Goal: Task Accomplishment & Management: Manage account settings

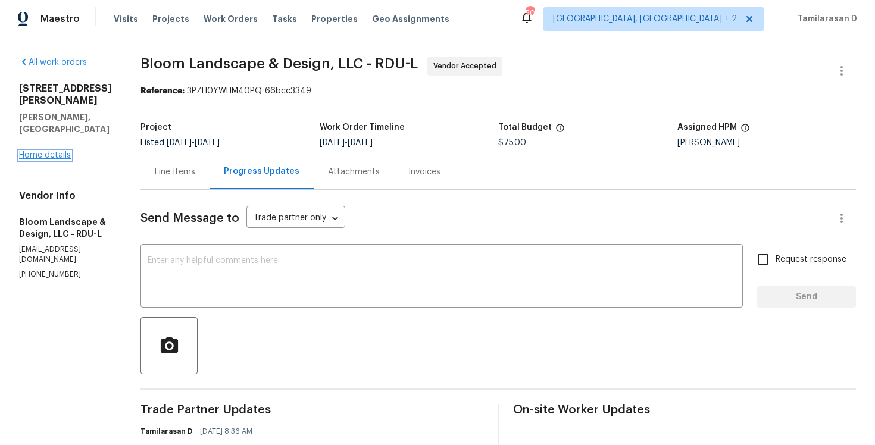
click at [60, 151] on link "Home details" at bounding box center [45, 155] width 52 height 8
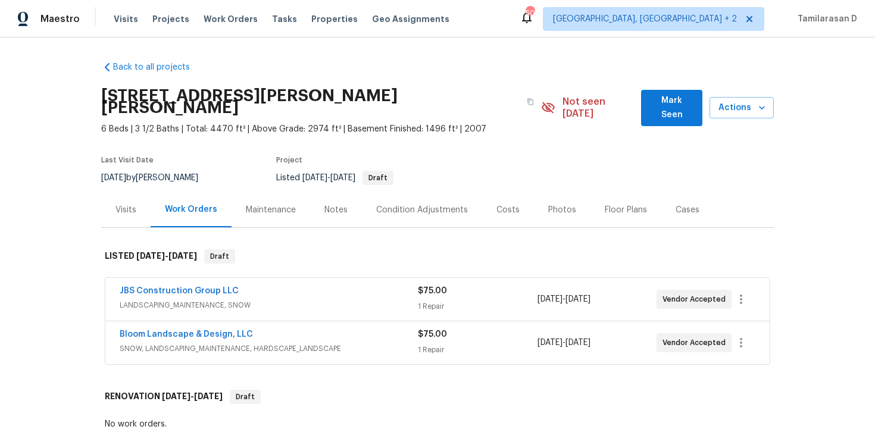
click at [173, 285] on span "JBS Construction Group LLC" at bounding box center [179, 291] width 119 height 12
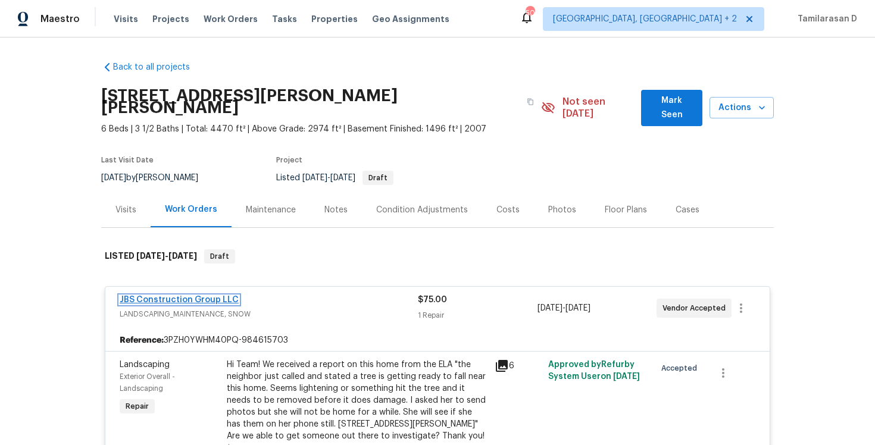
click at [167, 296] on link "JBS Construction Group LLC" at bounding box center [179, 300] width 119 height 8
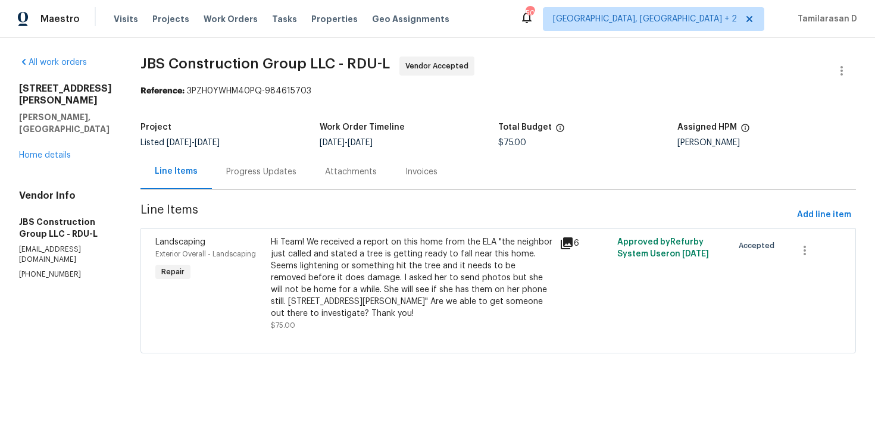
click at [290, 175] on div "Progress Updates" at bounding box center [261, 172] width 70 height 12
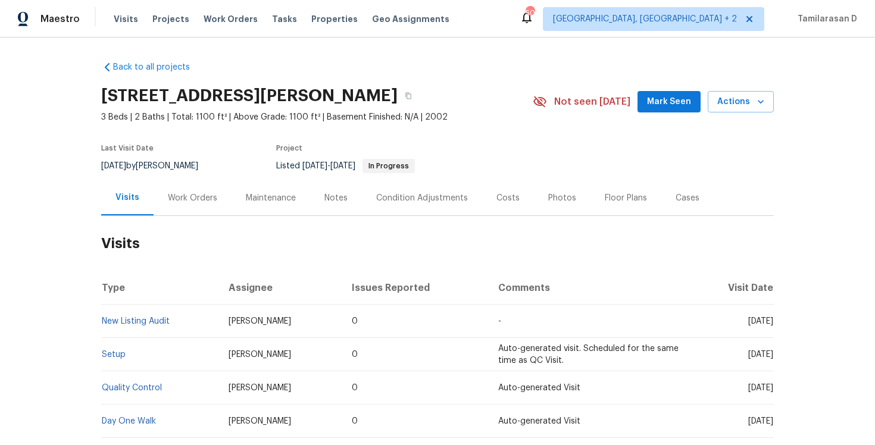
click at [191, 194] on div "Work Orders" at bounding box center [192, 198] width 49 height 12
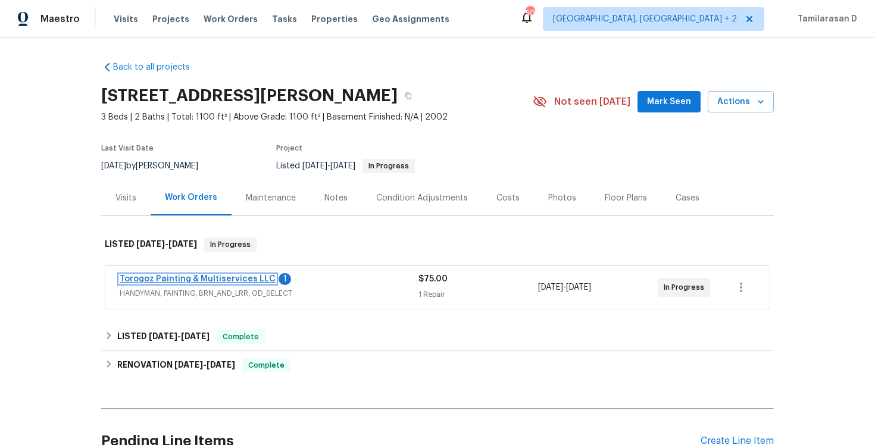
click at [187, 277] on link "Torogoz Painting & Multiservices LLC" at bounding box center [198, 279] width 156 height 8
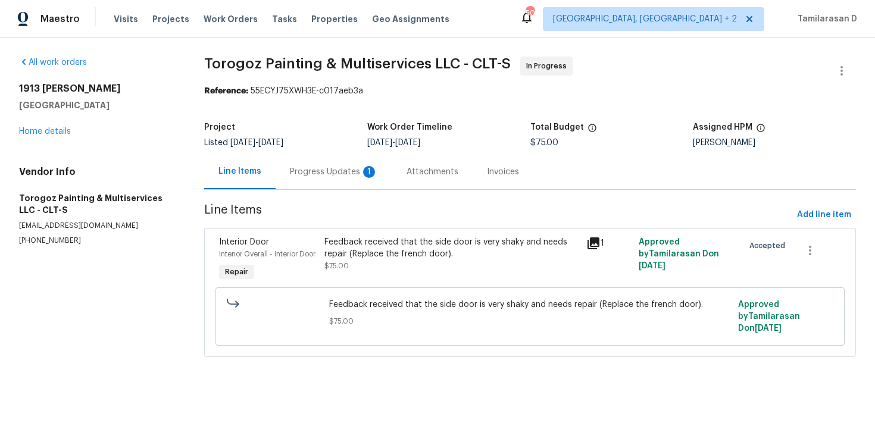
click at [318, 173] on div "Progress Updates 1" at bounding box center [334, 172] width 88 height 12
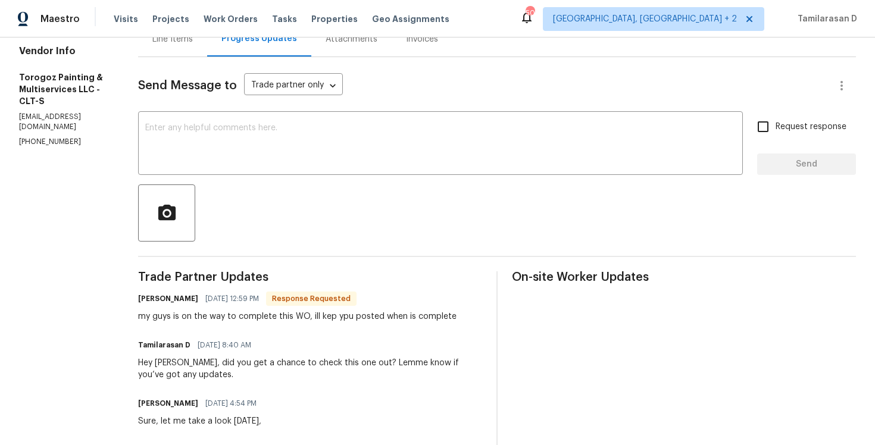
scroll to position [137, 0]
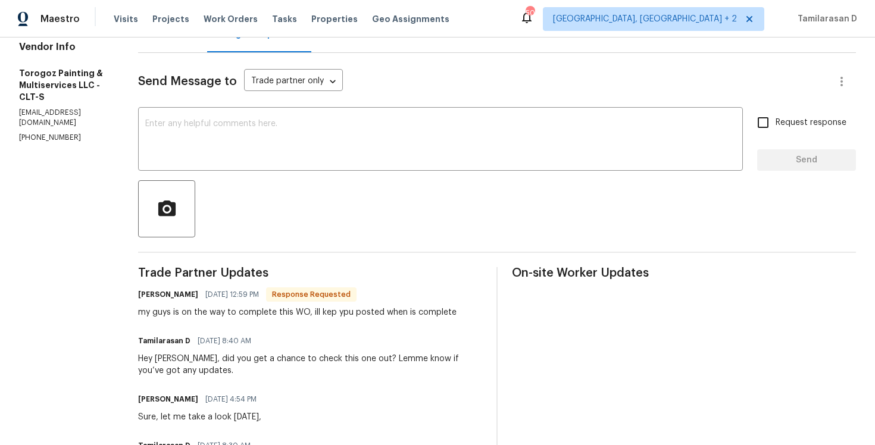
click at [254, 314] on div "my guys is on the way to complete this WO, ill kep ypu posted when is complete" at bounding box center [297, 313] width 319 height 12
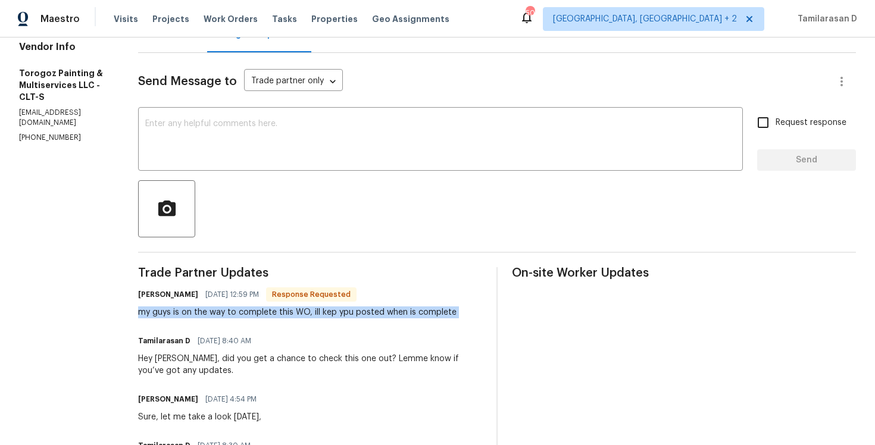
click at [288, 313] on div "my guys is on the way to complete this WO, ill kep ypu posted when is complete" at bounding box center [297, 313] width 319 height 12
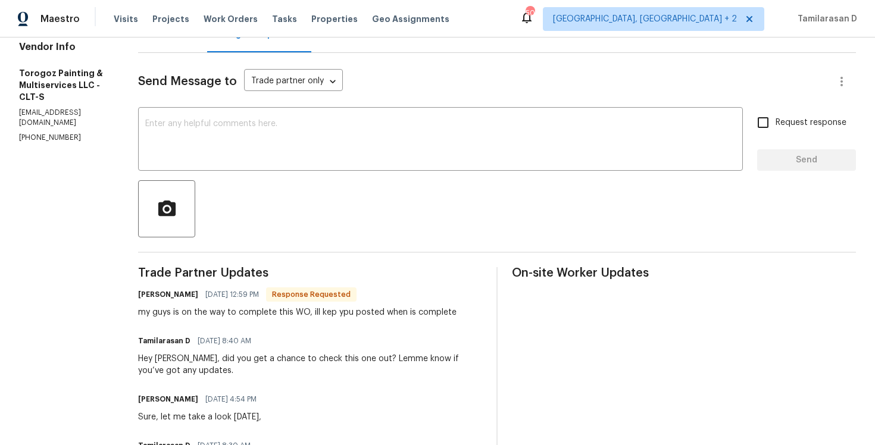
click at [288, 313] on div "my guys is on the way to complete this WO, ill kep ypu posted when is complete" at bounding box center [297, 313] width 319 height 12
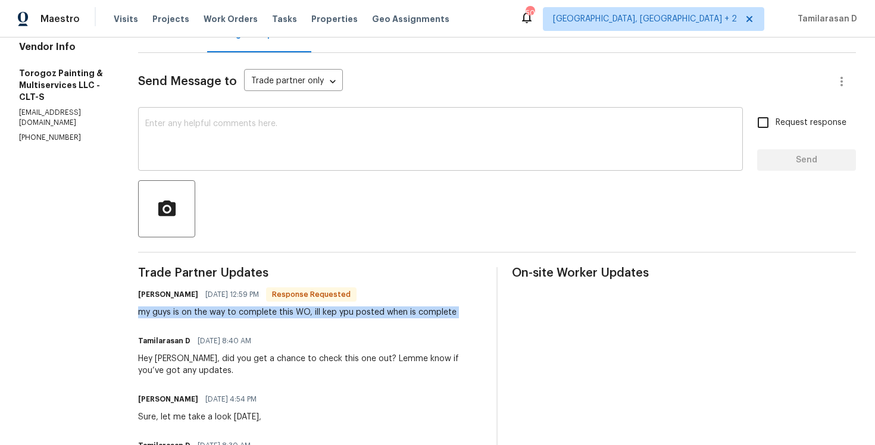
click at [247, 166] on div "x ​" at bounding box center [440, 140] width 605 height 61
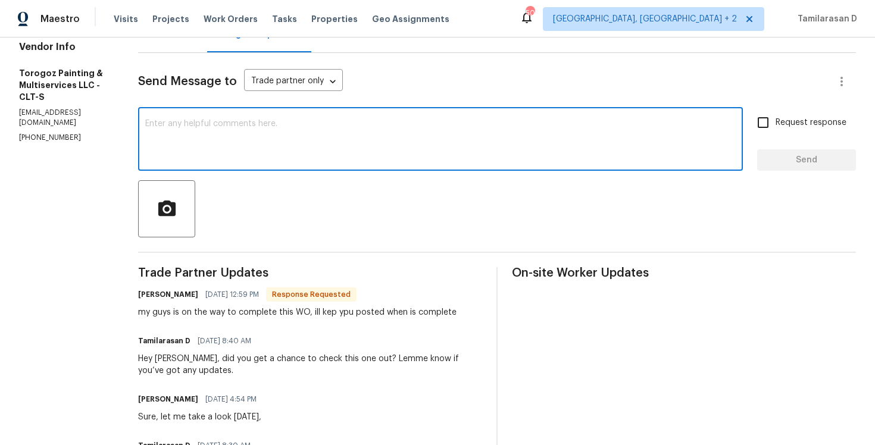
type textarea "P"
type textarea "Sounds good, Thanks!"
click at [793, 160] on span "Send" at bounding box center [807, 160] width 80 height 15
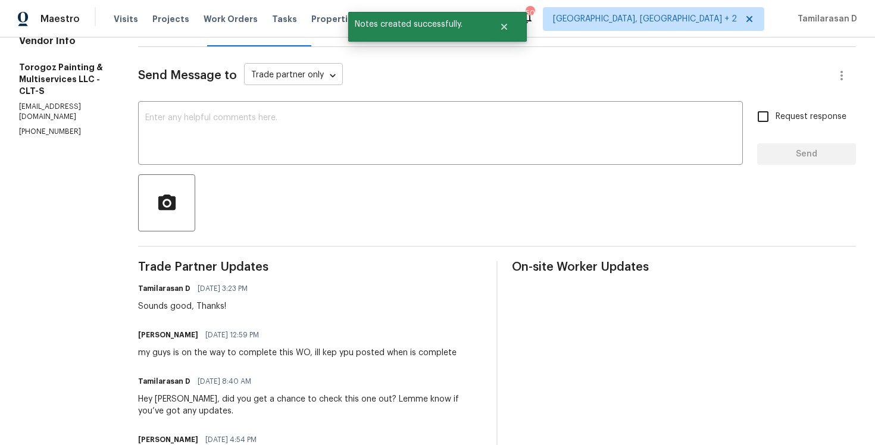
scroll to position [198, 0]
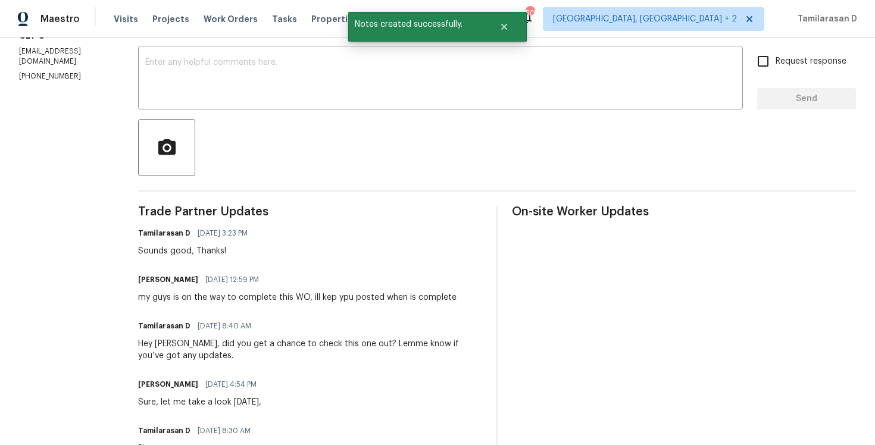
click at [267, 295] on div "my guys is on the way to complete this WO, ill kep ypu posted when is complete" at bounding box center [297, 298] width 319 height 12
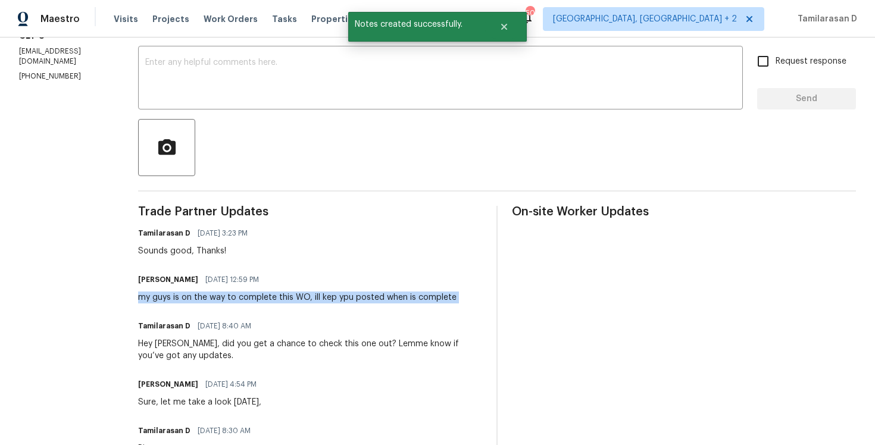
copy div "my guys is on the way to complete this WO, ill kep ypu posted when is complete"
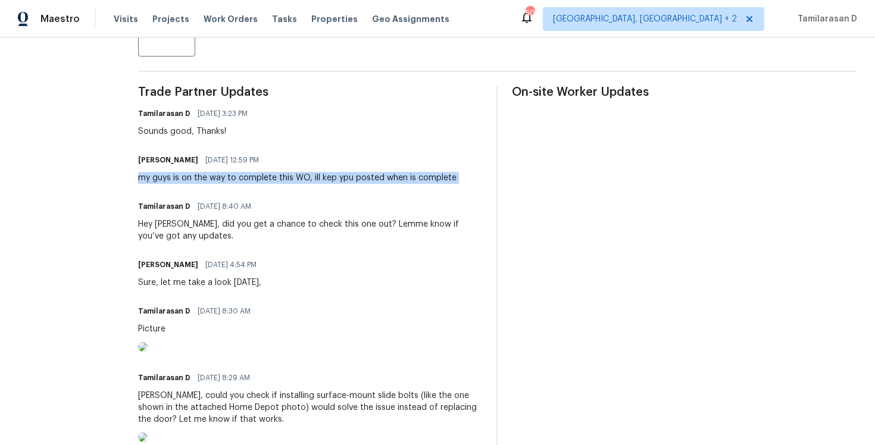
scroll to position [0, 0]
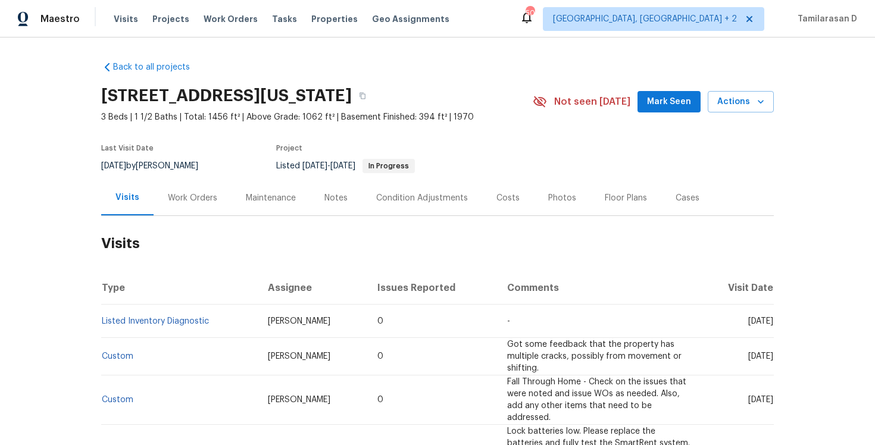
click at [199, 201] on div "Work Orders" at bounding box center [192, 198] width 49 height 12
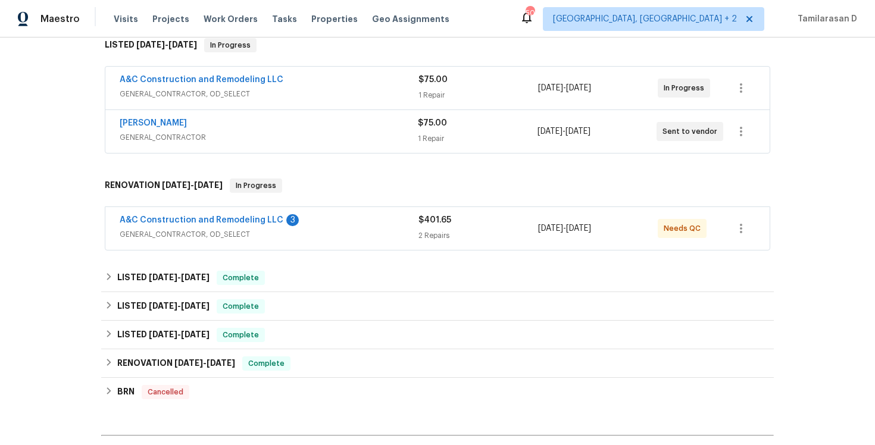
scroll to position [79, 0]
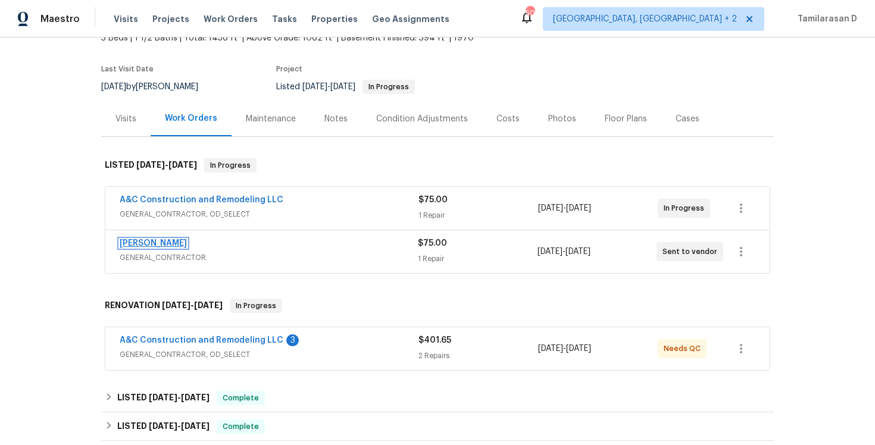
click at [161, 243] on link "MEL Contracting" at bounding box center [153, 243] width 67 height 8
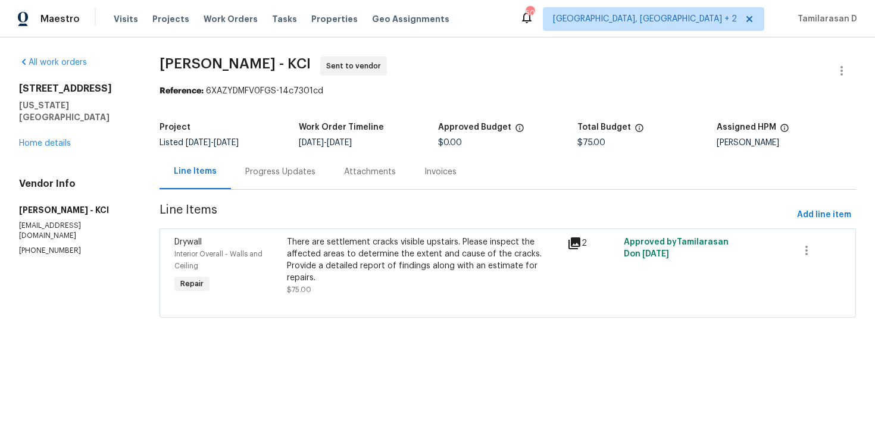
click at [263, 177] on div "Progress Updates" at bounding box center [280, 172] width 70 height 12
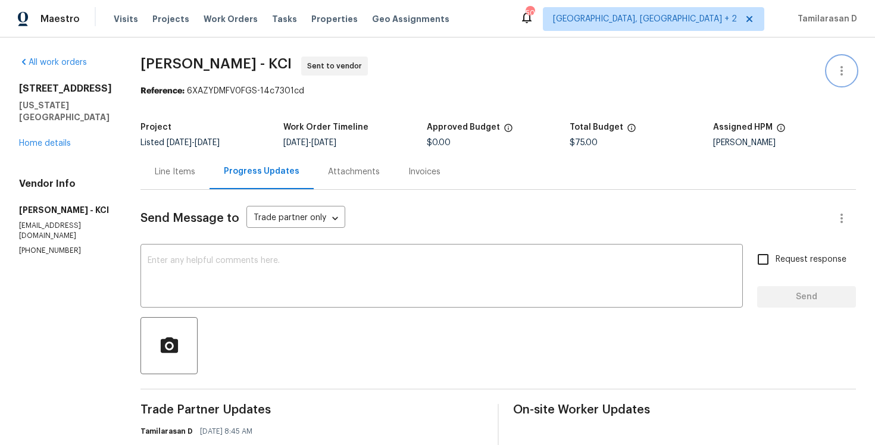
click at [833, 67] on button "button" at bounding box center [842, 71] width 29 height 29
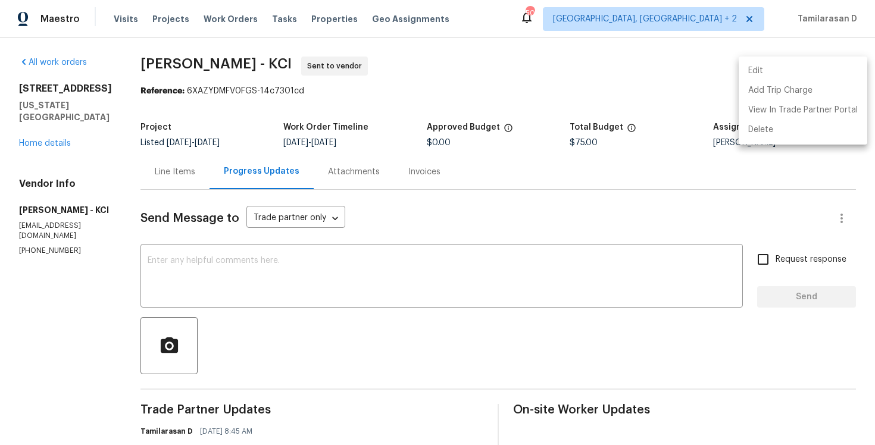
click at [778, 65] on li "Edit" at bounding box center [803, 71] width 129 height 20
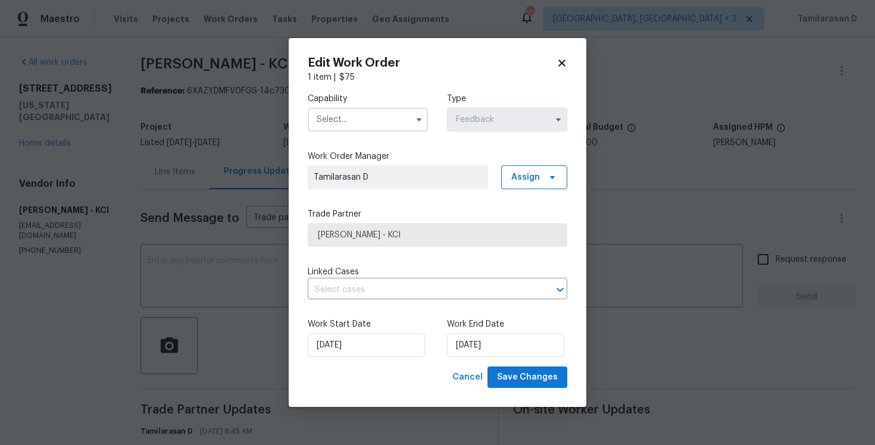
click at [411, 126] on span at bounding box center [419, 120] width 18 height 18
click at [205, 97] on body "Maestro Visits Projects Work Orders Tasks Properties Geo Assignments 50 Albuque…" at bounding box center [437, 222] width 875 height 445
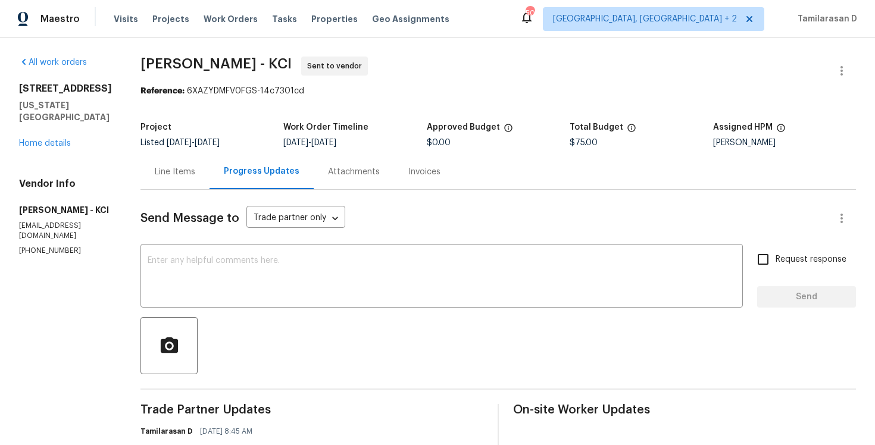
click at [63, 136] on div "8412 E 103rd Ter Kansas City, MO 64134 Home details" at bounding box center [65, 116] width 93 height 67
click at [49, 139] on link "Home details" at bounding box center [45, 143] width 52 height 8
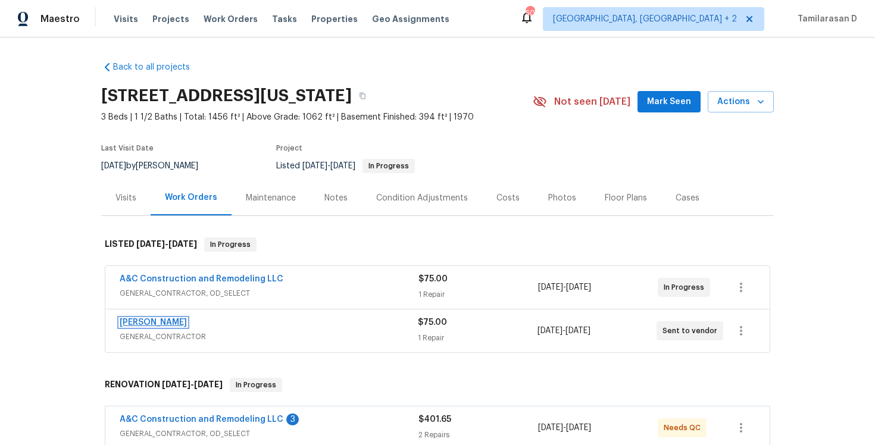
click at [171, 321] on link "MEL Contracting" at bounding box center [153, 323] width 67 height 8
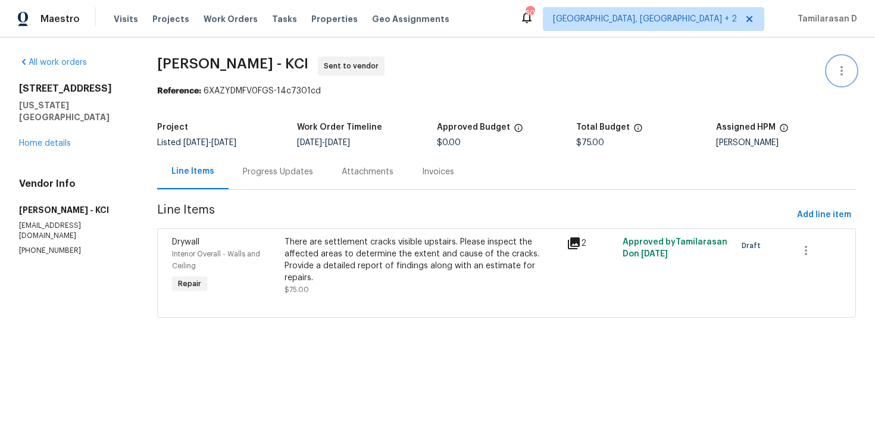
click at [839, 76] on icon "button" at bounding box center [842, 71] width 14 height 14
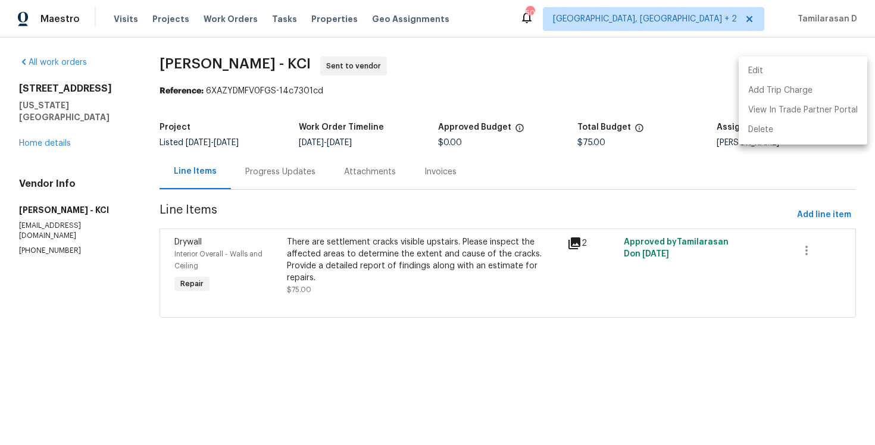
click at [806, 74] on li "Edit" at bounding box center [803, 71] width 129 height 20
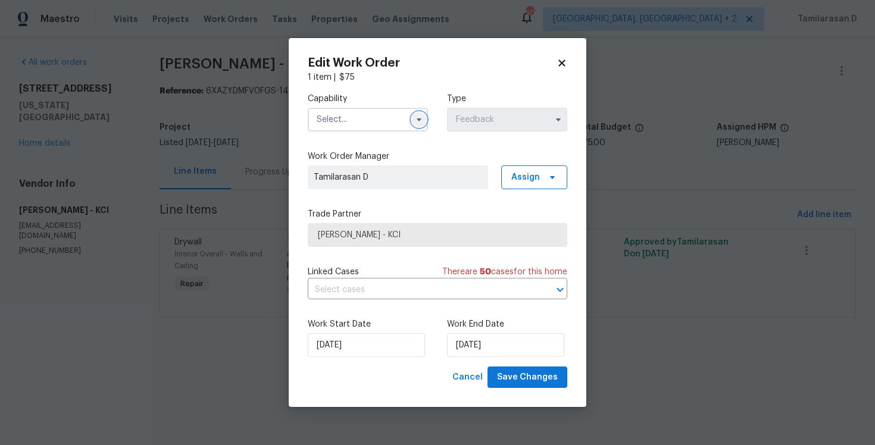
click at [422, 118] on icon "button" at bounding box center [419, 120] width 10 height 10
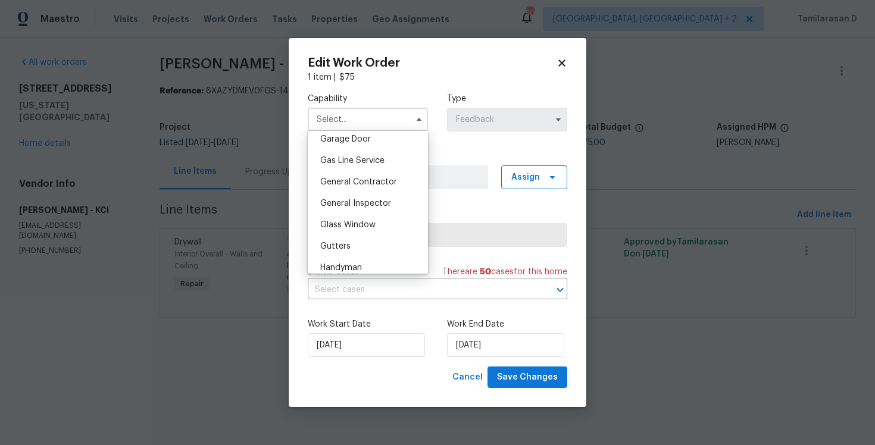
scroll to position [542, 0]
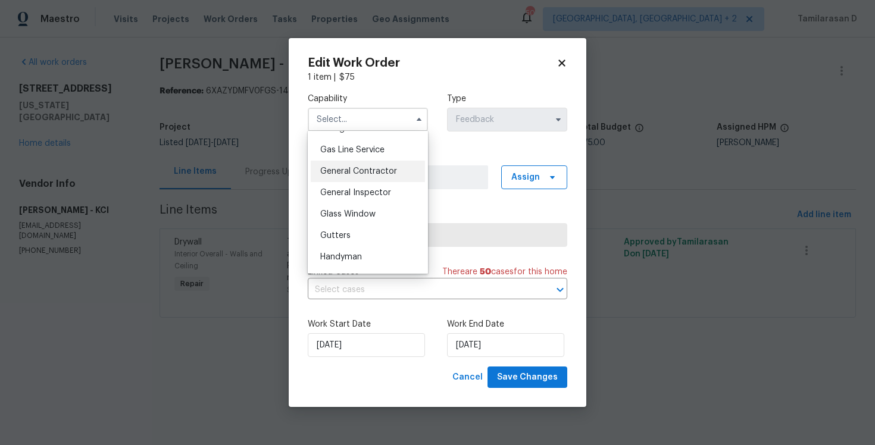
click at [344, 172] on span "General Contractor" at bounding box center [358, 171] width 77 height 8
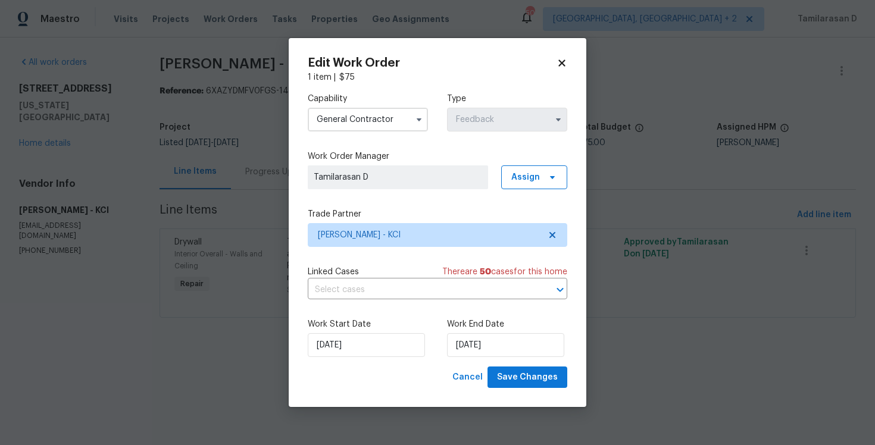
click at [354, 249] on div "Capability General Contractor Type Feedback Work Order Manager Tamilarasan D As…" at bounding box center [438, 224] width 260 height 283
click at [357, 230] on span "MEL Contracting - KCI" at bounding box center [429, 235] width 222 height 12
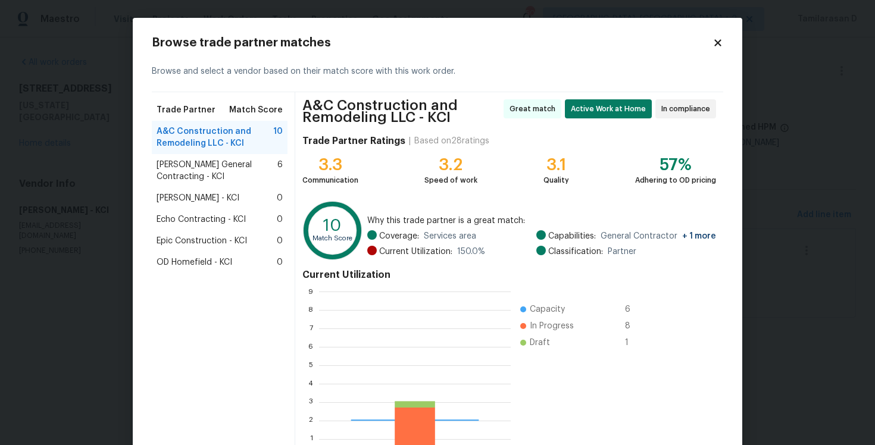
scroll to position [167, 191]
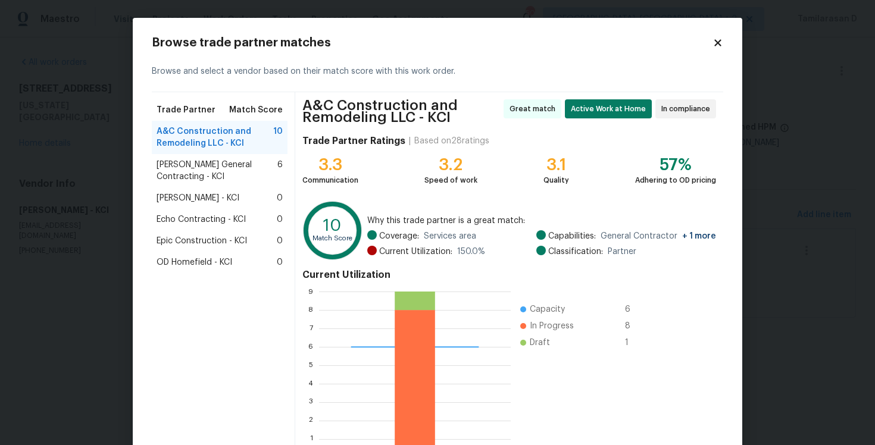
click at [185, 168] on span "Nicholson General Contracting - KCI" at bounding box center [217, 171] width 121 height 24
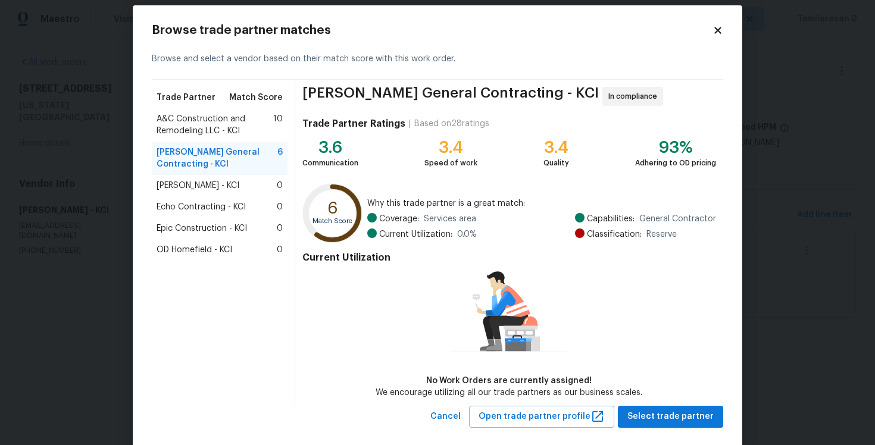
scroll to position [0, 0]
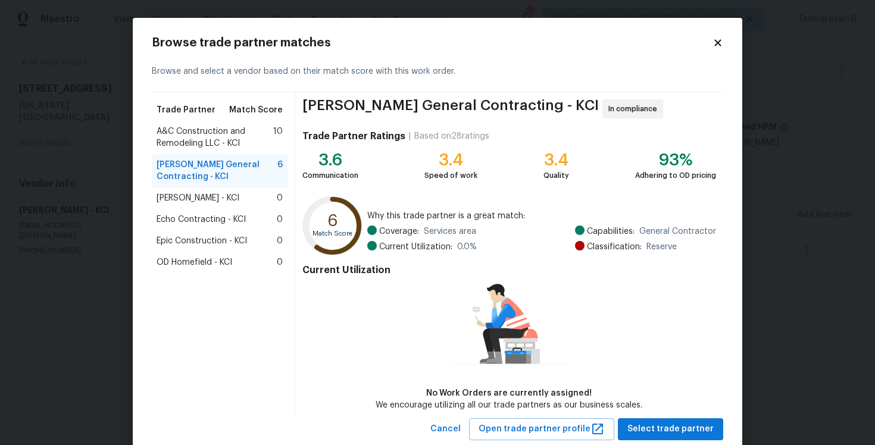
click at [719, 42] on icon at bounding box center [717, 42] width 7 height 7
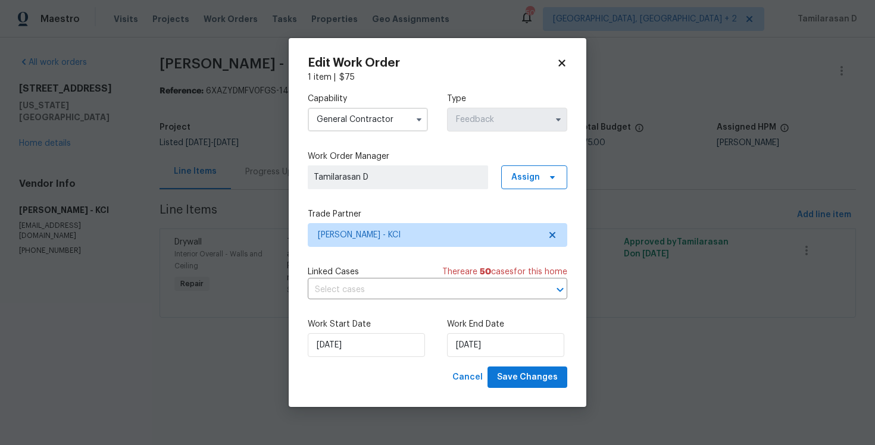
click at [370, 113] on input "General Contractor" at bounding box center [368, 120] width 120 height 24
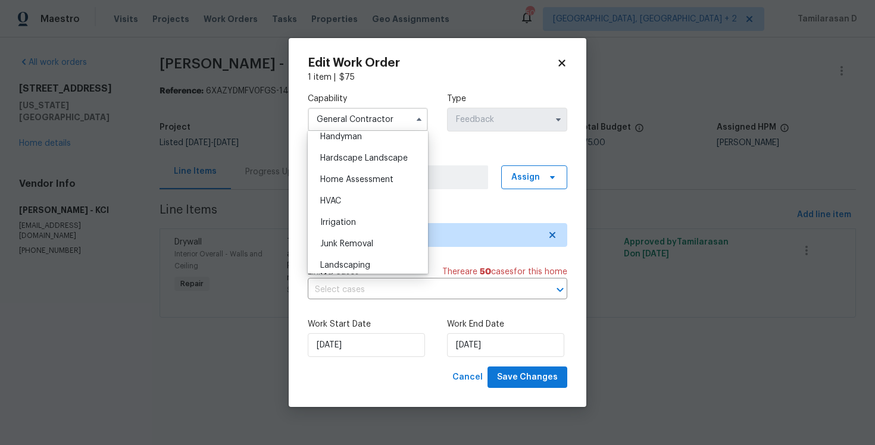
scroll to position [642, 0]
click at [342, 157] on span "Handyman" at bounding box center [341, 158] width 42 height 8
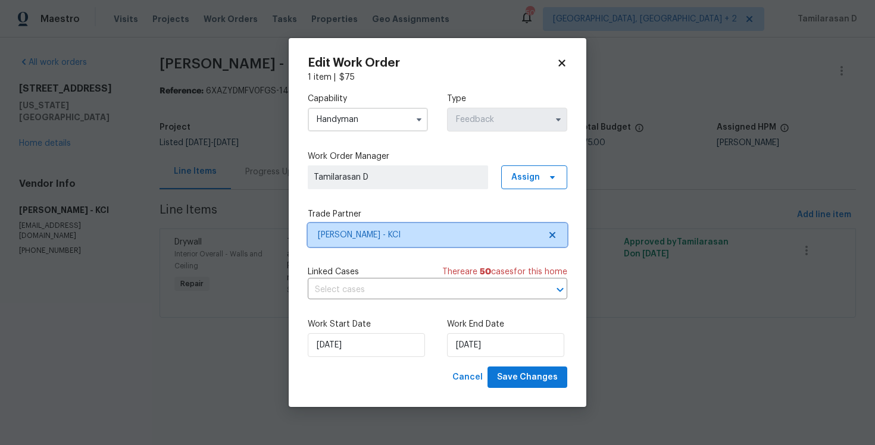
click at [373, 241] on span "MEL Contracting - KCI" at bounding box center [438, 235] width 260 height 24
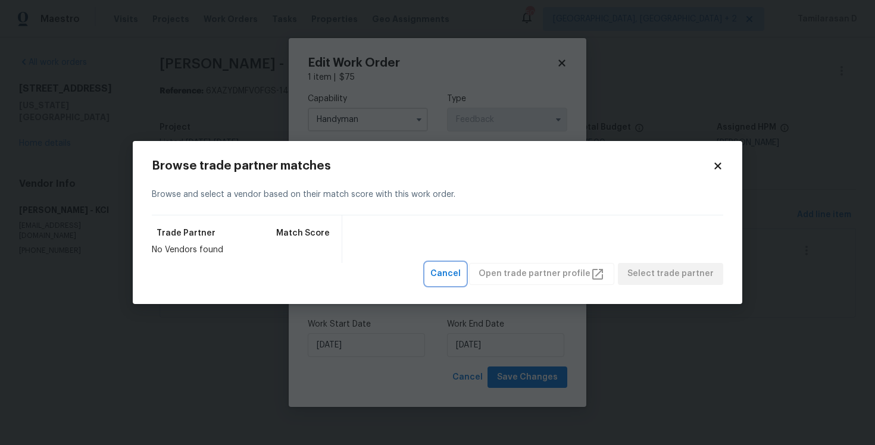
click at [457, 273] on span "Cancel" at bounding box center [445, 274] width 30 height 15
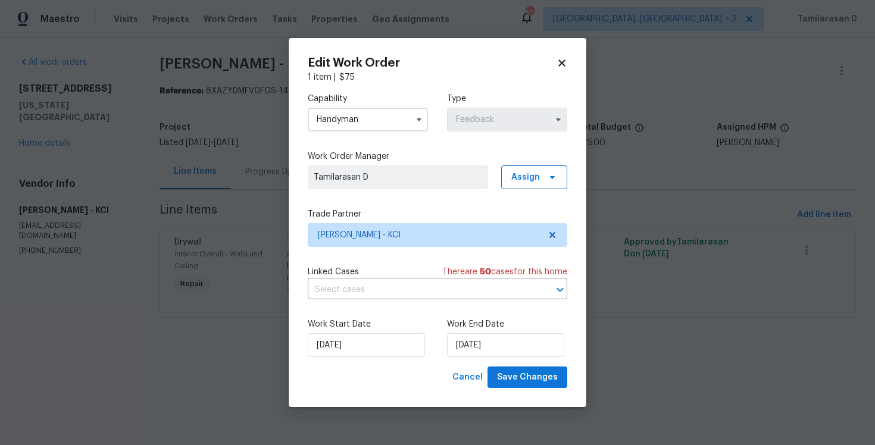
click at [333, 123] on input "Handyman" at bounding box center [368, 120] width 120 height 24
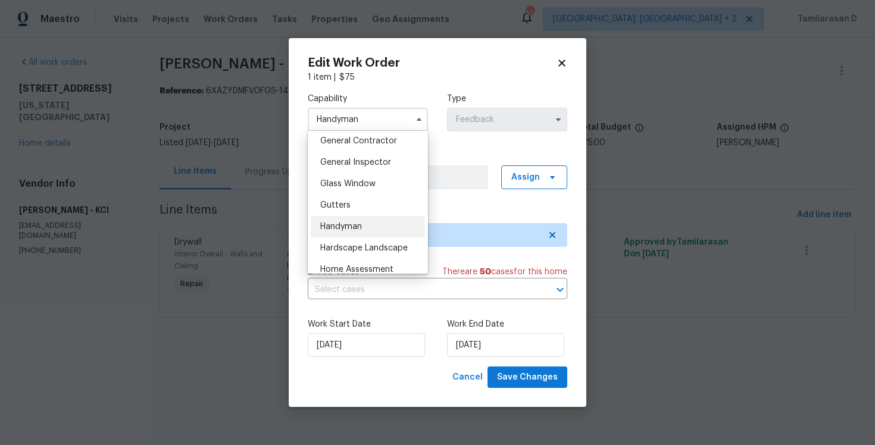
scroll to position [557, 0]
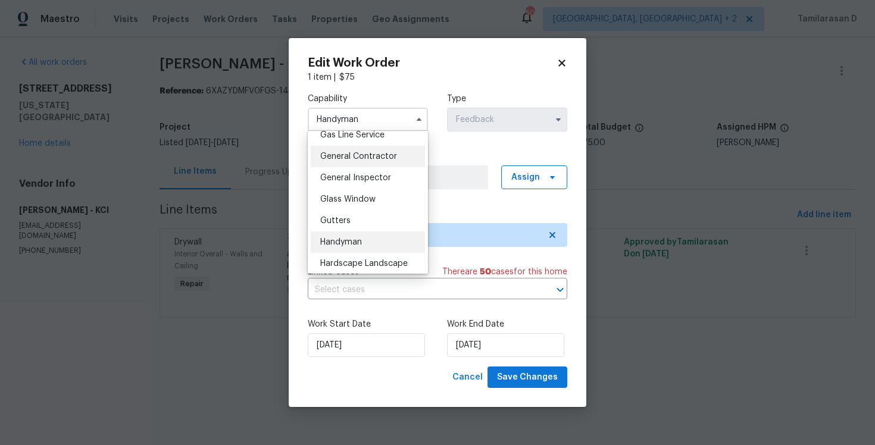
click at [344, 155] on span "General Contractor" at bounding box center [358, 156] width 77 height 8
type input "General Contractor"
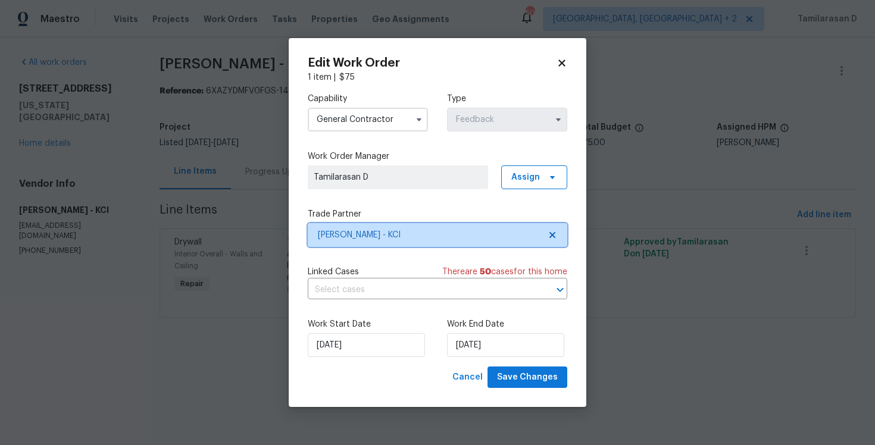
click at [374, 230] on span "MEL Contracting - KCI" at bounding box center [429, 235] width 222 height 12
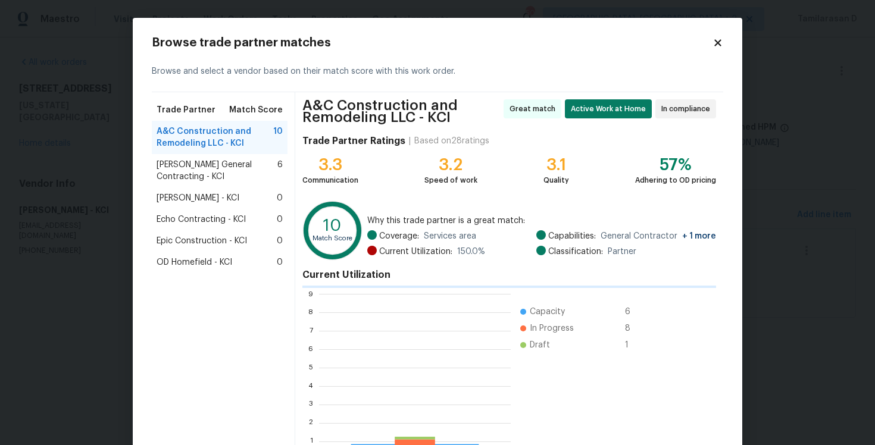
scroll to position [167, 191]
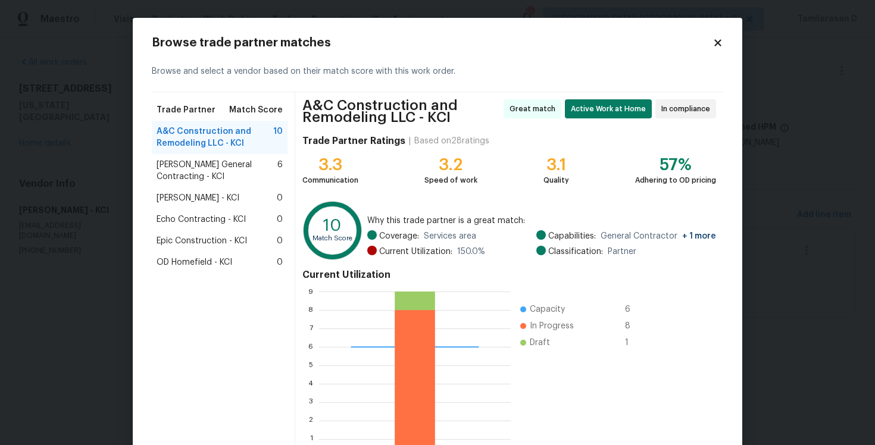
click at [230, 169] on span "Nicholson General Contracting - KCI" at bounding box center [217, 171] width 121 height 24
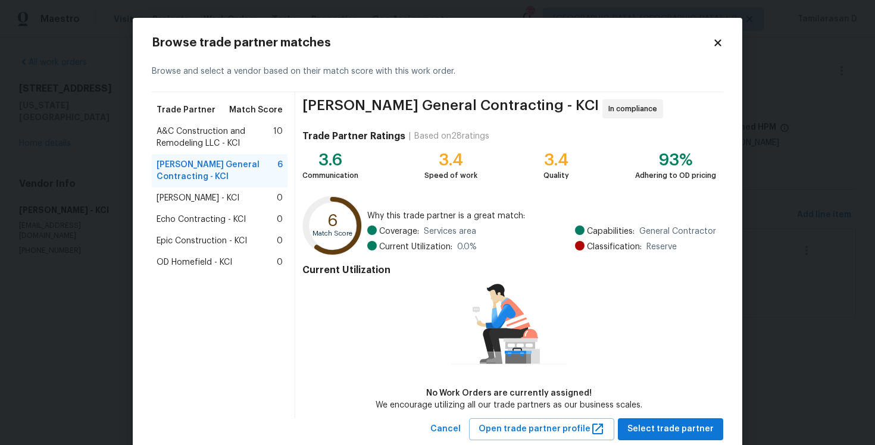
click at [200, 219] on span "Echo Contracting - KCI" at bounding box center [201, 220] width 89 height 12
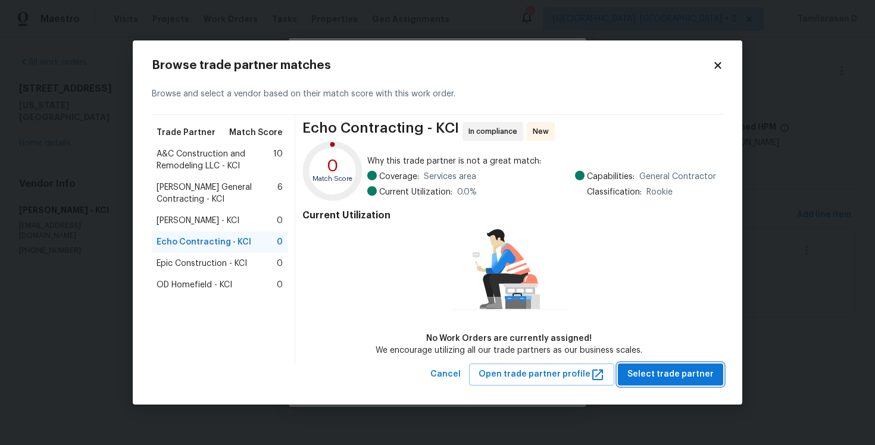
click at [660, 372] on span "Select trade partner" at bounding box center [671, 374] width 86 height 15
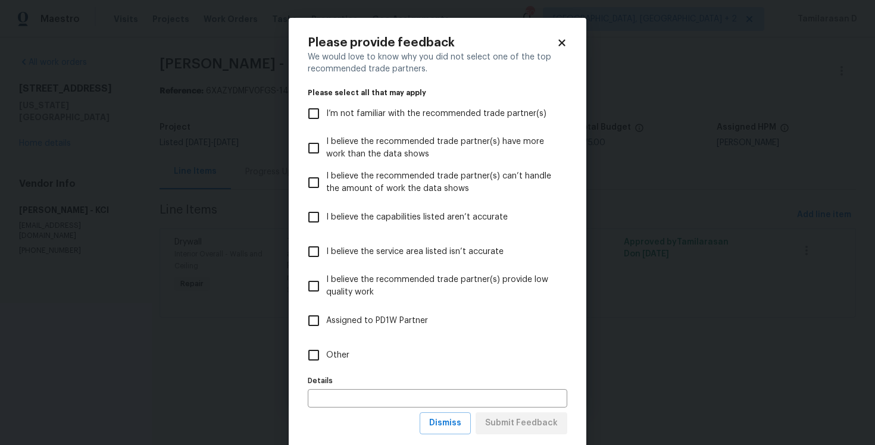
click at [325, 366] on input "Other" at bounding box center [313, 355] width 25 height 25
checkbox input "true"
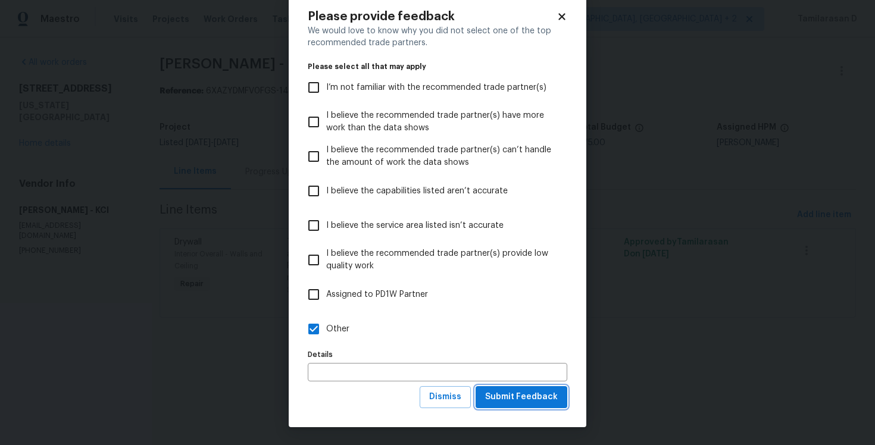
click at [513, 398] on span "Submit Feedback" at bounding box center [521, 397] width 73 height 15
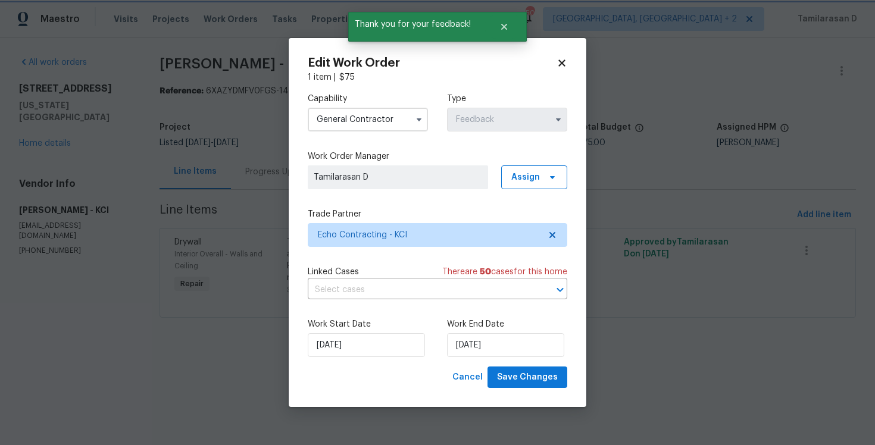
scroll to position [0, 0]
click at [460, 347] on input "13/10/2025" at bounding box center [505, 345] width 117 height 24
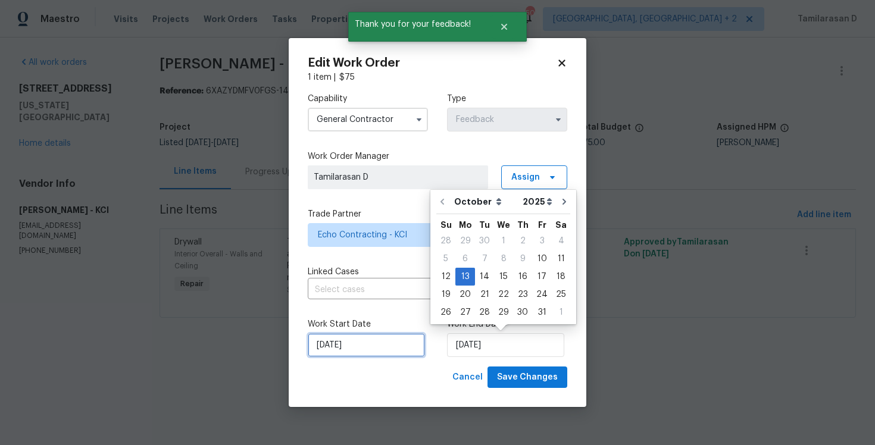
click at [354, 345] on input "10/10/2025" at bounding box center [366, 345] width 117 height 24
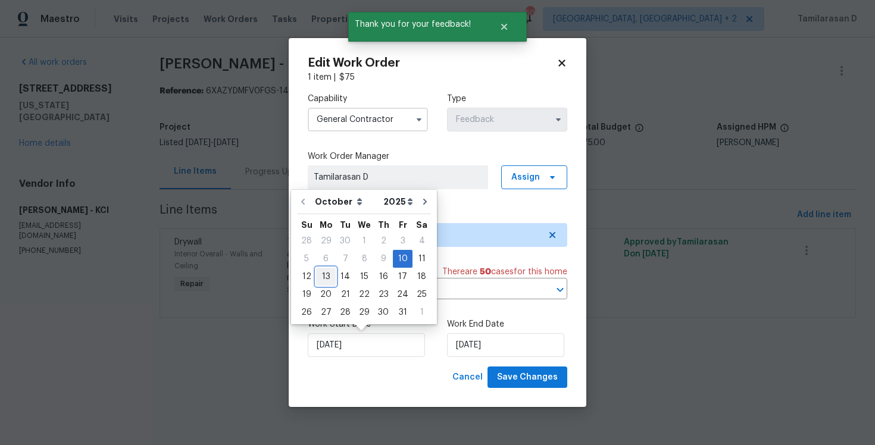
click at [321, 277] on div "13" at bounding box center [326, 277] width 20 height 17
type input "13/10/2025"
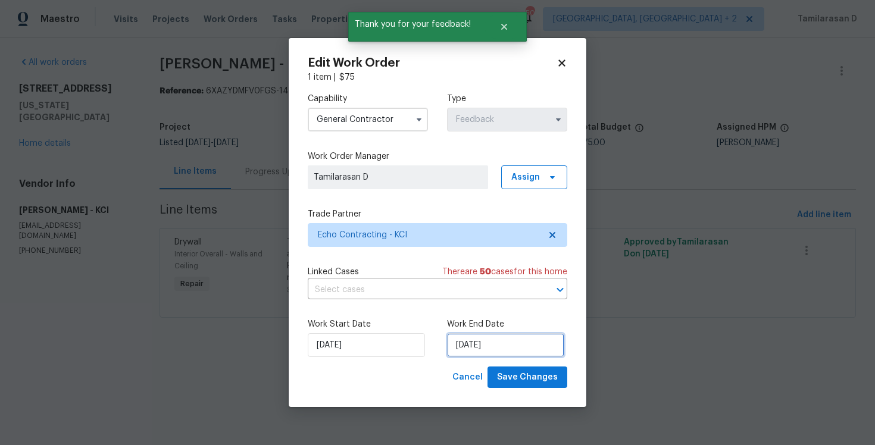
click at [493, 351] on input "13/10/2025" at bounding box center [505, 345] width 117 height 24
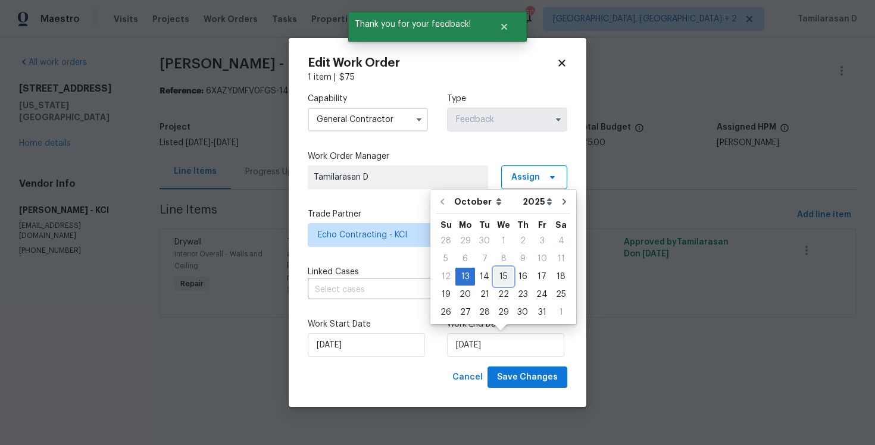
click at [495, 272] on div "15" at bounding box center [503, 277] width 19 height 17
type input "15/10/2025"
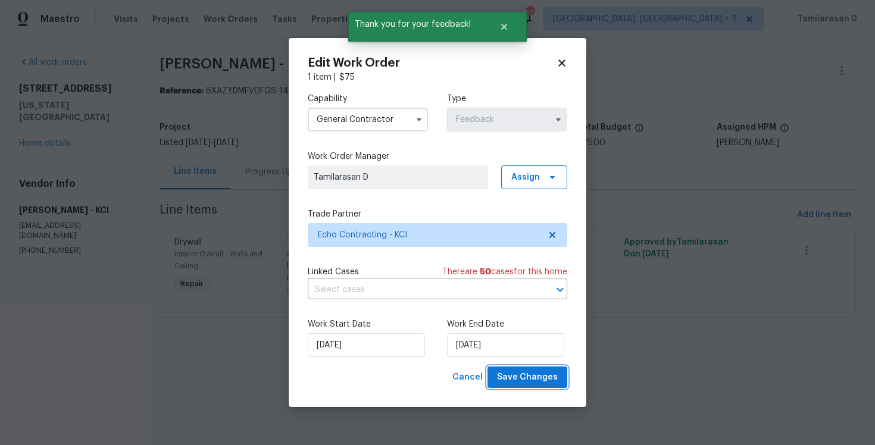
click at [529, 381] on span "Save Changes" at bounding box center [527, 377] width 61 height 15
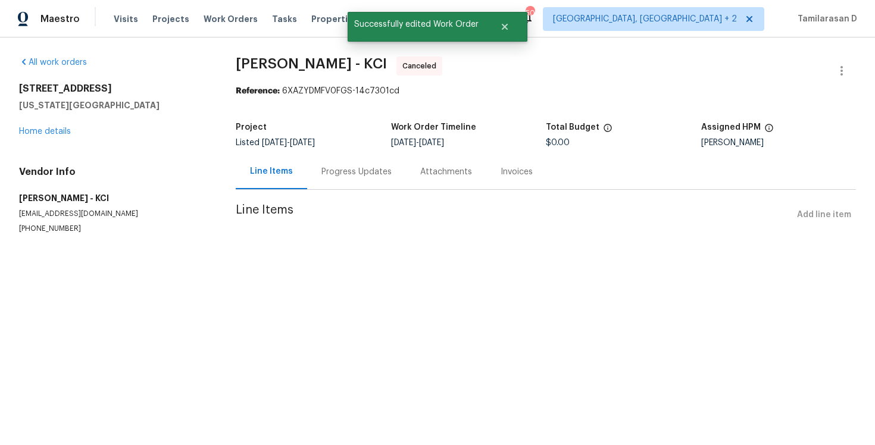
click at [325, 168] on div "Progress Updates" at bounding box center [357, 172] width 70 height 12
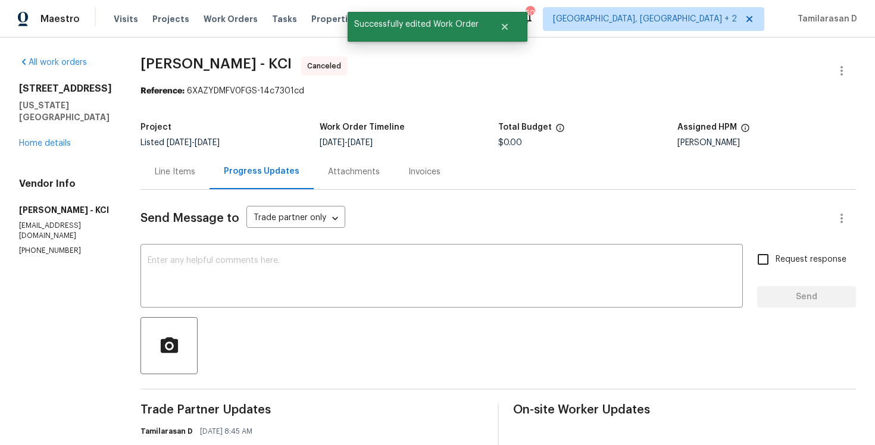
scroll to position [232, 0]
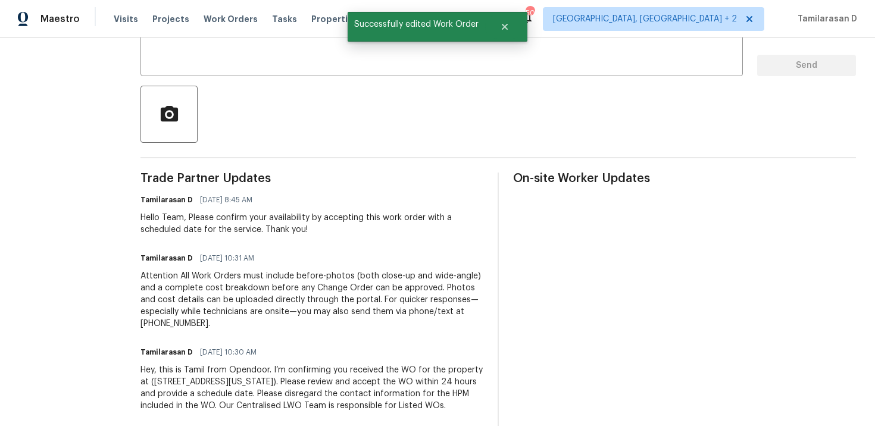
click at [217, 376] on div "Hey, this is Tamil from Opendoor. I’m confirming you received the WO for the pr…" at bounding box center [312, 388] width 343 height 48
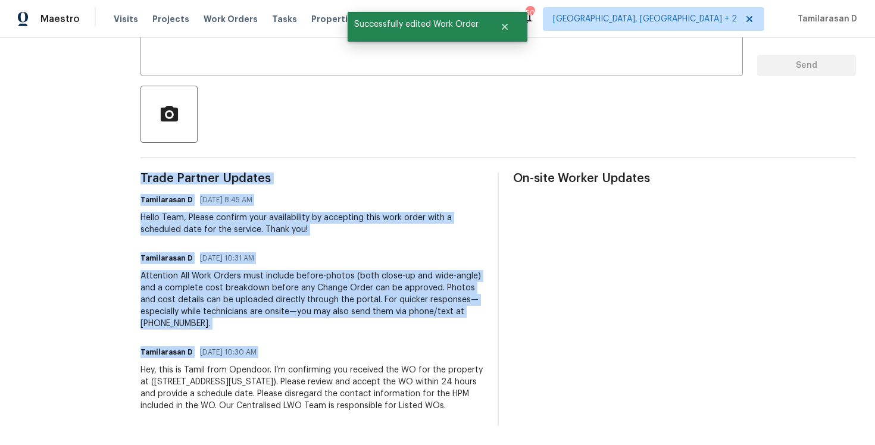
copy div "Trade Partner Updates Tamilarasan D 10/13/2025 8:45 AM Hello Team, Please confi…"
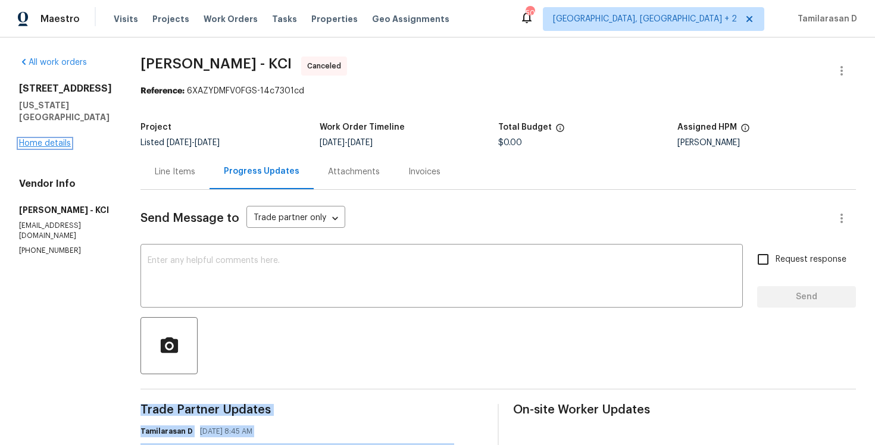
click at [56, 139] on link "Home details" at bounding box center [45, 143] width 52 height 8
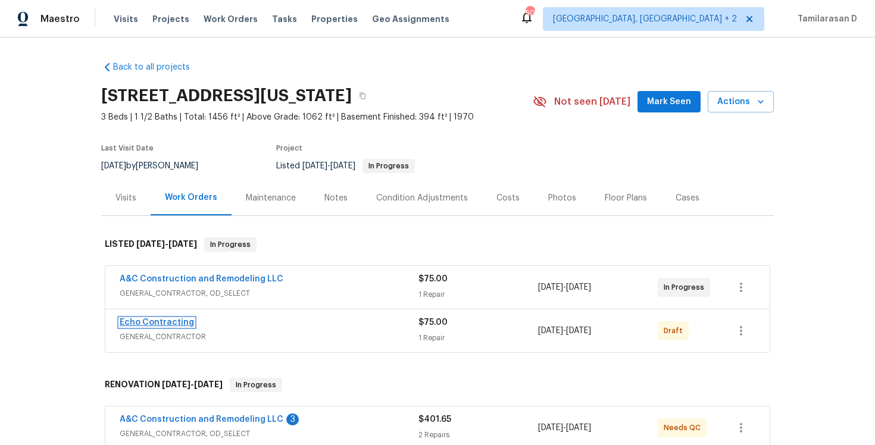
click at [164, 325] on link "Echo Contracting" at bounding box center [157, 323] width 74 height 8
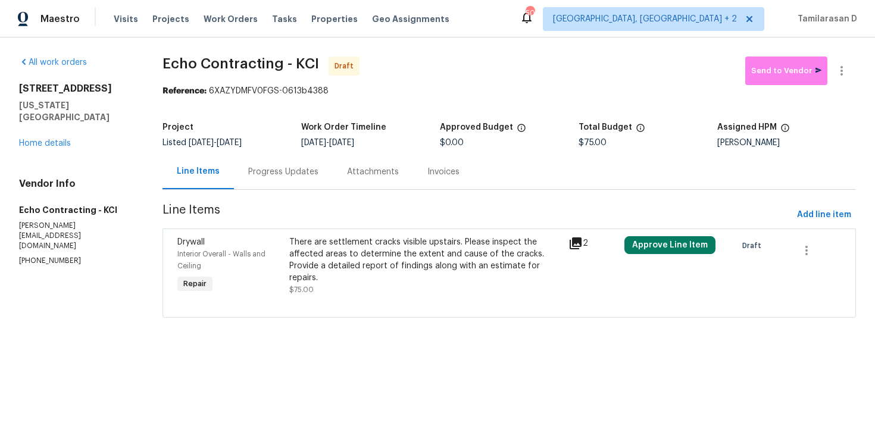
click at [318, 171] on div "Progress Updates" at bounding box center [283, 171] width 99 height 35
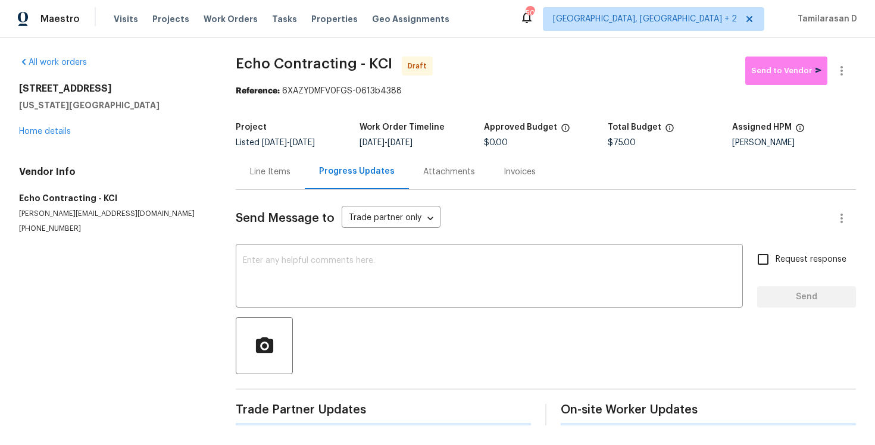
click at [230, 303] on div "All work orders 8412 E 103rd Ter Kansas City, MO 64134 Home details Vendor Info…" at bounding box center [437, 241] width 875 height 407
click at [261, 276] on textarea at bounding box center [489, 278] width 493 height 42
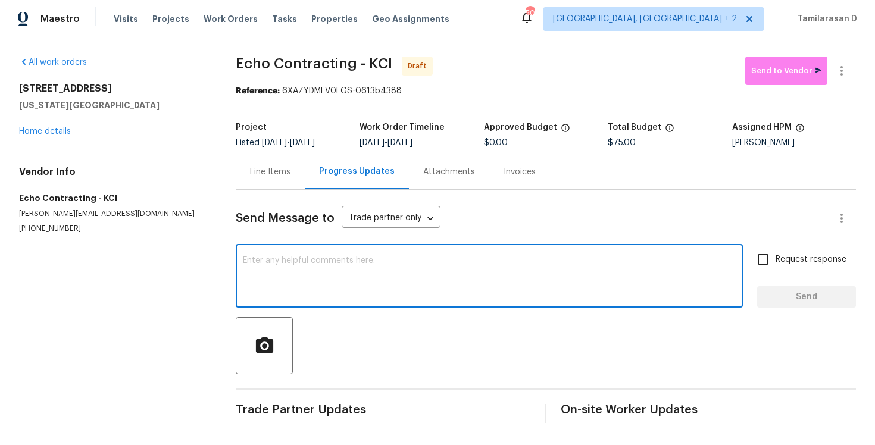
paste textarea "Hey, this is Tamil from Opendoor. I’m confirming you received the WO for the pr…"
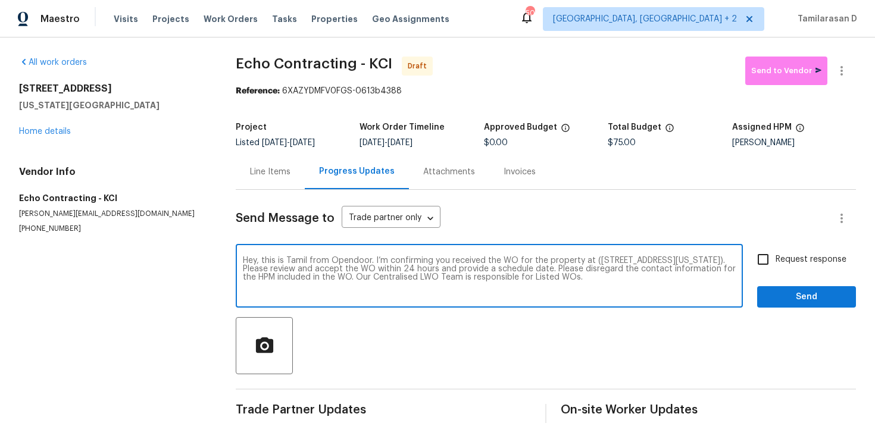
type textarea "Hey, this is Tamil from Opendoor. I’m confirming you received the WO for the pr…"
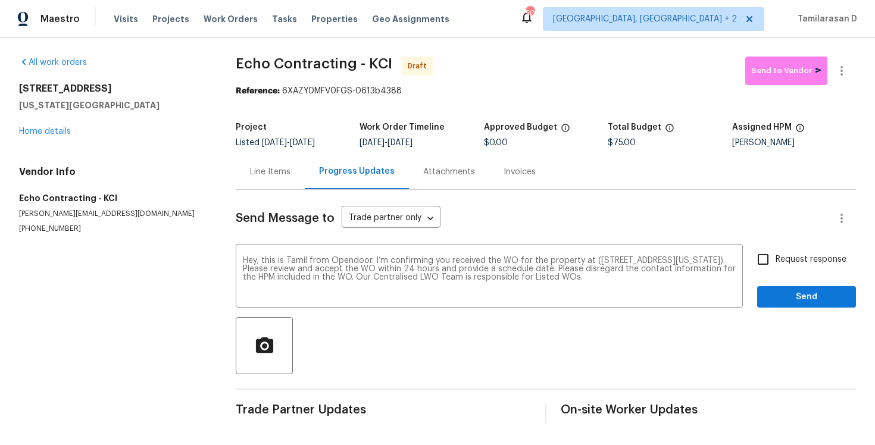
click at [794, 255] on span "Request response" at bounding box center [811, 260] width 71 height 13
click at [776, 255] on input "Request response" at bounding box center [763, 259] width 25 height 25
checkbox input "true"
click at [796, 291] on span "Send" at bounding box center [807, 297] width 80 height 15
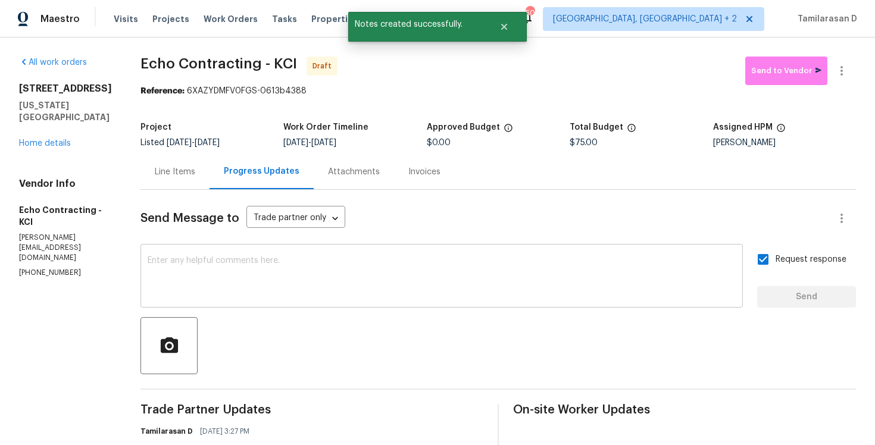
click at [329, 298] on textarea at bounding box center [442, 278] width 588 height 42
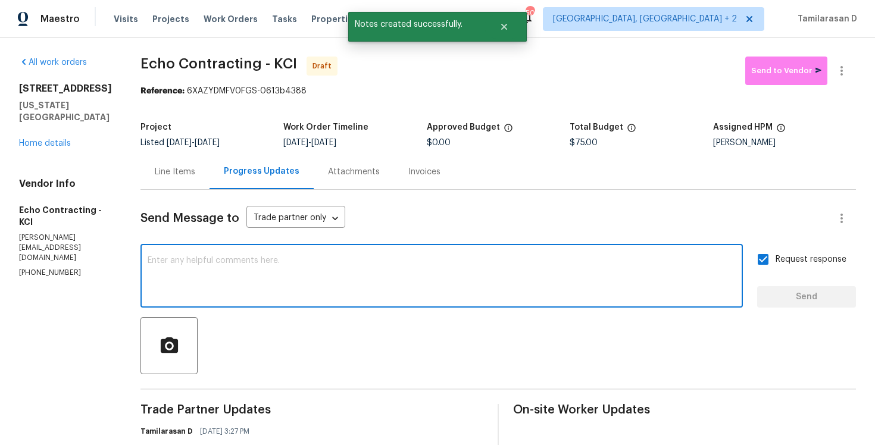
scroll to position [79, 0]
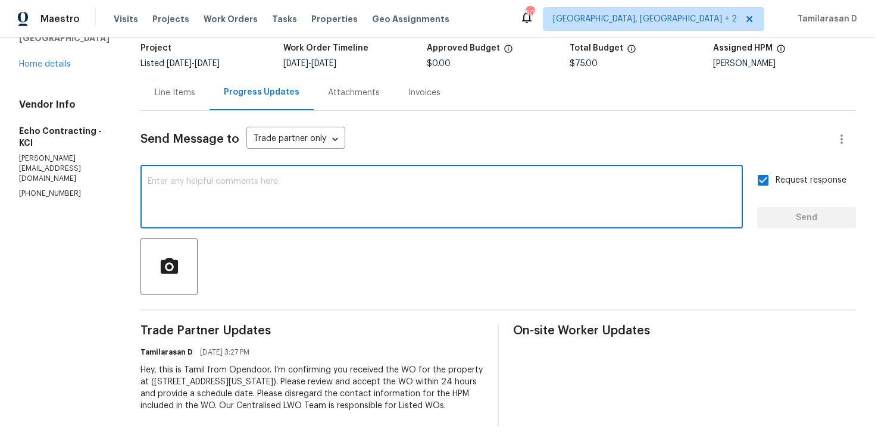
click at [221, 195] on textarea at bounding box center [442, 198] width 588 height 42
paste textarea "Attention All Work Orders must include before-photos (both close-up and wide-an…"
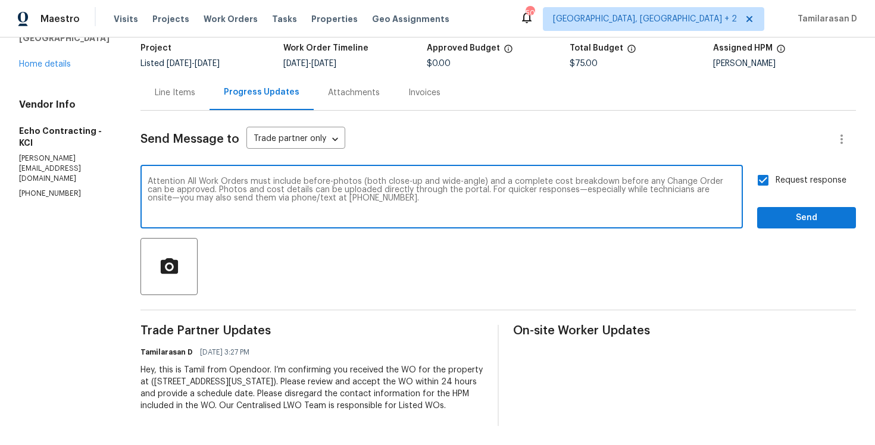
type textarea "Attention All Work Orders must include before-photos (both close-up and wide-an…"
click at [806, 214] on span "Send" at bounding box center [807, 218] width 80 height 15
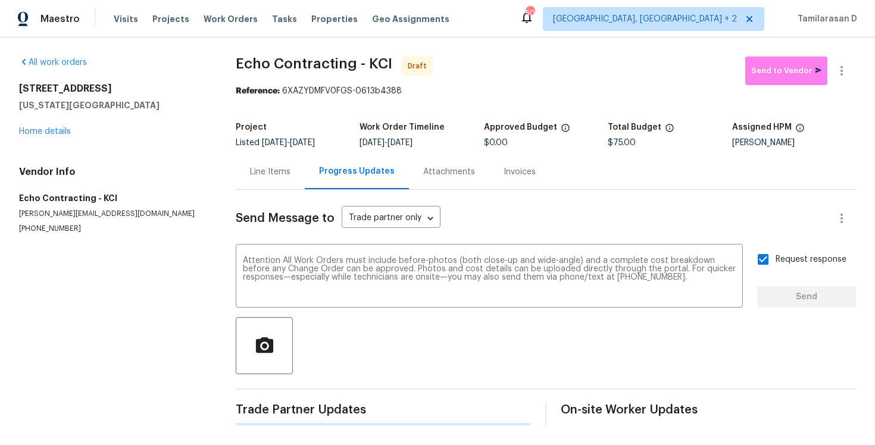
scroll to position [0, 0]
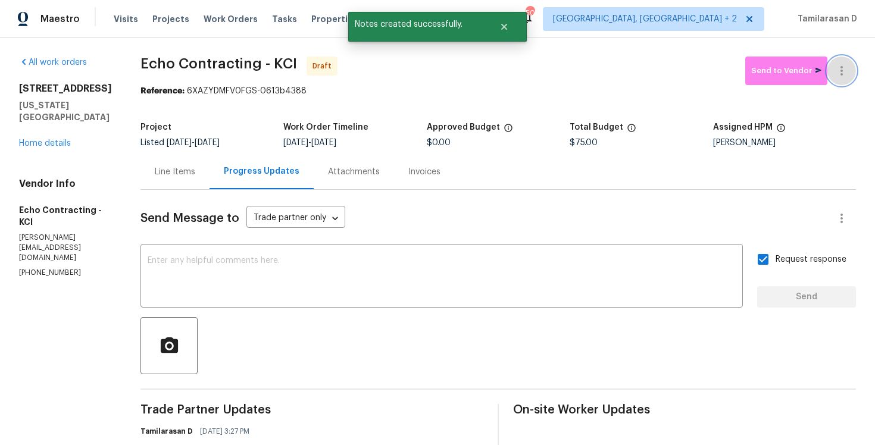
click at [841, 63] on button "button" at bounding box center [842, 71] width 29 height 29
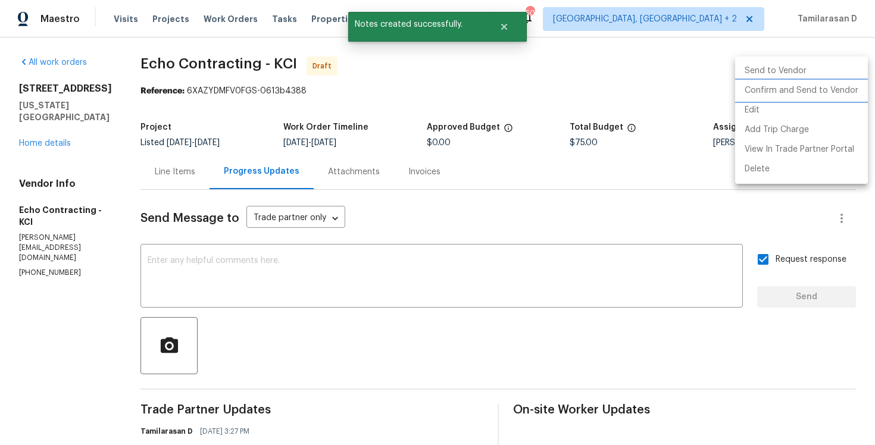
click at [783, 89] on li "Confirm and Send to Vendor" at bounding box center [801, 91] width 133 height 20
click at [567, 74] on div at bounding box center [437, 222] width 875 height 445
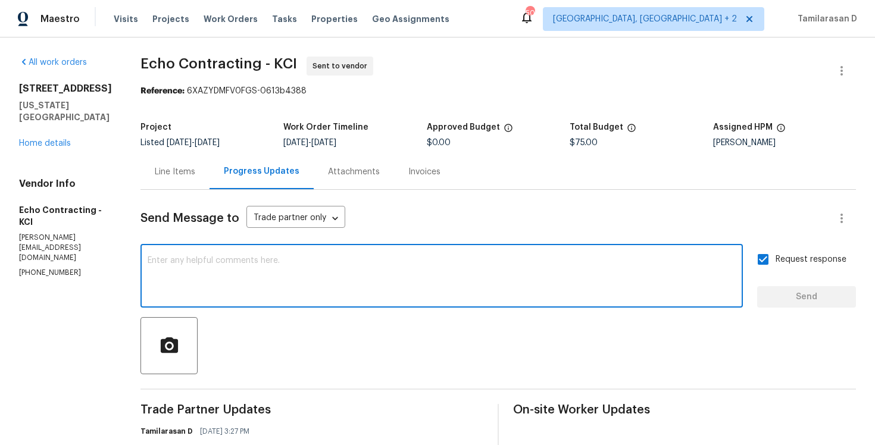
click at [240, 263] on textarea at bounding box center [442, 278] width 588 height 42
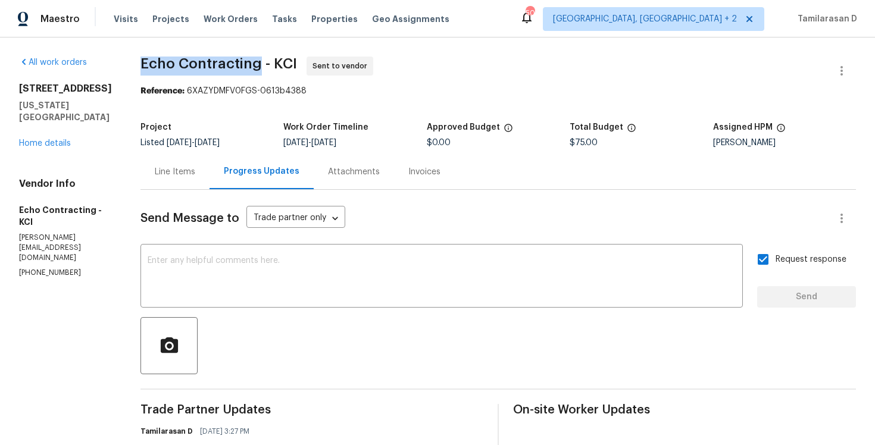
drag, startPoint x: 139, startPoint y: 64, endPoint x: 251, endPoint y: 64, distance: 112.5
click at [251, 64] on span "Echo Contracting - KCI" at bounding box center [219, 64] width 157 height 14
copy span "Echo Contracting"
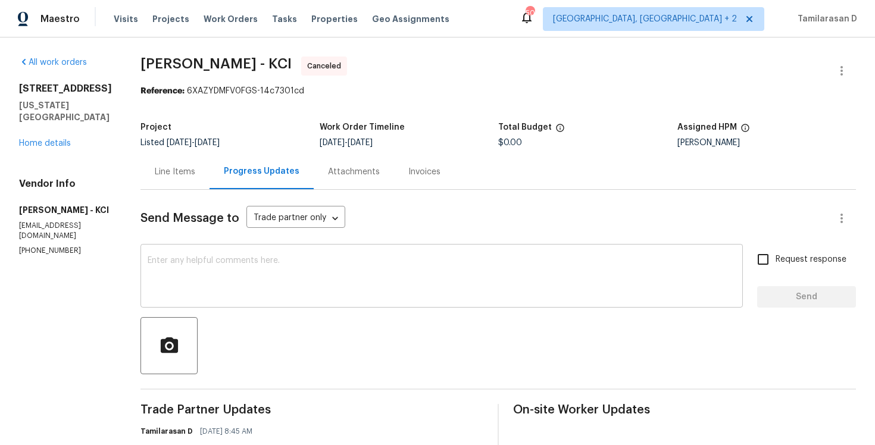
click at [185, 264] on textarea at bounding box center [442, 278] width 588 height 42
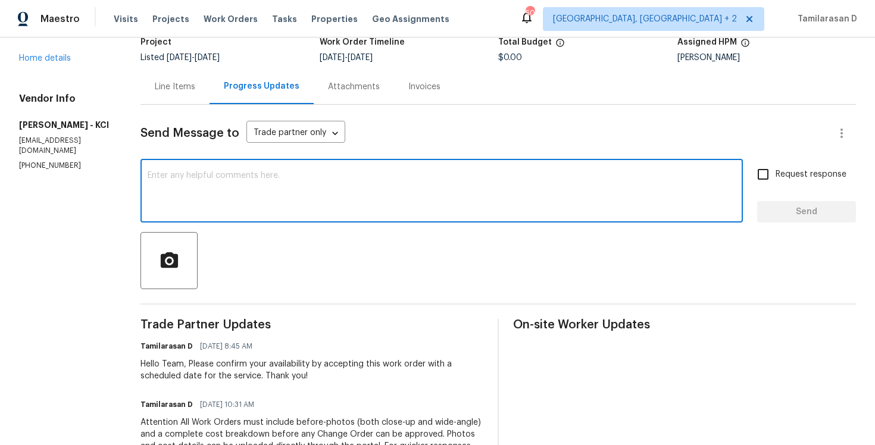
scroll to position [93, 0]
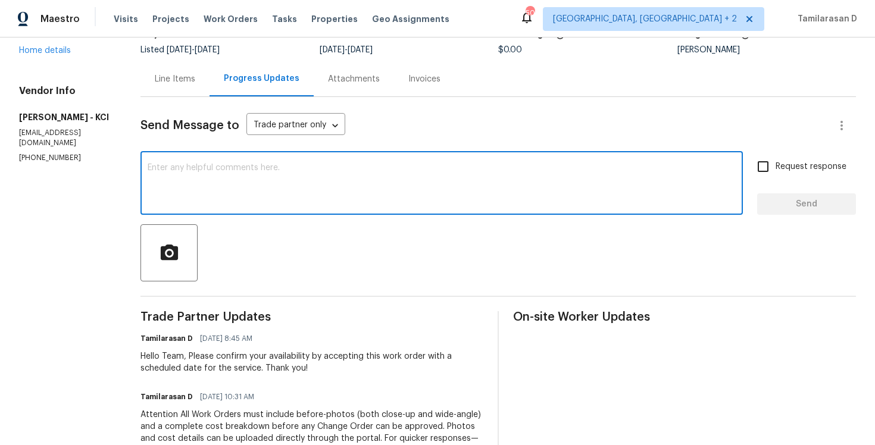
click at [185, 172] on textarea at bounding box center [442, 185] width 588 height 42
paste textarea "Hello Team, We are canceling this WO as we did not receive any response from yo…"
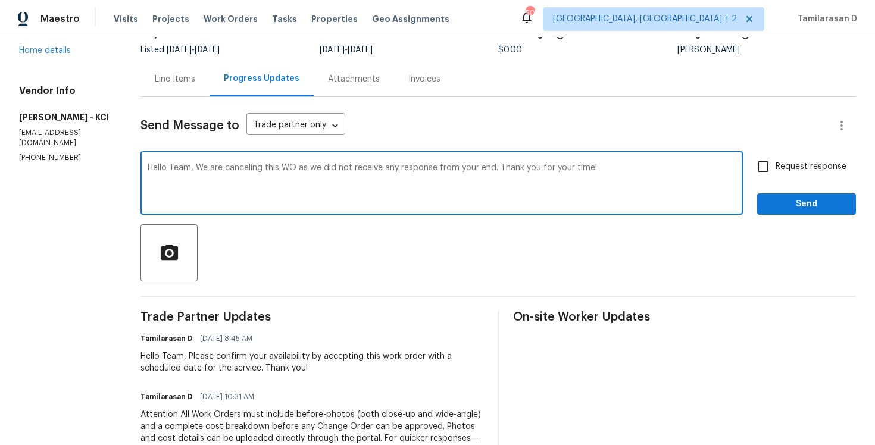
scroll to position [0, 0]
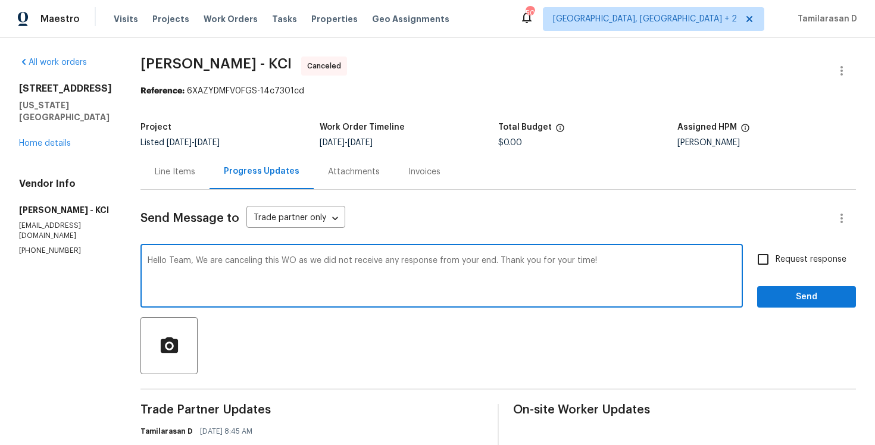
type textarea "Hello Team, We are canceling this WO as we did not receive any response from yo…"
click at [764, 266] on input "Request response" at bounding box center [763, 259] width 25 height 25
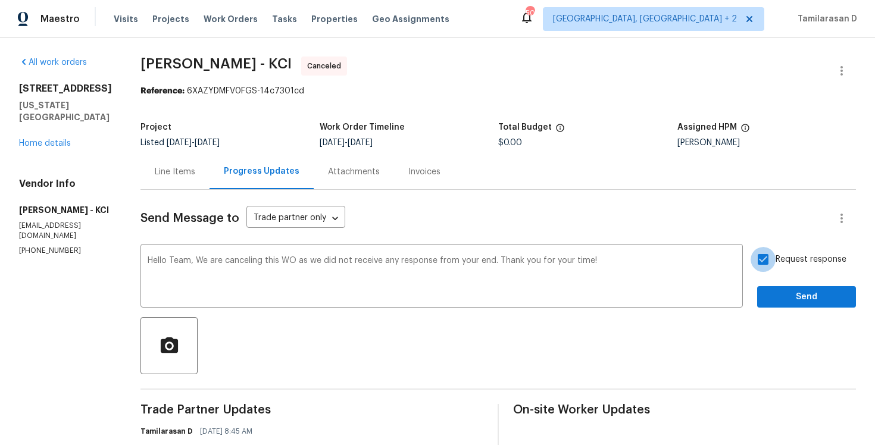
click at [773, 266] on input "Request response" at bounding box center [763, 259] width 25 height 25
checkbox input "false"
click at [813, 298] on span "Send" at bounding box center [807, 297] width 80 height 15
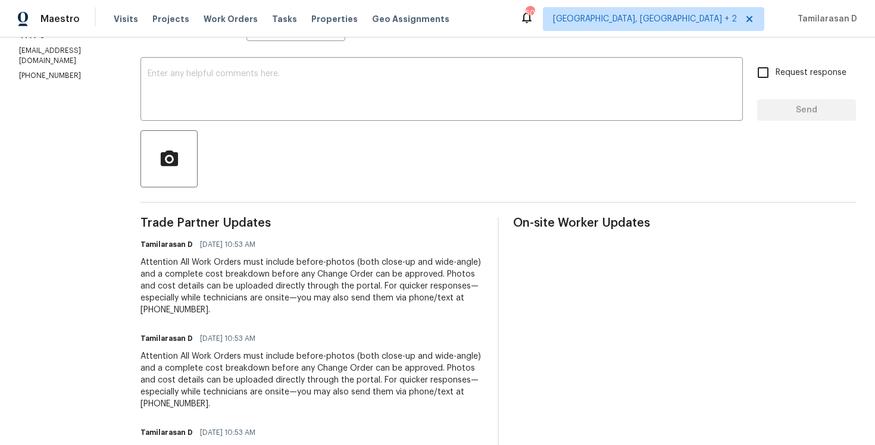
scroll to position [3, 0]
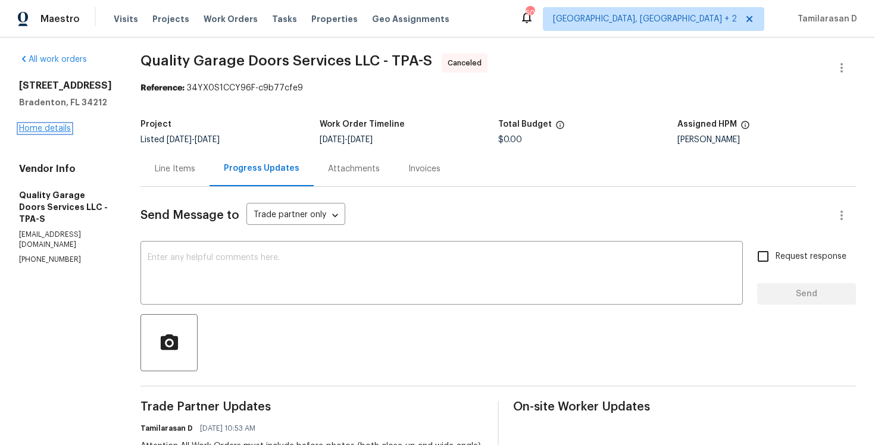
click at [51, 124] on link "Home details" at bounding box center [45, 128] width 52 height 8
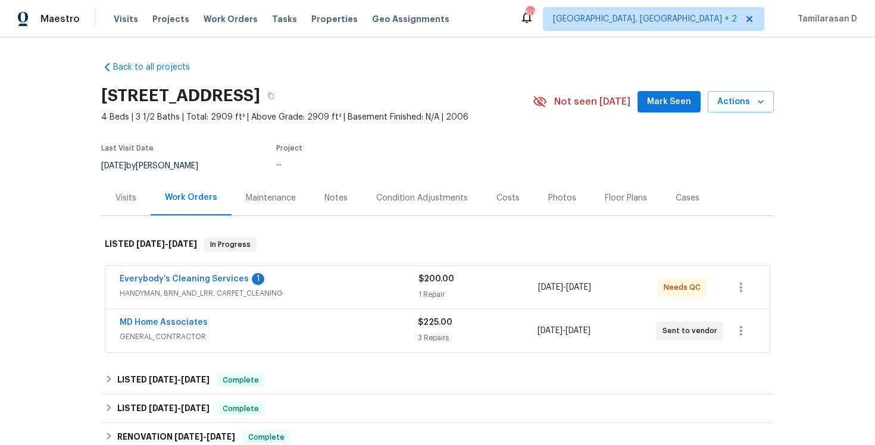
click at [170, 274] on span "Everybody’s Cleaning Services" at bounding box center [184, 279] width 129 height 12
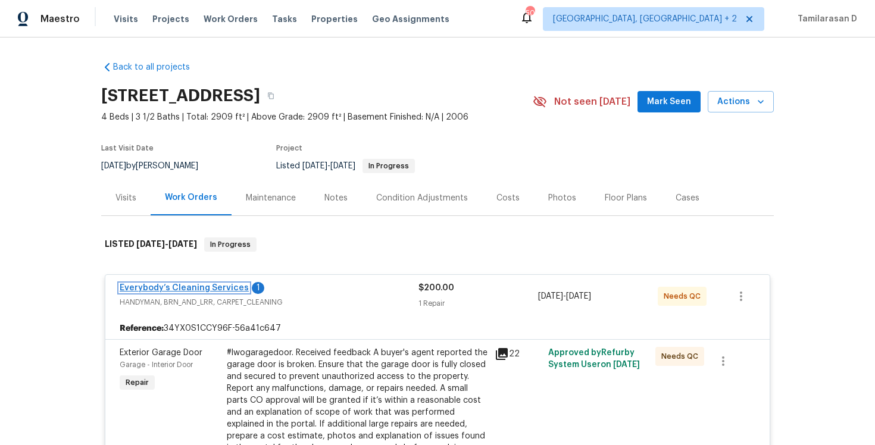
click at [171, 285] on link "Everybody’s Cleaning Services" at bounding box center [184, 288] width 129 height 8
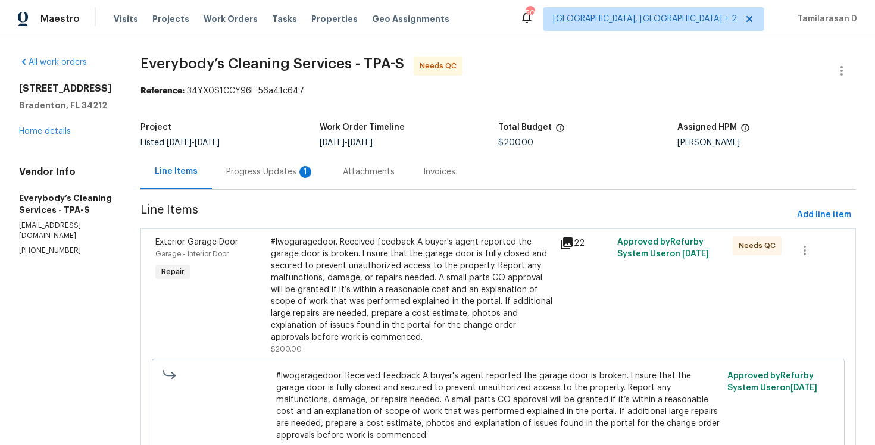
click at [212, 166] on div "Line Items" at bounding box center [176, 171] width 71 height 35
click at [272, 171] on div "Progress Updates 1" at bounding box center [270, 172] width 88 height 12
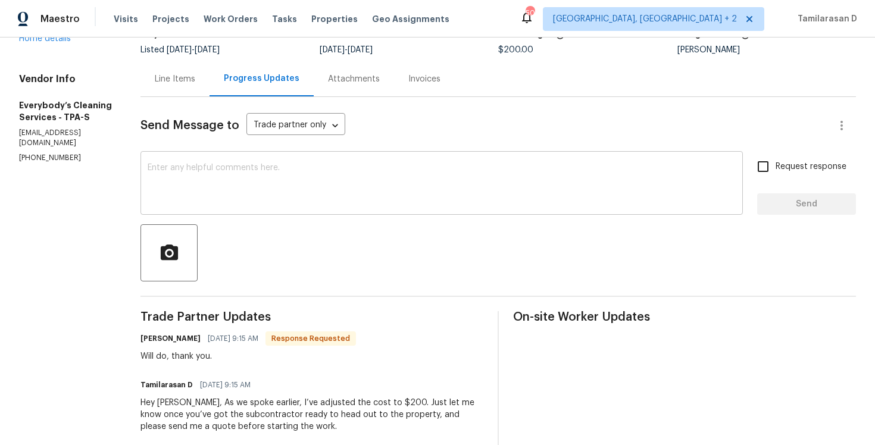
scroll to position [111, 0]
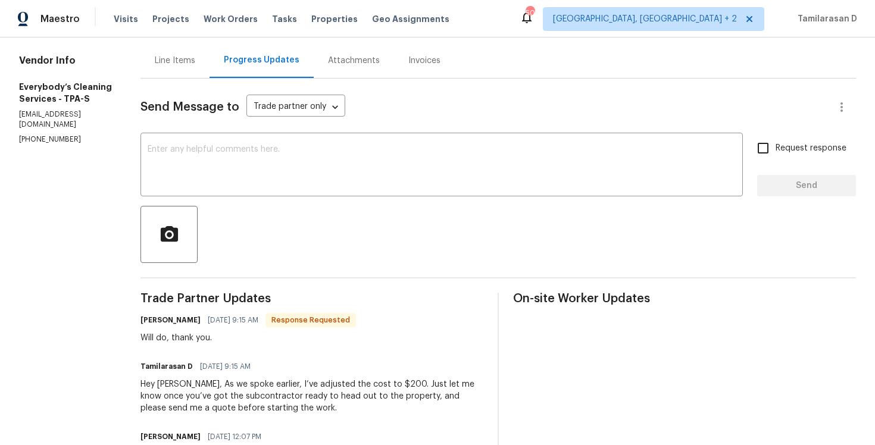
click at [230, 327] on div "Angelina Tompkins 10/13/2025 9:15 AM Response Requested" at bounding box center [249, 320] width 216 height 17
click at [223, 340] on div "Will do, thank you." at bounding box center [249, 338] width 216 height 12
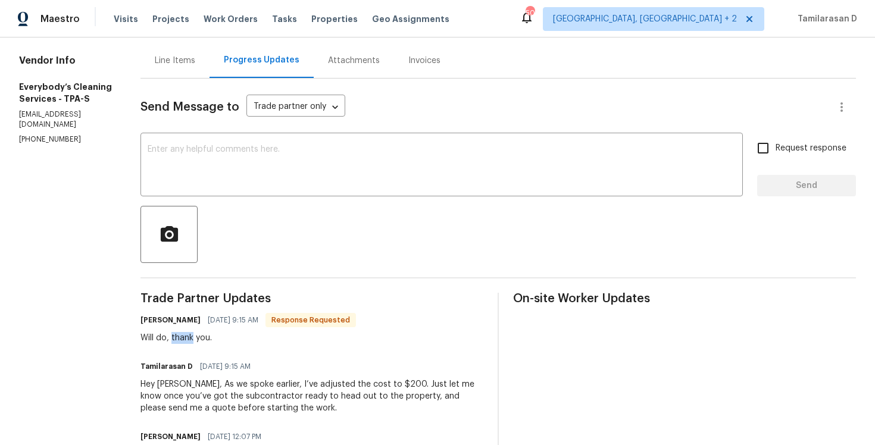
click at [223, 340] on div "Will do, thank you." at bounding box center [249, 338] width 216 height 12
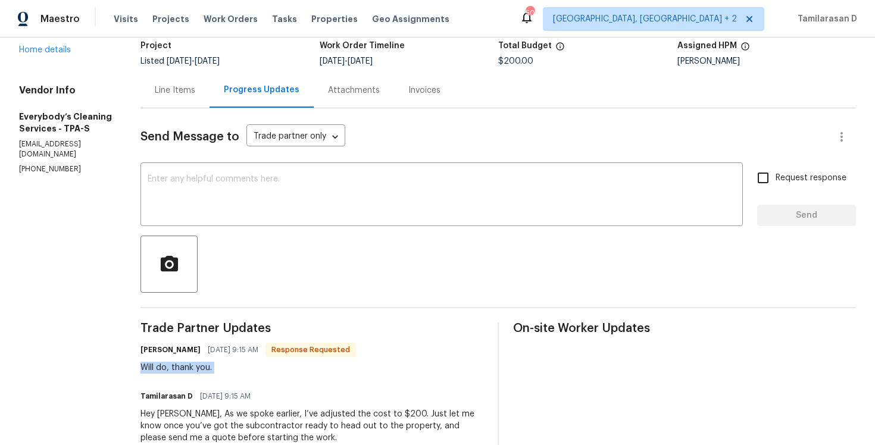
scroll to position [77, 0]
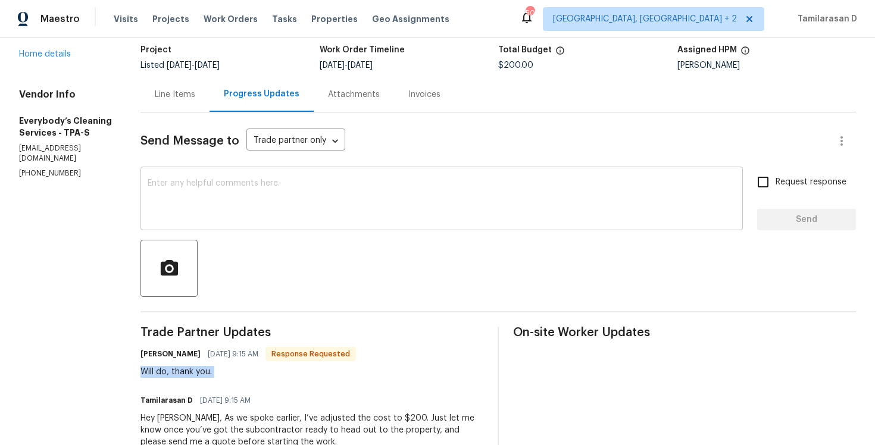
click at [238, 200] on textarea at bounding box center [442, 200] width 588 height 42
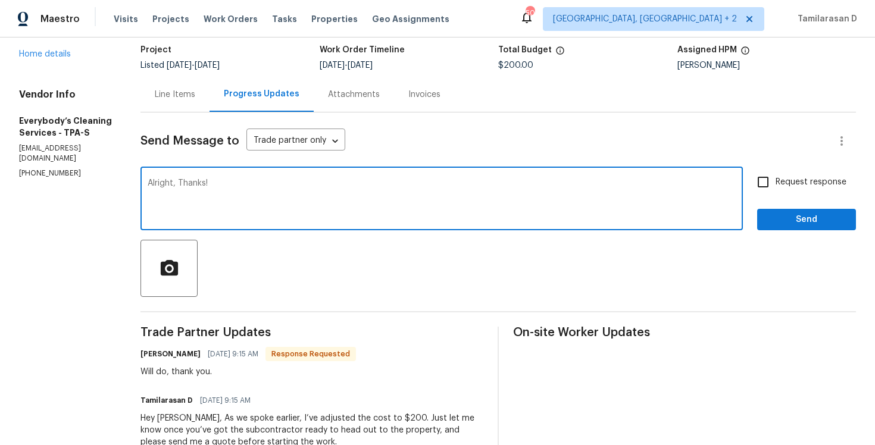
click at [200, 177] on div "Alright, Thanks! x ​" at bounding box center [442, 200] width 603 height 61
click at [239, 182] on textarea "Alright, Thanks!" at bounding box center [442, 200] width 588 height 42
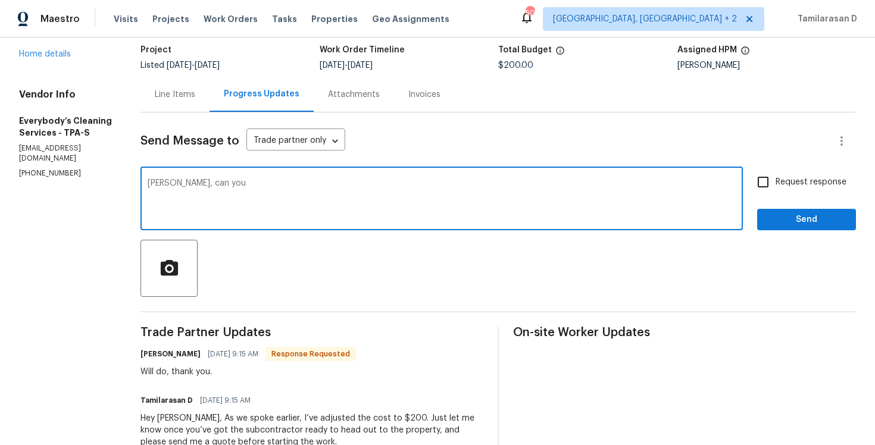
click at [199, 190] on textarea "Angelina, can you" at bounding box center [442, 200] width 588 height 42
type textarea "Alright, Thanks!"
click at [803, 219] on span "Send" at bounding box center [807, 220] width 80 height 15
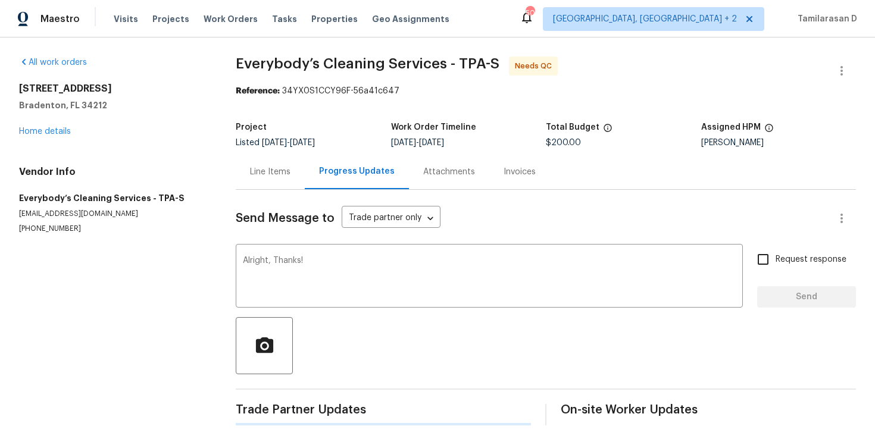
scroll to position [0, 0]
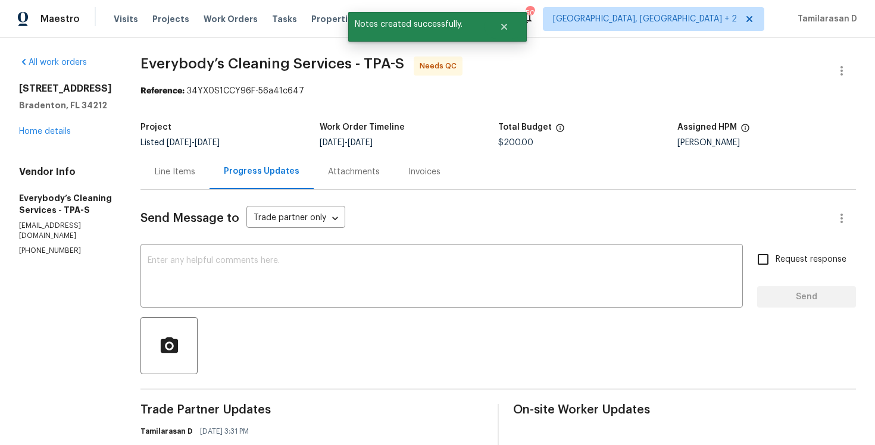
click at [210, 158] on div "Line Items" at bounding box center [175, 171] width 69 height 35
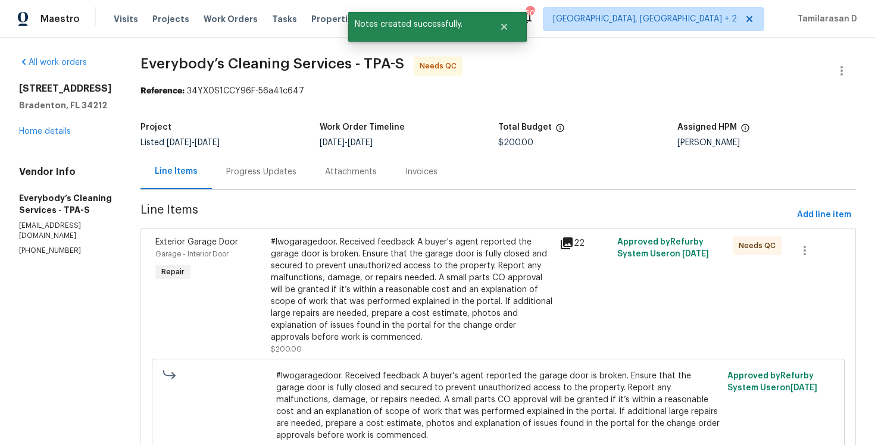
scroll to position [86, 0]
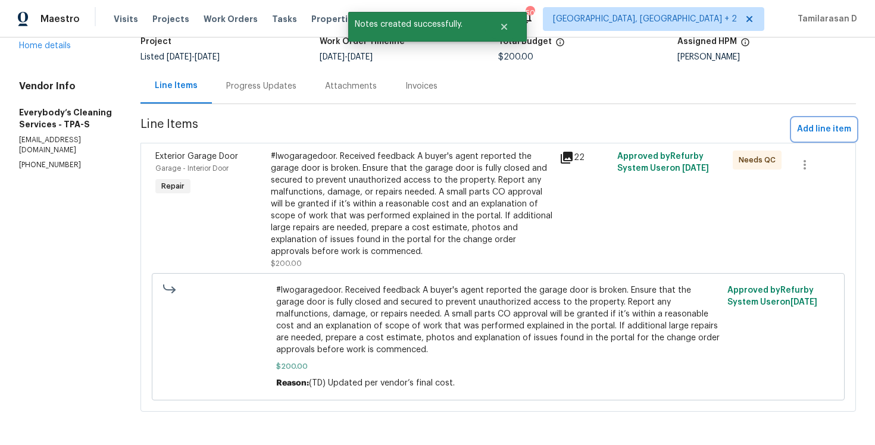
click at [807, 130] on span "Add line item" at bounding box center [824, 129] width 54 height 15
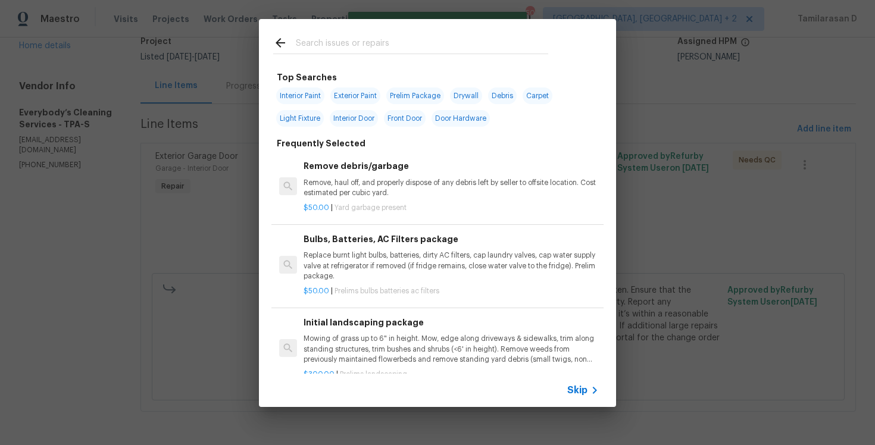
click at [585, 381] on div "Skip" at bounding box center [437, 390] width 357 height 33
click at [577, 389] on span "Skip" at bounding box center [577, 391] width 20 height 12
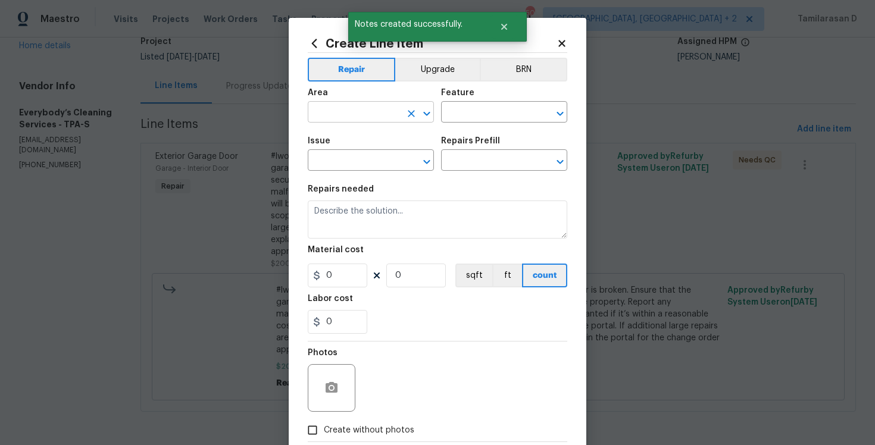
click at [357, 113] on input "text" at bounding box center [354, 113] width 93 height 18
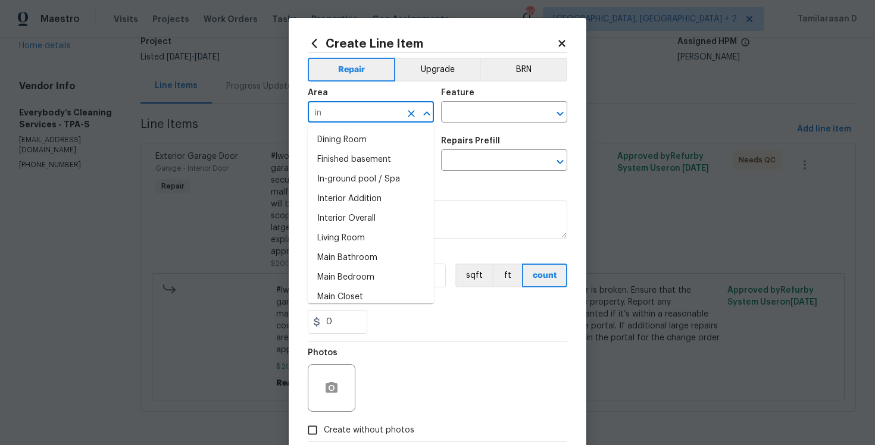
type input "i"
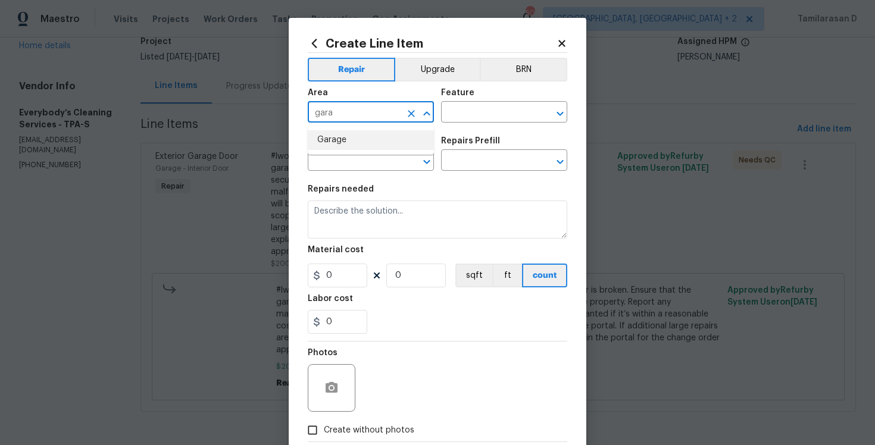
click at [358, 143] on li "Garage" at bounding box center [371, 140] width 126 height 20
type input "Garage"
click at [451, 120] on input "text" at bounding box center [487, 113] width 93 height 18
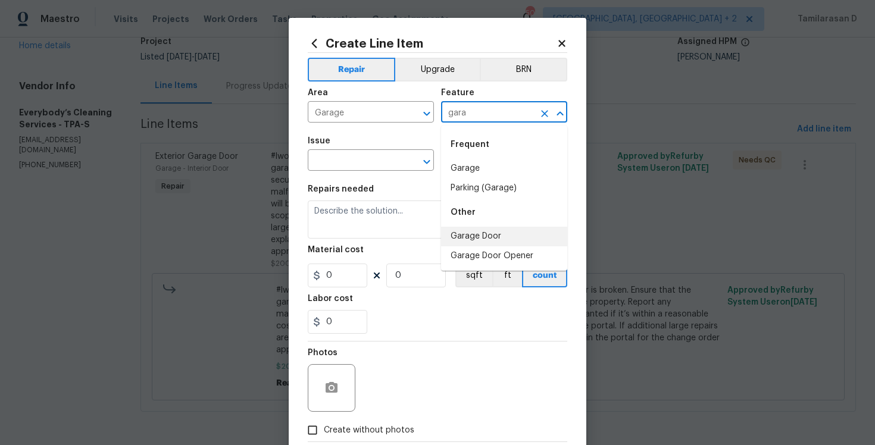
click at [475, 237] on li "Garage Door" at bounding box center [504, 237] width 126 height 20
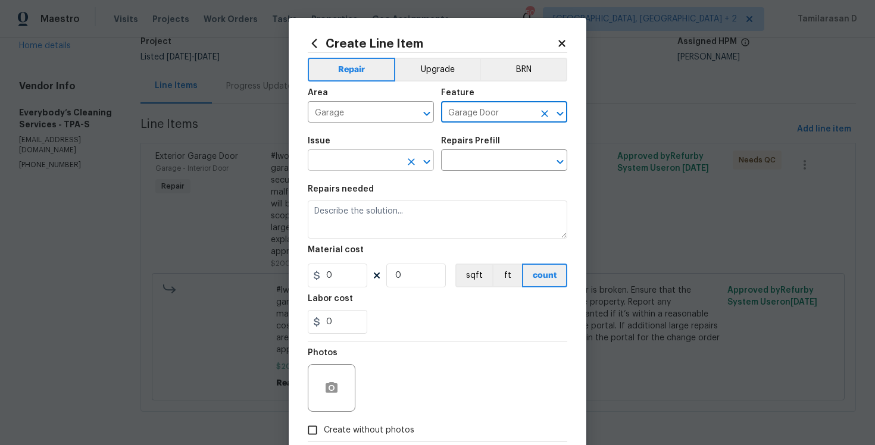
type input "Garage Door"
click at [353, 166] on input "text" at bounding box center [354, 161] width 93 height 18
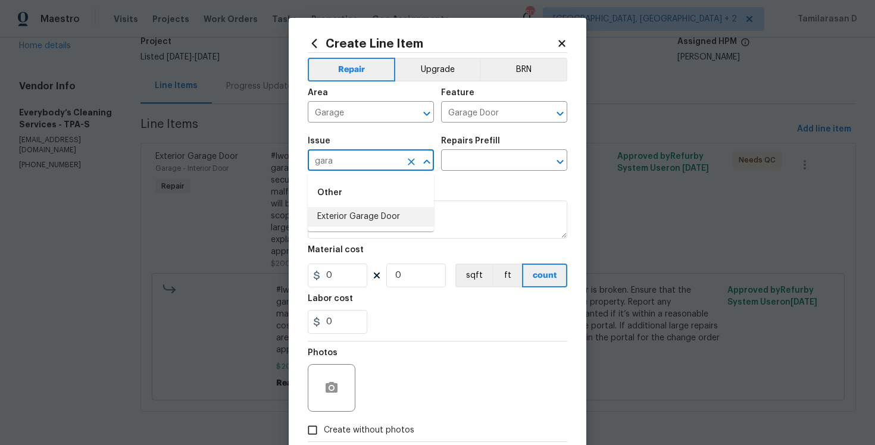
click at [362, 219] on li "Exterior Garage Door" at bounding box center [371, 217] width 126 height 20
type input "Exterior Garage Door"
click at [487, 154] on input "text" at bounding box center [487, 161] width 93 height 18
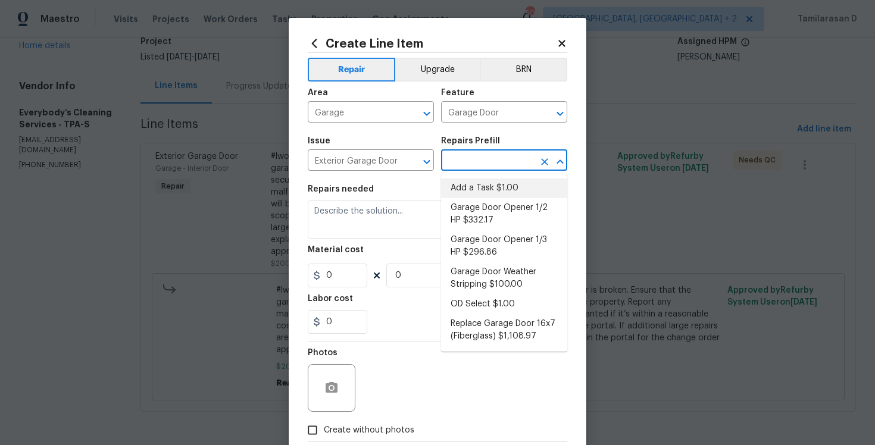
click at [464, 190] on li "Add a Task $1.00" at bounding box center [504, 189] width 126 height 20
type input "Interior Door"
type input "Add a Task $1.00"
type textarea "HPM to detail"
type input "1"
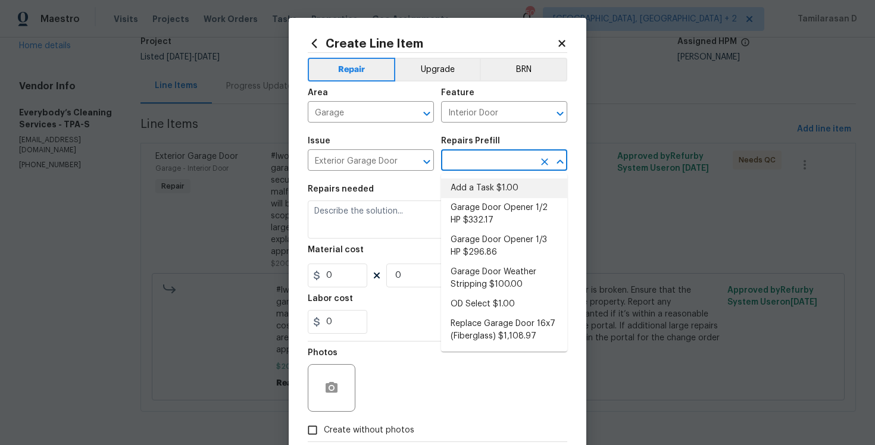
type input "1"
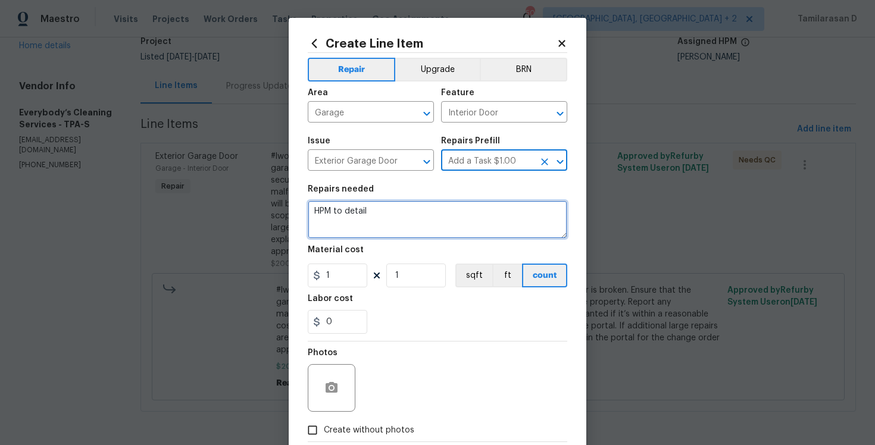
click at [345, 219] on textarea "HPM to detail" at bounding box center [438, 220] width 260 height 38
click at [370, 214] on textarea at bounding box center [438, 220] width 260 height 38
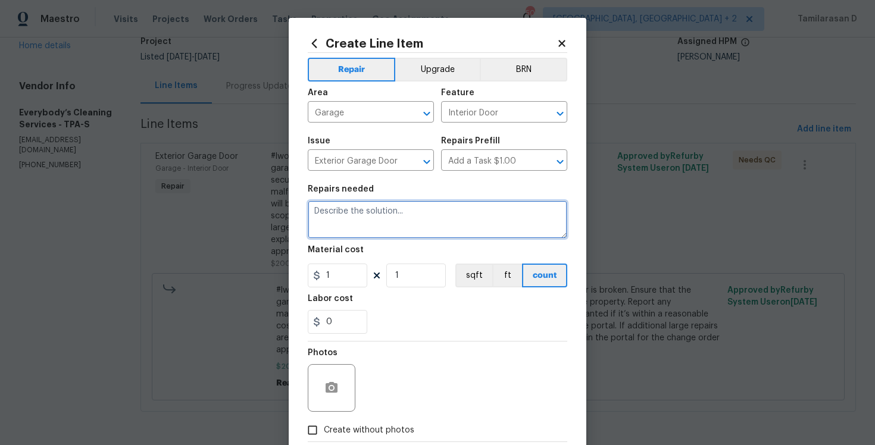
click at [370, 214] on textarea at bounding box center [438, 220] width 260 height 38
type textarea "Provide quote to repair the garage door."
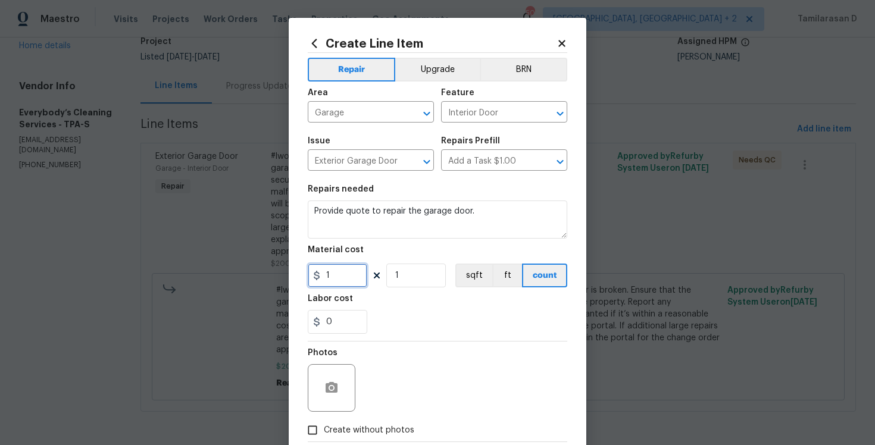
click at [350, 282] on input "1" at bounding box center [338, 276] width 60 height 24
type input "0"
click at [426, 317] on div "0" at bounding box center [438, 322] width 260 height 24
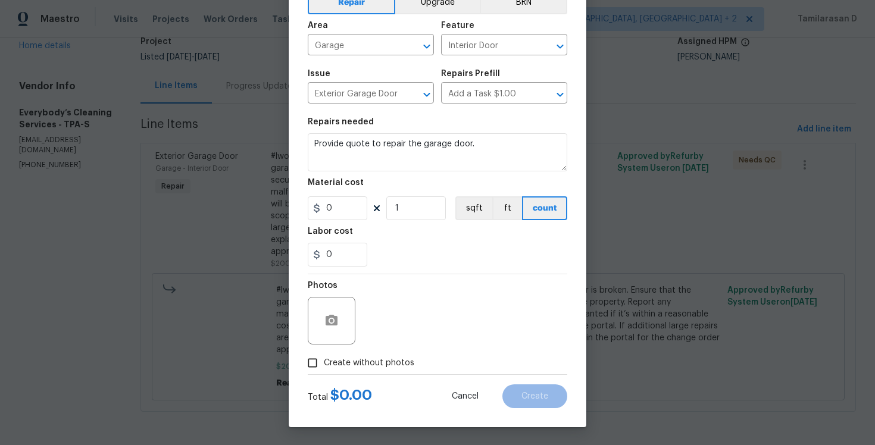
click at [327, 358] on span "Create without photos" at bounding box center [369, 363] width 91 height 13
click at [324, 358] on input "Create without photos" at bounding box center [312, 363] width 23 height 23
checkbox input "true"
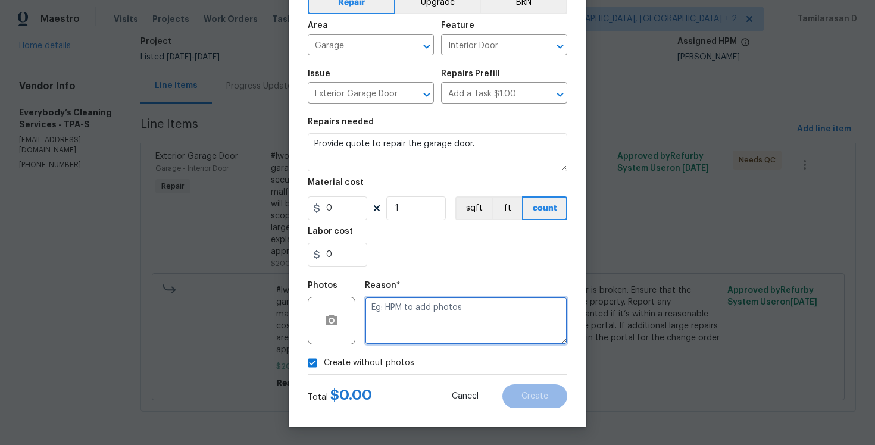
click at [404, 313] on textarea at bounding box center [466, 321] width 202 height 48
type textarea "N/A"
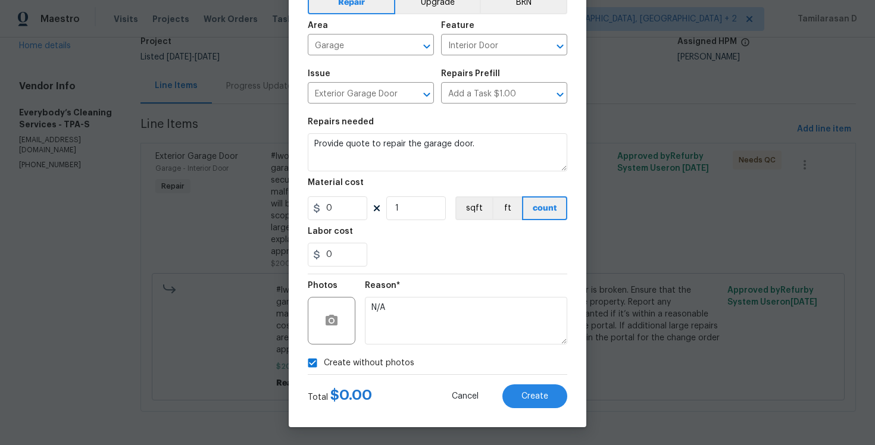
click at [536, 414] on div "Create Line Item Repair Upgrade BRN Area Garage ​ Feature Interior Door ​ Issue…" at bounding box center [438, 189] width 298 height 477
click at [539, 405] on button "Create" at bounding box center [535, 397] width 65 height 24
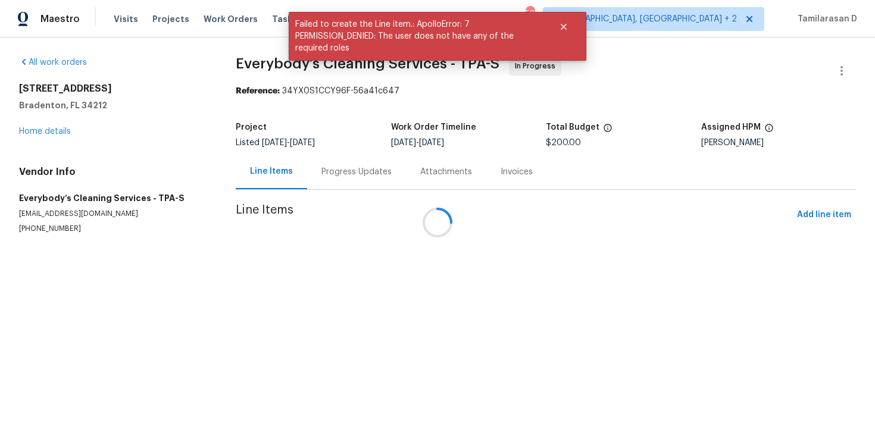
scroll to position [0, 0]
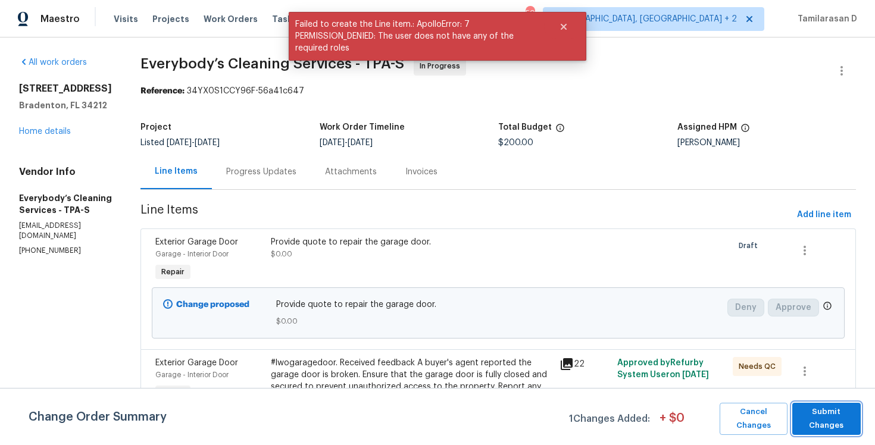
click at [829, 411] on span "Submit Changes" at bounding box center [826, 418] width 57 height 27
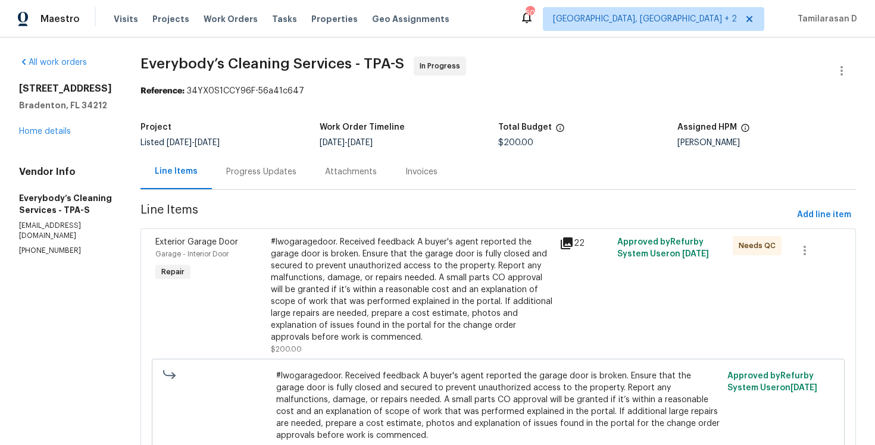
click at [291, 182] on div "Progress Updates" at bounding box center [261, 171] width 99 height 35
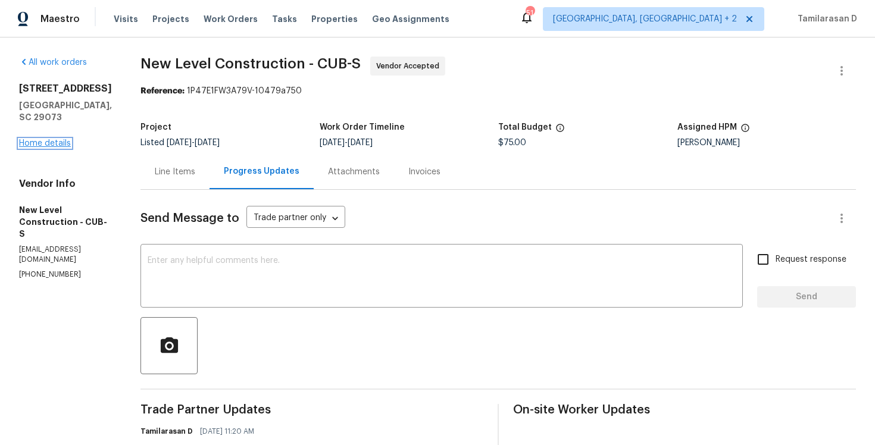
click at [52, 139] on link "Home details" at bounding box center [45, 143] width 52 height 8
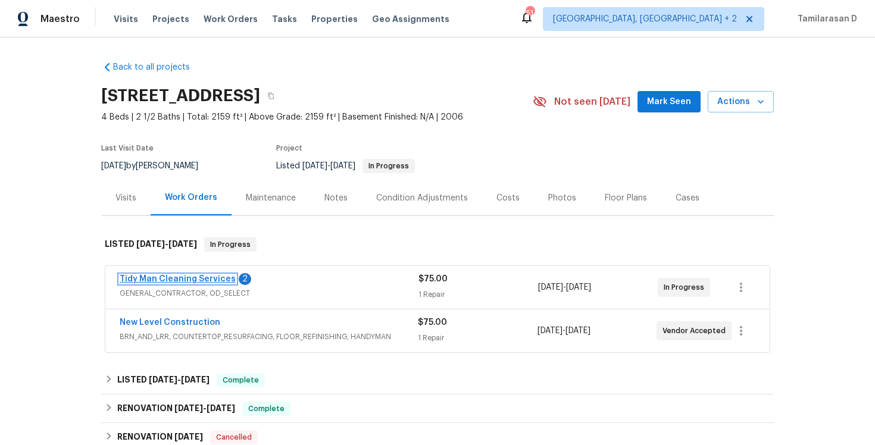
click at [184, 279] on link "Tidy Man Cleaning Services" at bounding box center [178, 279] width 116 height 8
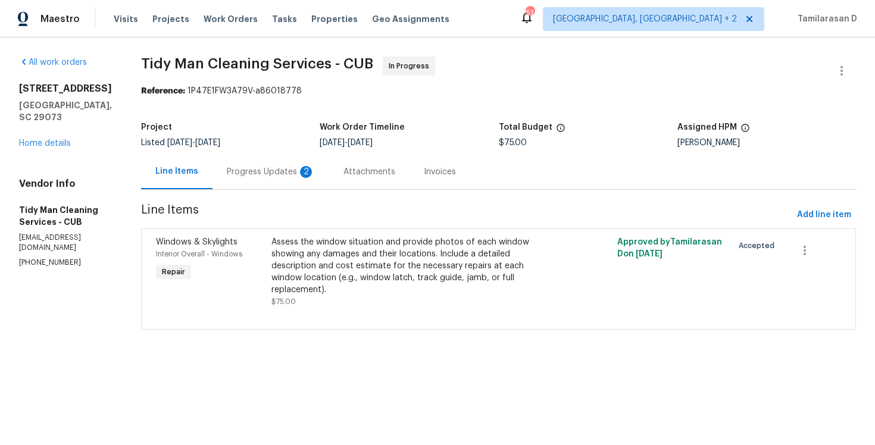
click at [272, 174] on div "Progress Updates 2" at bounding box center [271, 172] width 88 height 12
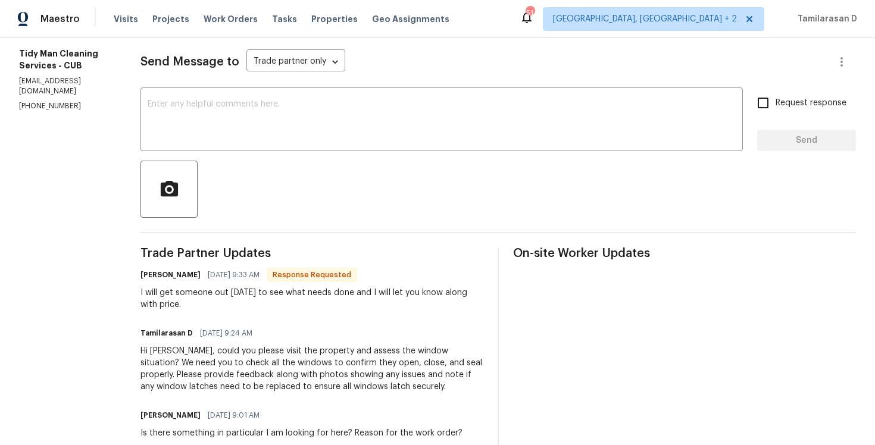
scroll to position [157, 0]
click at [188, 299] on div "I will get someone out [DATE] to see what needs done and I will let you know al…" at bounding box center [312, 298] width 343 height 24
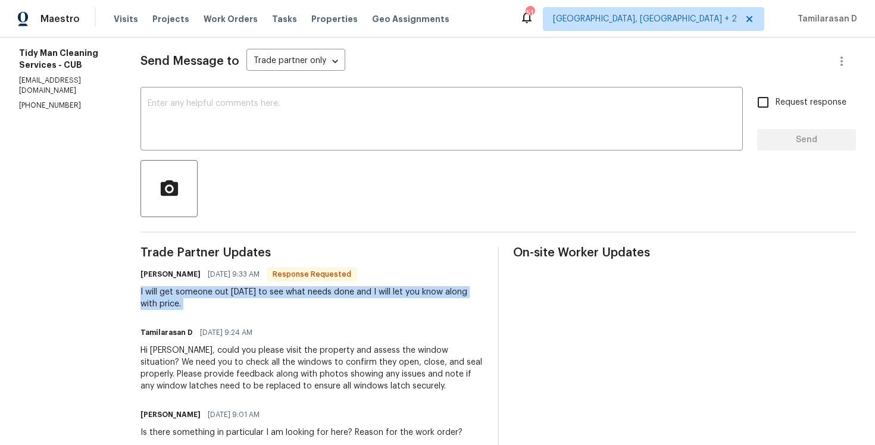
click at [188, 299] on div "I will get someone out [DATE] to see what needs done and I will let you know al…" at bounding box center [312, 298] width 343 height 24
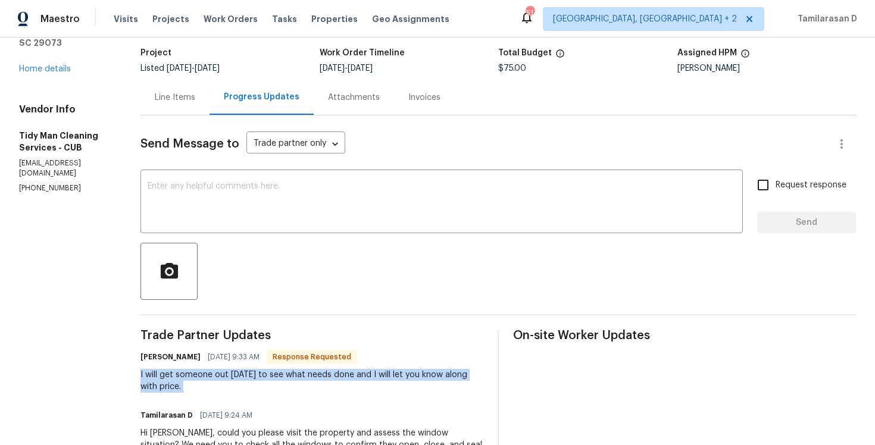
scroll to position [64, 0]
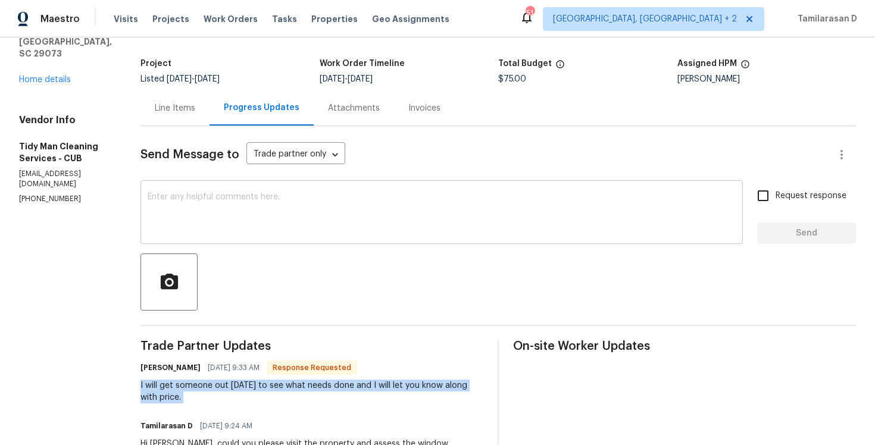
click at [192, 226] on textarea at bounding box center [442, 214] width 588 height 42
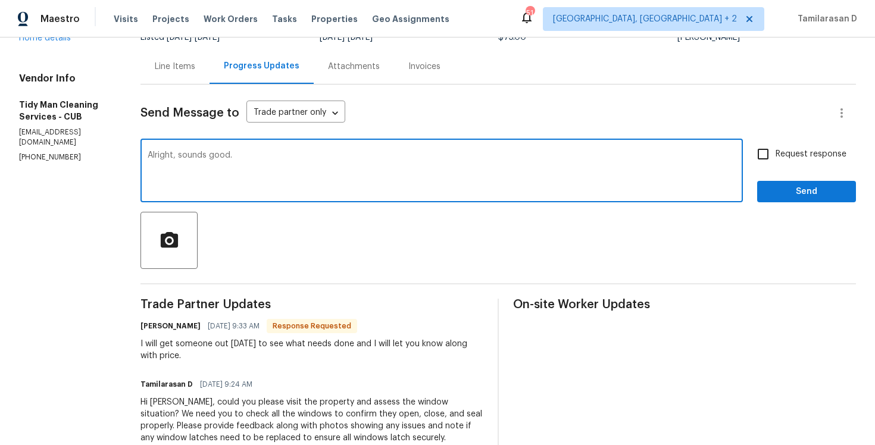
scroll to position [113, 0]
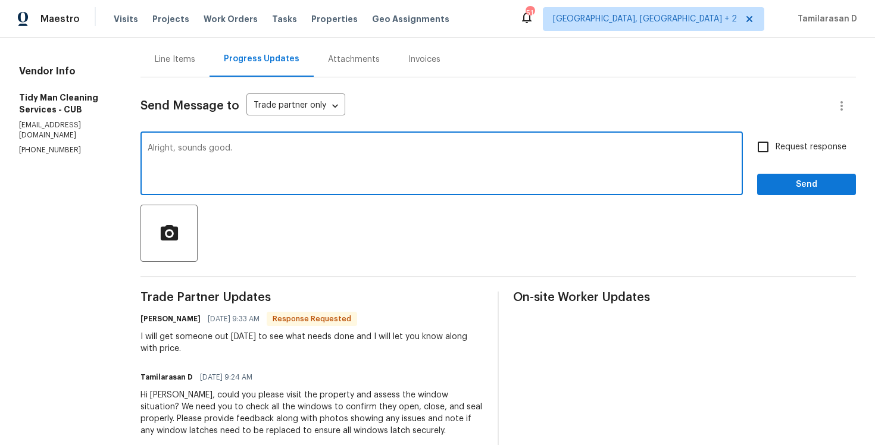
type textarea "Alright, sounds good."
click at [794, 178] on span "Send" at bounding box center [807, 184] width 80 height 15
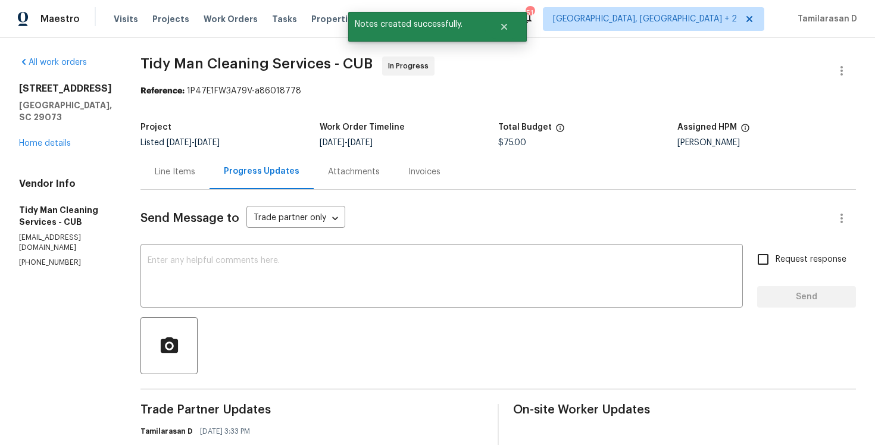
scroll to position [146, 0]
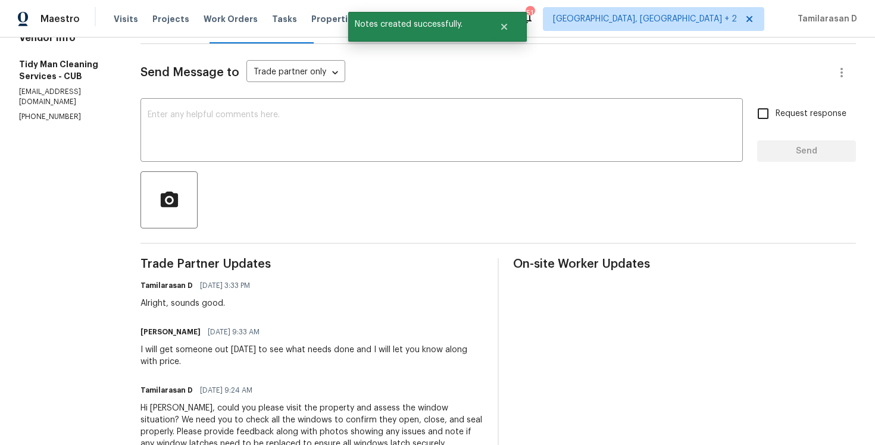
click at [160, 361] on div "I will get someone out [DATE] to see what needs done and I will let you know al…" at bounding box center [312, 356] width 343 height 24
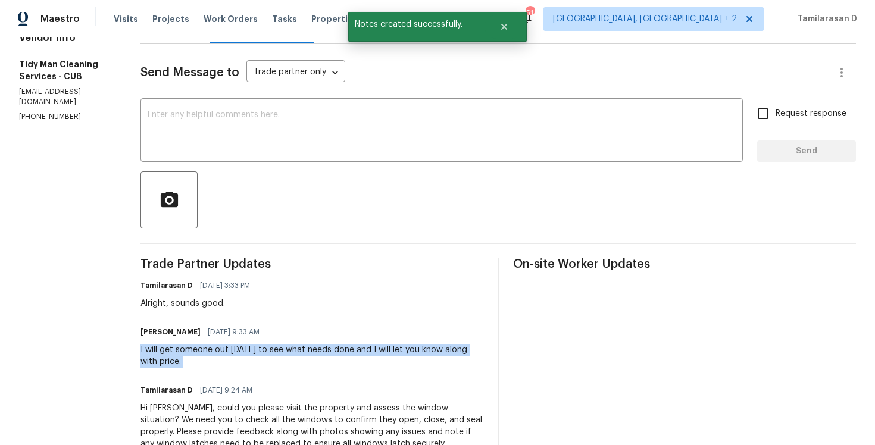
copy div "I will get someone out [DATE] to see what needs done and I will let you know al…"
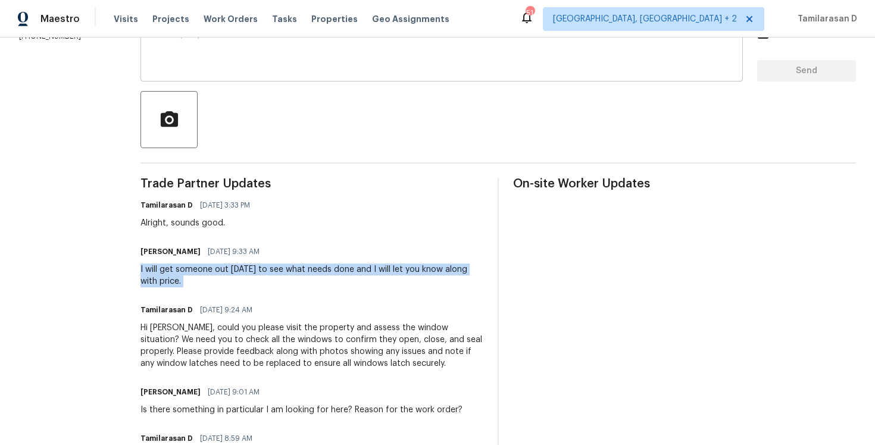
scroll to position [225, 0]
click at [259, 272] on div "I will get someone out [DATE] to see what needs done and I will let you know al…" at bounding box center [312, 277] width 343 height 24
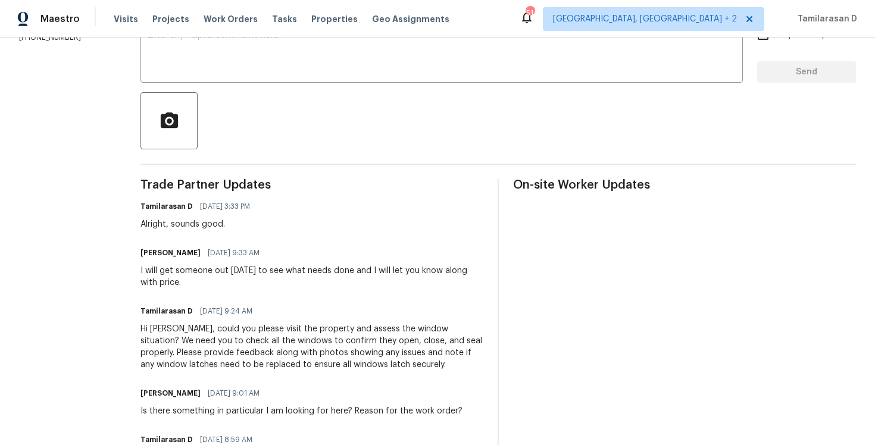
click at [259, 272] on div "I will get someone out [DATE] to see what needs done and I will let you know al…" at bounding box center [312, 277] width 343 height 24
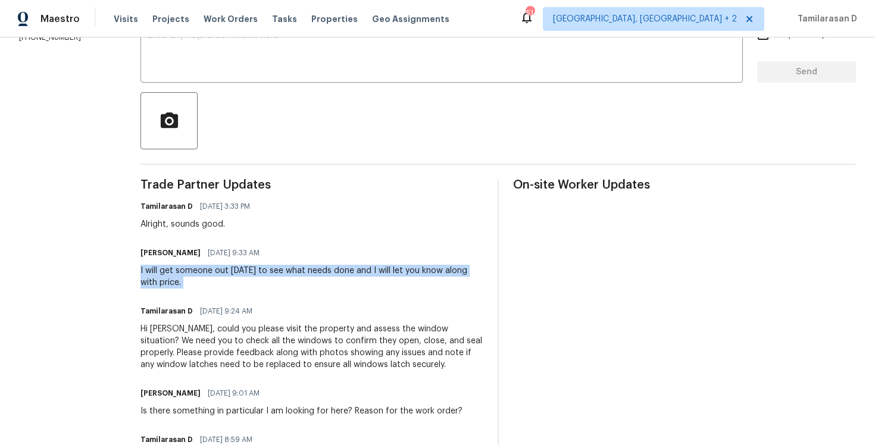
scroll to position [0, 0]
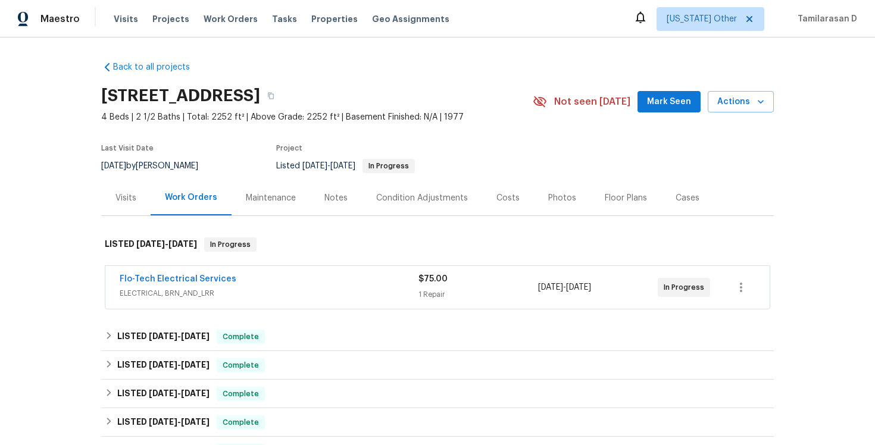
scroll to position [7, 0]
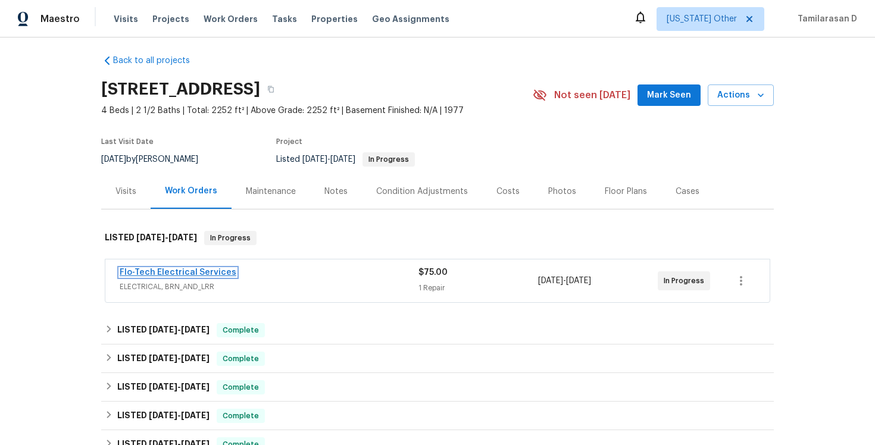
click at [172, 274] on link "Flo-Tech Electrical Services" at bounding box center [178, 273] width 117 height 8
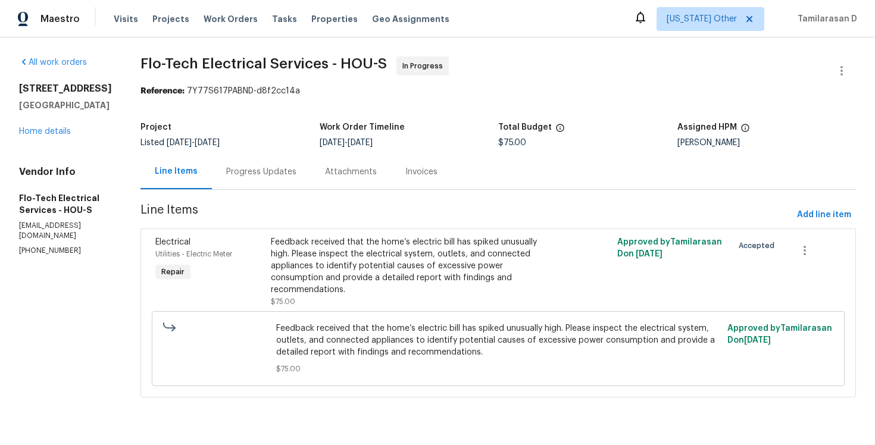
click at [272, 166] on div "Progress Updates" at bounding box center [261, 172] width 70 height 12
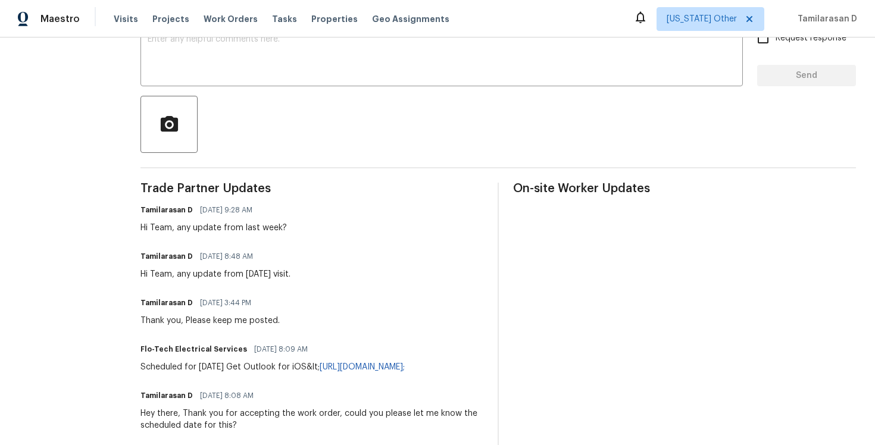
scroll to position [34, 0]
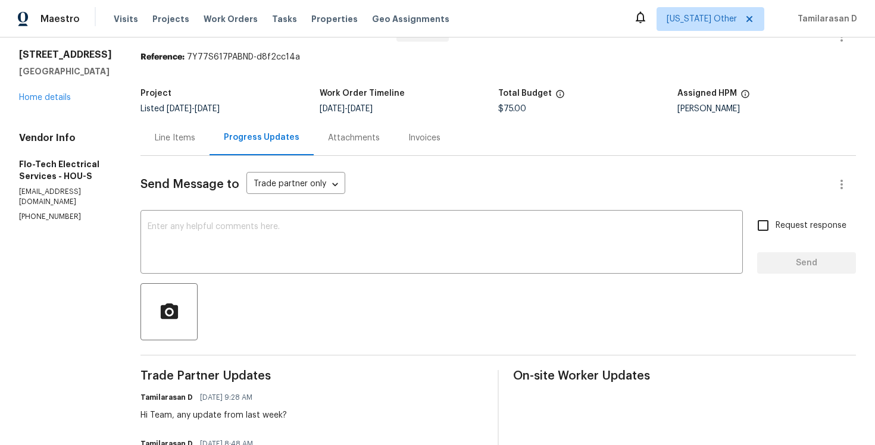
click at [60, 222] on p "[PHONE_NUMBER]" at bounding box center [65, 217] width 93 height 10
copy p "[PHONE_NUMBER]"
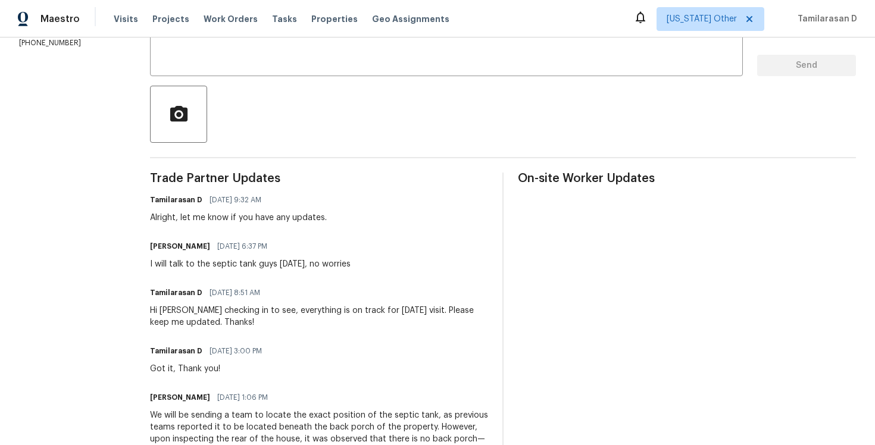
scroll to position [238, 0]
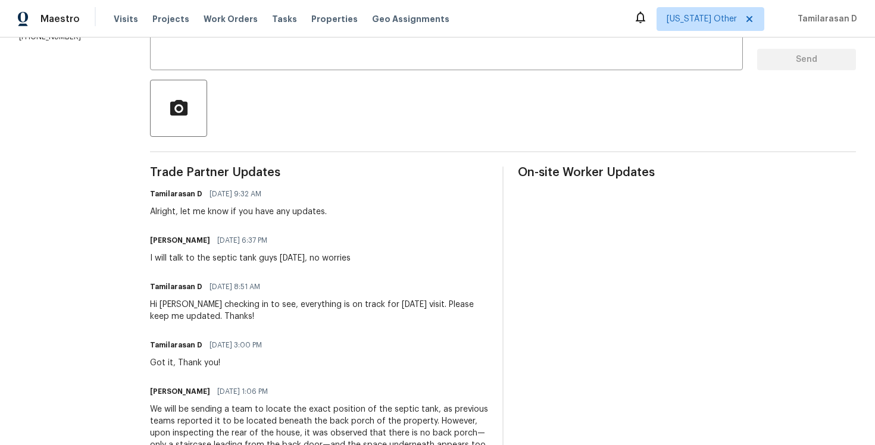
click at [239, 217] on div "Alright, let me know if you have any updates." at bounding box center [238, 212] width 177 height 12
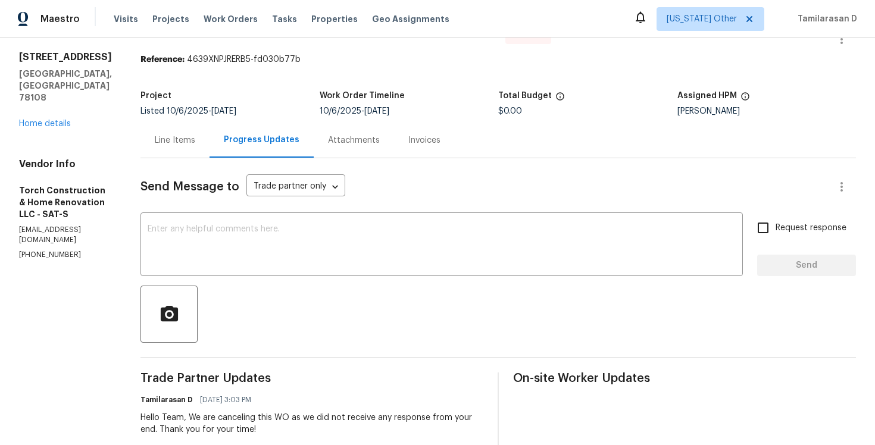
scroll to position [68, 0]
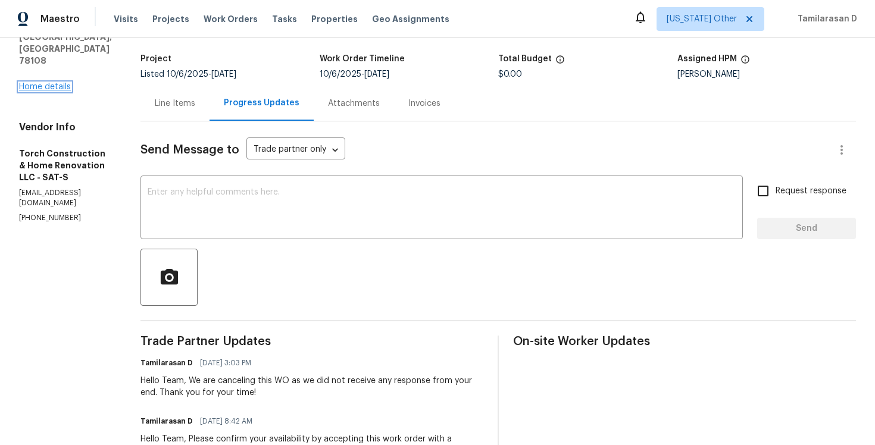
click at [42, 83] on link "Home details" at bounding box center [45, 87] width 52 height 8
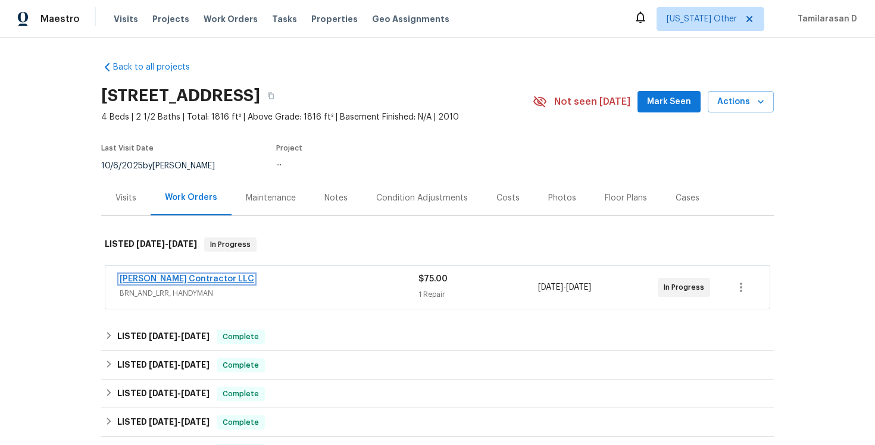
click at [164, 279] on link "[PERSON_NAME] Contractor LLC" at bounding box center [187, 279] width 135 height 8
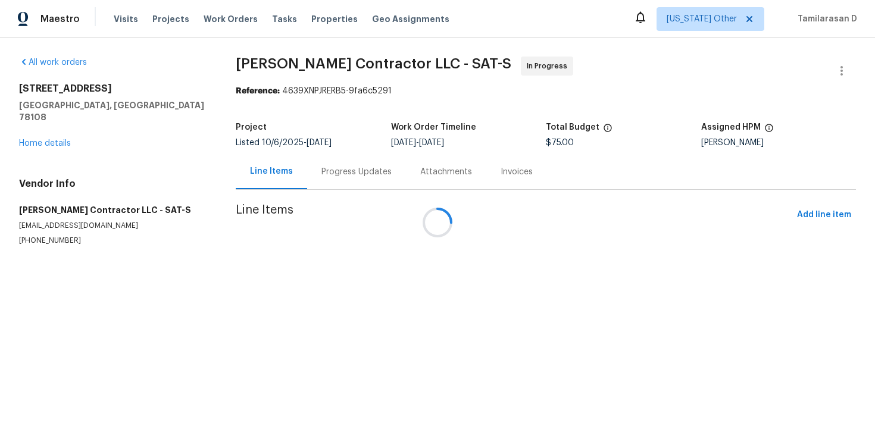
click at [332, 169] on div "Progress Updates" at bounding box center [357, 172] width 70 height 12
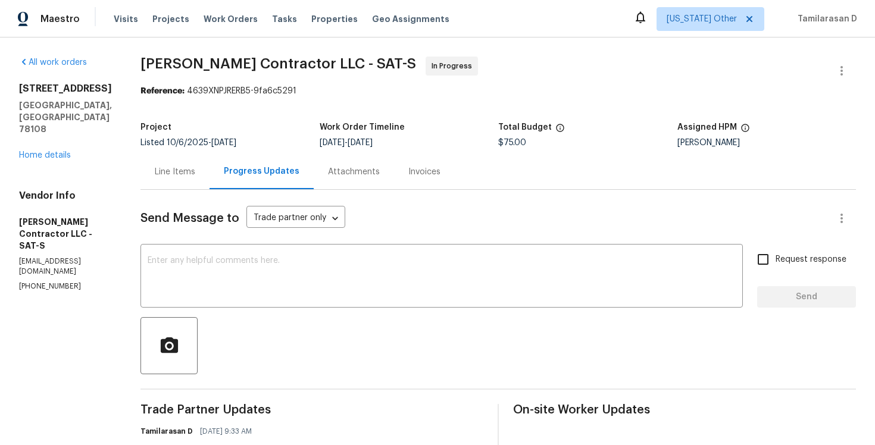
click at [34, 234] on div "Vendor Info [PERSON_NAME] Contractor LLC - SAT-S [EMAIL_ADDRESS][DOMAIN_NAME] […" at bounding box center [65, 241] width 93 height 102
copy p "[PHONE_NUMBER]"
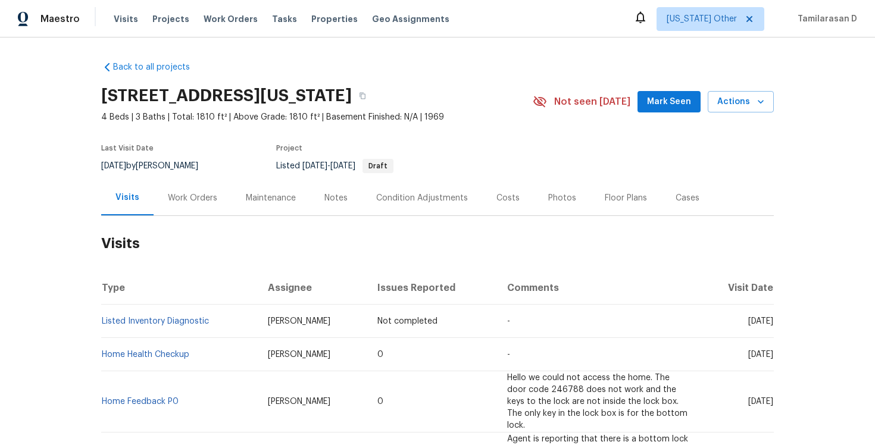
click at [195, 202] on div "Work Orders" at bounding box center [192, 198] width 49 height 12
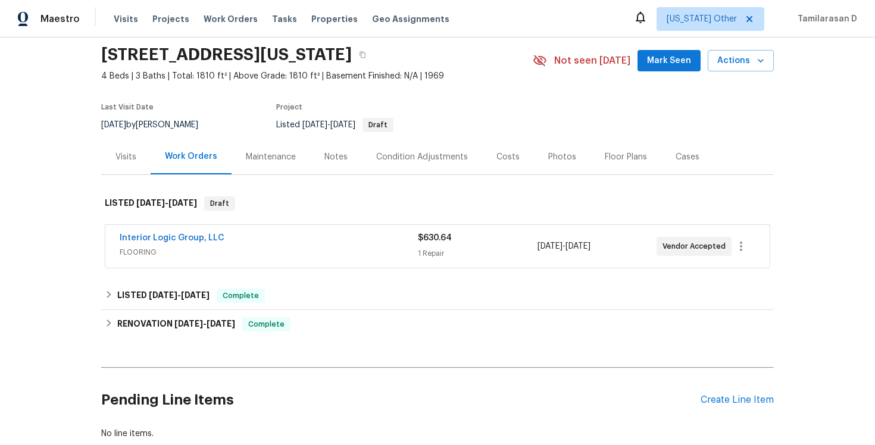
scroll to position [71, 0]
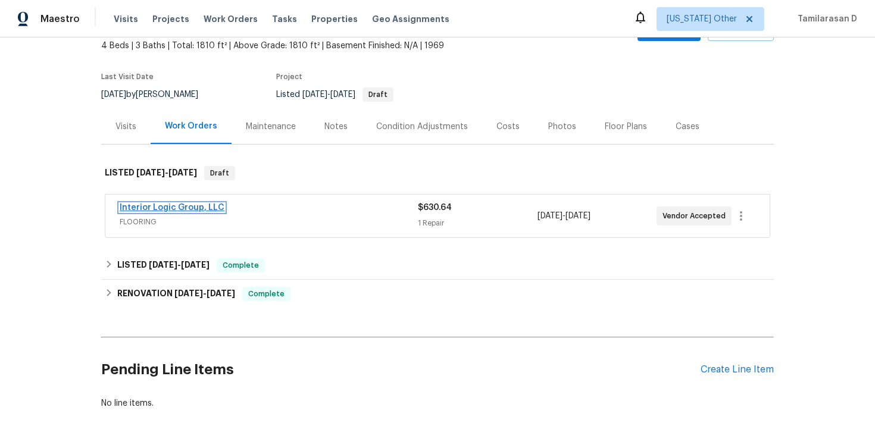
click at [171, 211] on link "Interior Logic Group, LLC" at bounding box center [172, 208] width 105 height 8
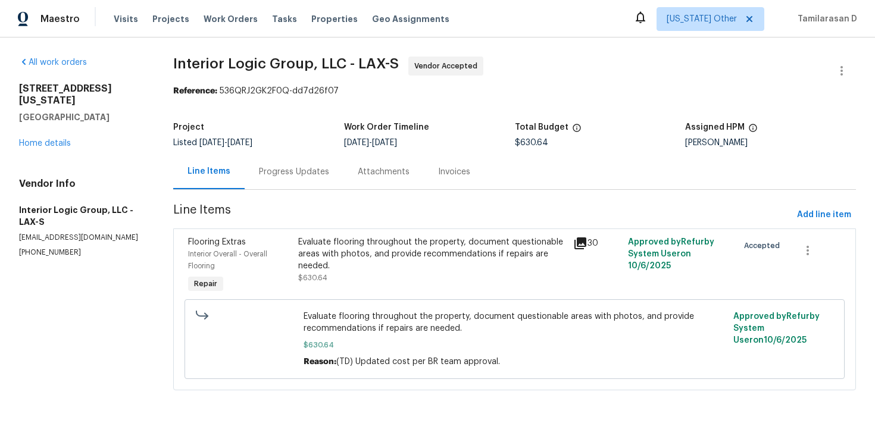
click at [302, 194] on section "Interior Logic Group, LLC - LAX-S Vendor Accepted Reference: 536QRJ2GK2F0Q-dd7d…" at bounding box center [514, 231] width 683 height 348
click at [298, 186] on div "Progress Updates" at bounding box center [294, 171] width 99 height 35
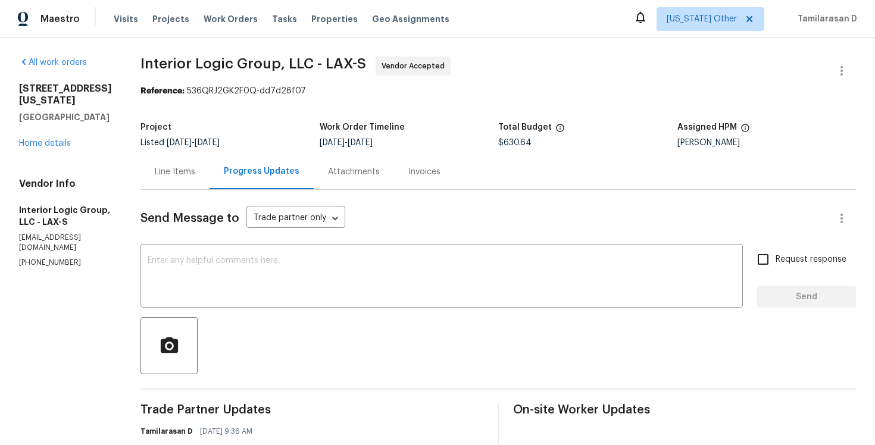
click at [46, 258] on p "(503) 433-2972" at bounding box center [65, 263] width 93 height 10
copy p "(503) 433-2972"
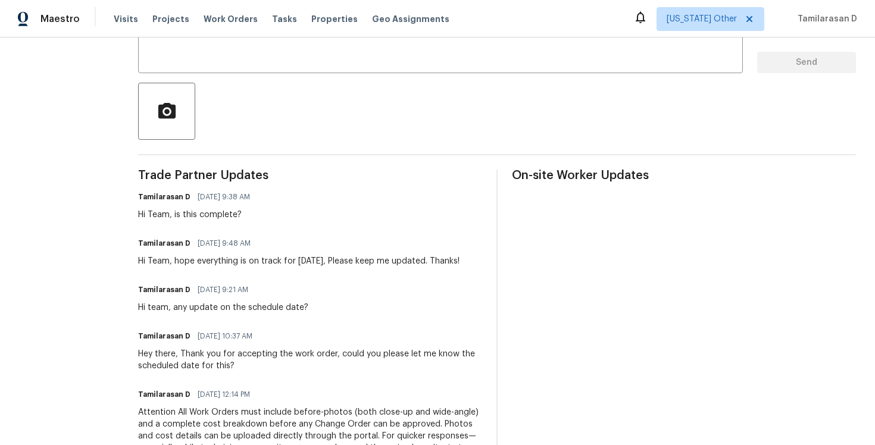
scroll to position [239, 0]
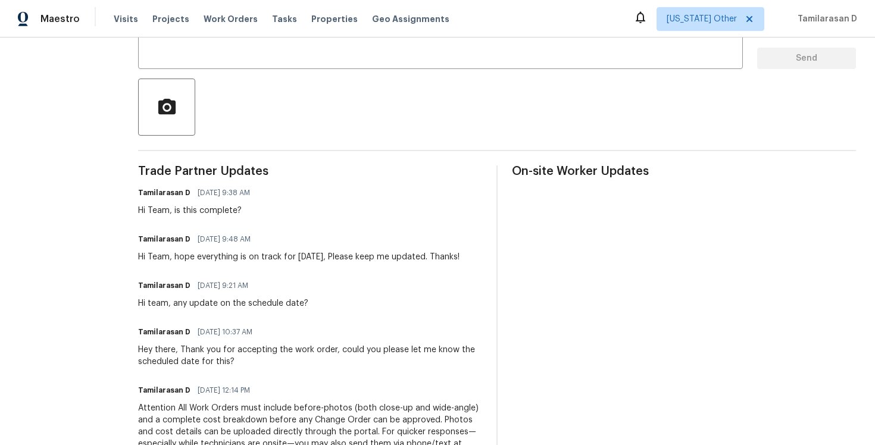
click at [183, 216] on div "Hi Team, is this complete?" at bounding box center [197, 211] width 119 height 12
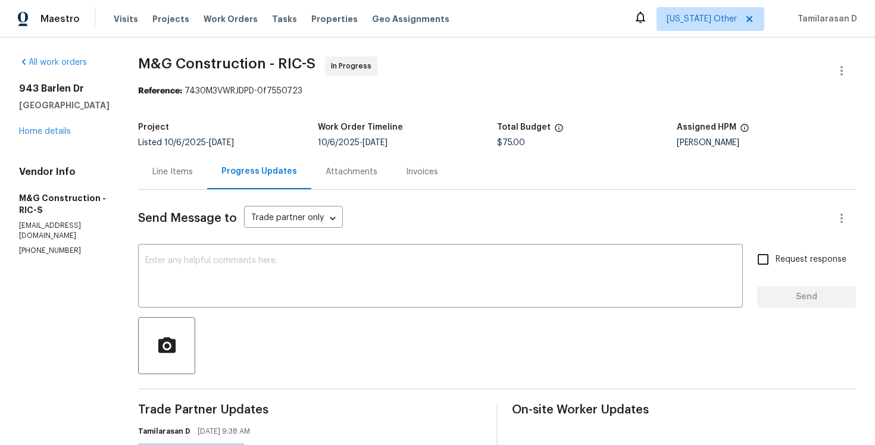
click at [42, 233] on div "Vendor Info M&G Construction - RIC-S mgcontractor6@gmail.com (703) 864-2437" at bounding box center [64, 211] width 91 height 90
copy p "(703) 864-2437"
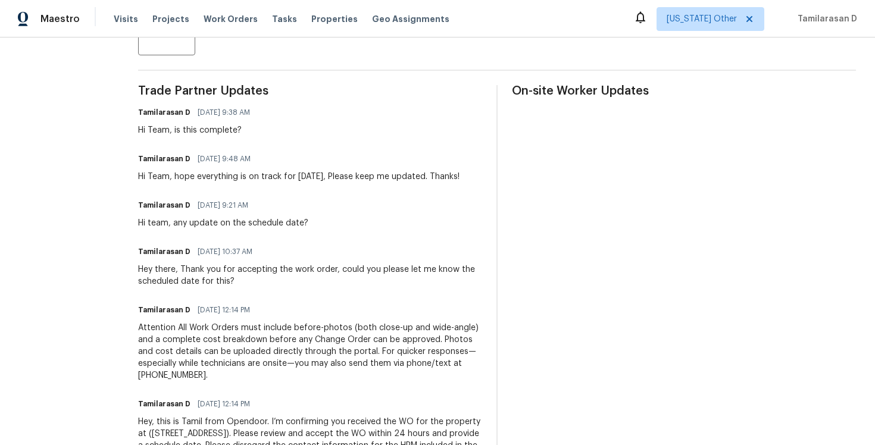
scroll to position [288, 0]
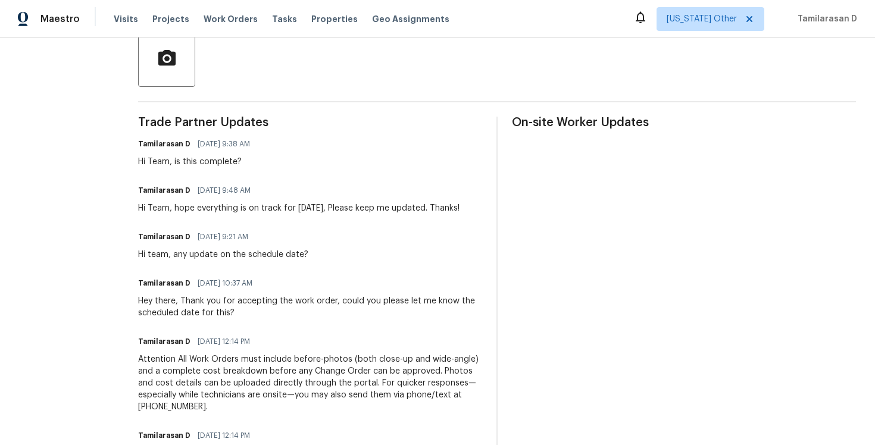
click at [214, 164] on div "Hi Team, is this complete?" at bounding box center [197, 162] width 119 height 12
click at [214, 207] on div "Hi Team, hope everything is on track for today, Please keep me updated. Thanks!" at bounding box center [299, 208] width 322 height 12
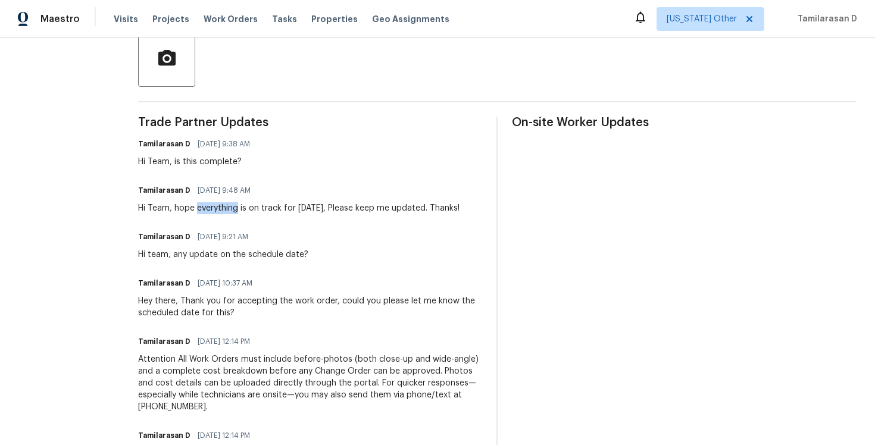
click at [214, 207] on div "Hi Team, hope everything is on track for today, Please keep me updated. Thanks!" at bounding box center [299, 208] width 322 height 12
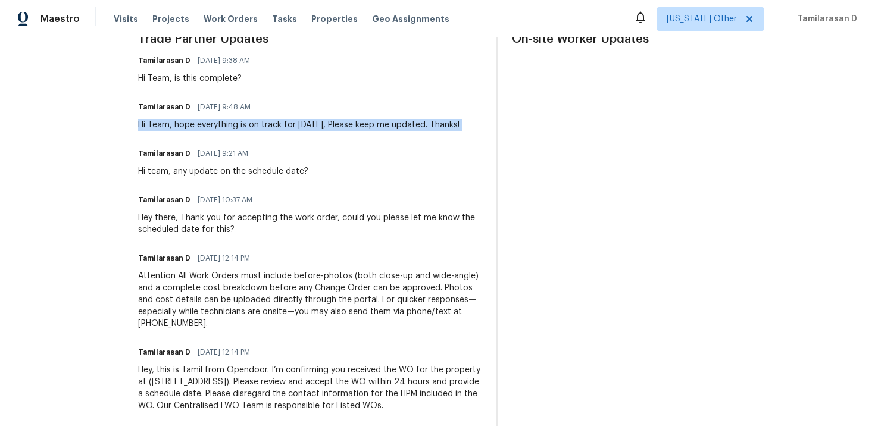
click at [182, 219] on div "Hey there, Thank you for accepting the work order, could you please let me know…" at bounding box center [310, 224] width 344 height 24
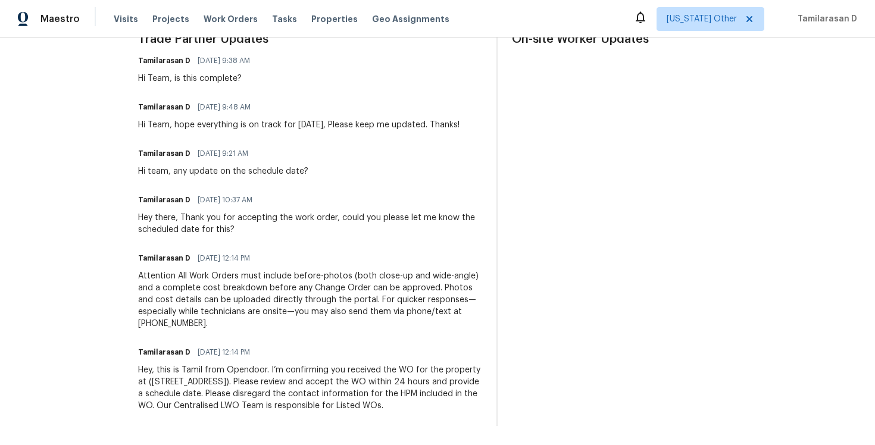
click at [182, 219] on div "Hey there, Thank you for accepting the work order, could you please let me know…" at bounding box center [310, 224] width 344 height 24
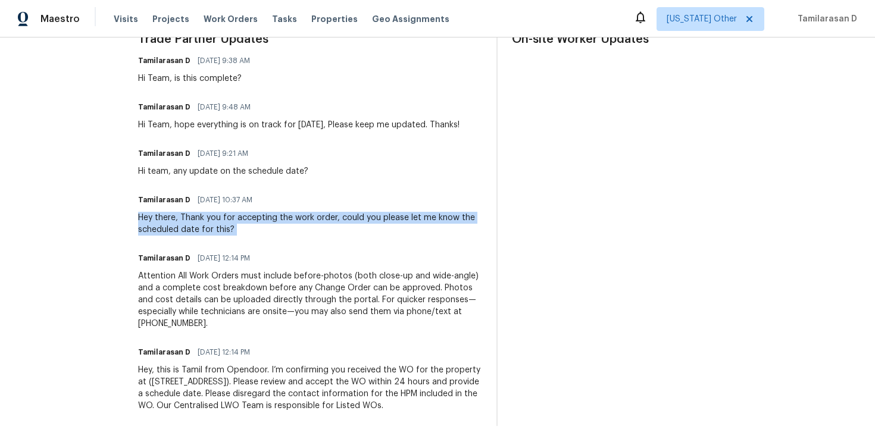
scroll to position [0, 0]
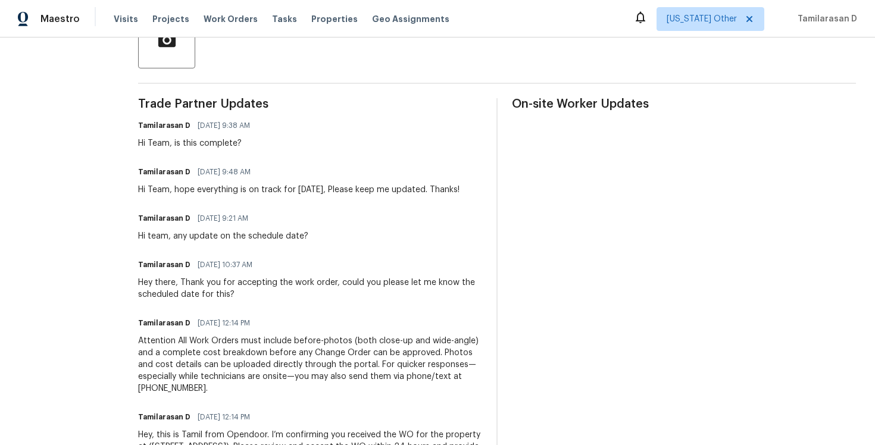
scroll to position [285, 0]
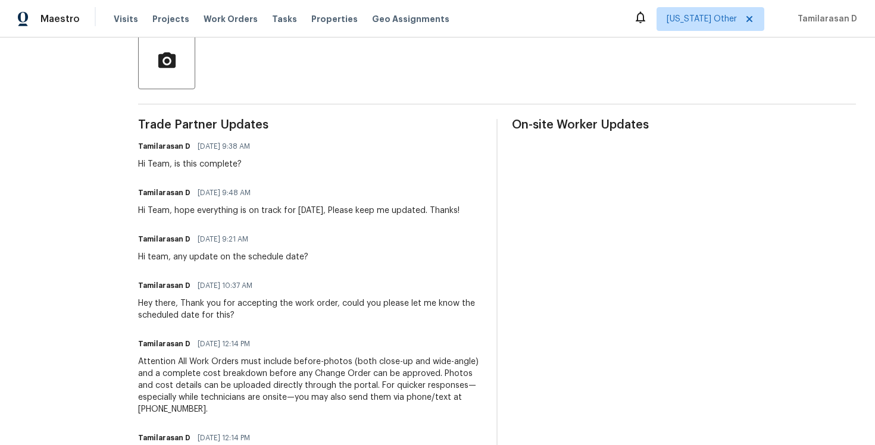
click at [183, 167] on div "Hi Team, is this complete?" at bounding box center [197, 164] width 119 height 12
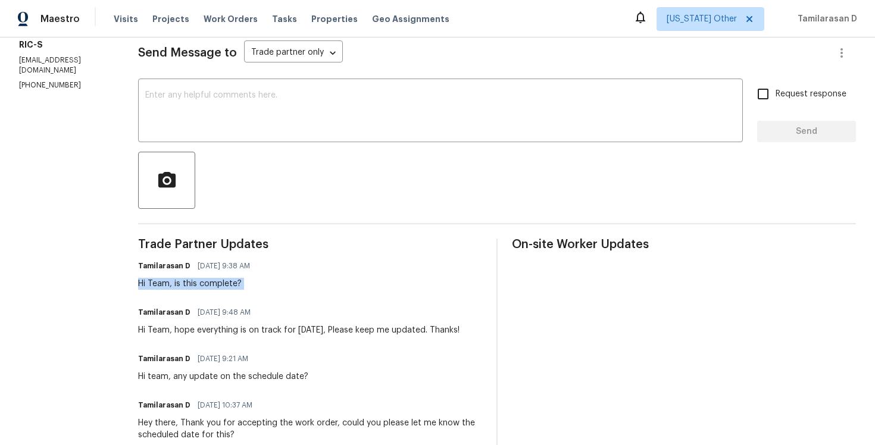
scroll to position [186, 0]
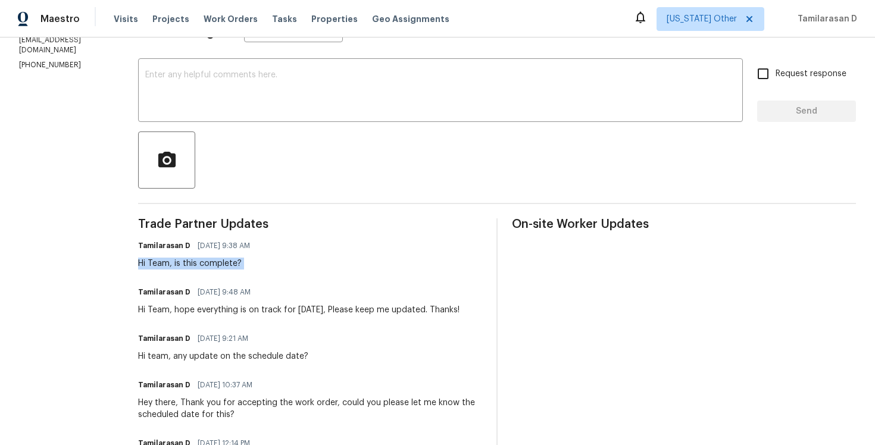
click at [269, 274] on div "Trade Partner Updates Tamilarasan D 10/13/2025 9:38 AM Hi Team, is this complet…" at bounding box center [310, 415] width 344 height 393
click at [249, 298] on span "10/10/2025 9:48 AM" at bounding box center [224, 292] width 53 height 12
click at [248, 291] on span "10/10/2025 9:48 AM" at bounding box center [224, 292] width 53 height 12
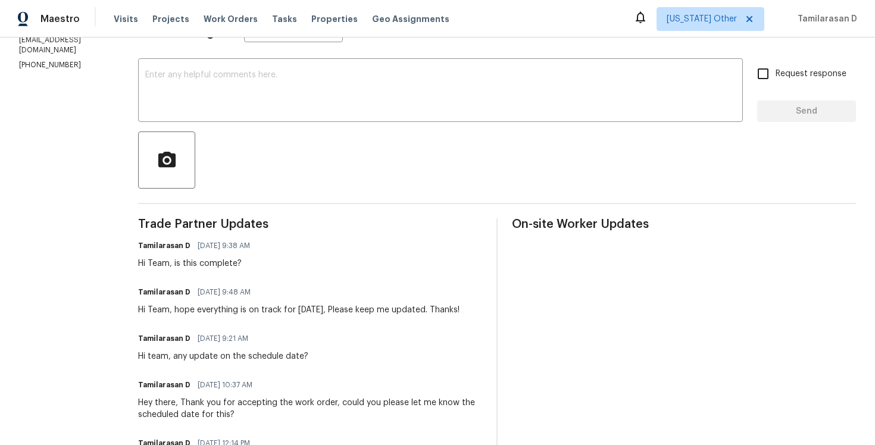
click at [248, 291] on span "10/10/2025 9:48 AM" at bounding box center [224, 292] width 53 height 12
click at [229, 354] on div "Hi team, any update on the schedule date?" at bounding box center [223, 357] width 170 height 12
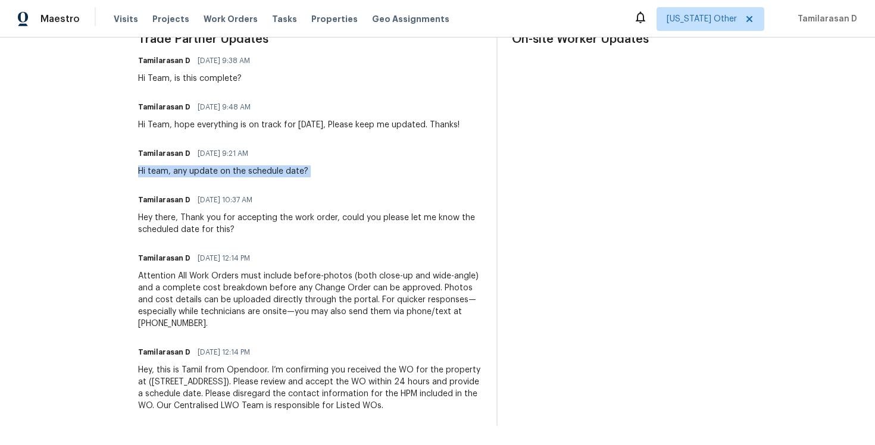
click at [213, 302] on div "Attention All Work Orders must include before-photos (both close-up and wide-an…" at bounding box center [310, 300] width 344 height 60
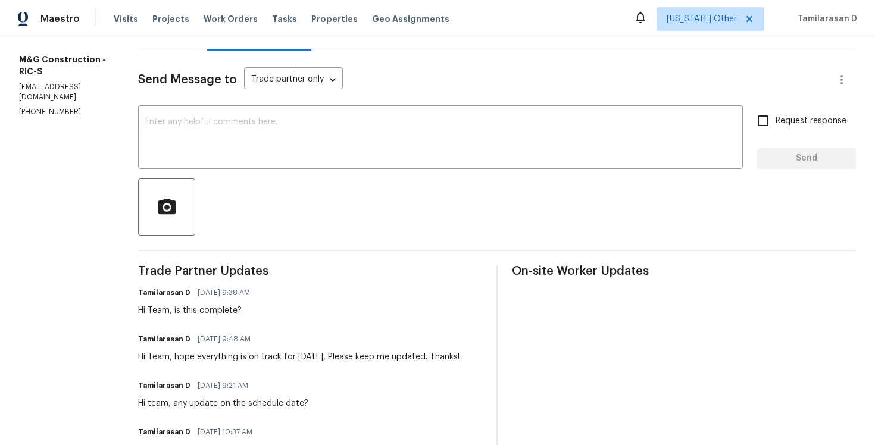
scroll to position [121, 0]
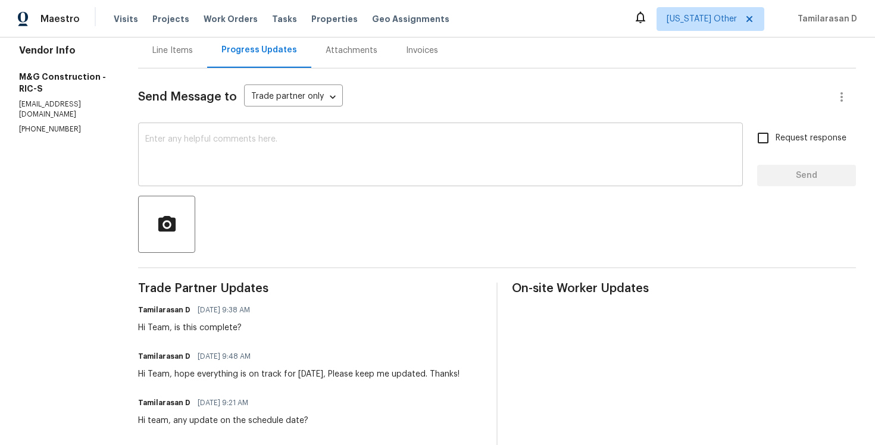
click at [174, 141] on textarea at bounding box center [440, 156] width 591 height 42
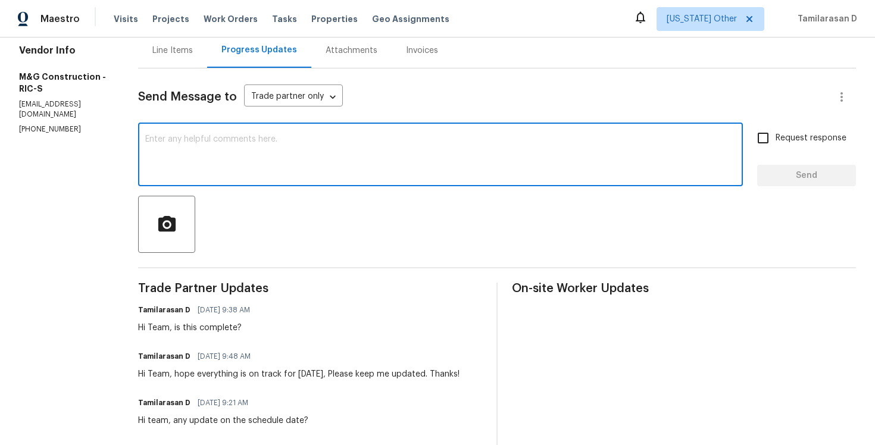
scroll to position [0, 0]
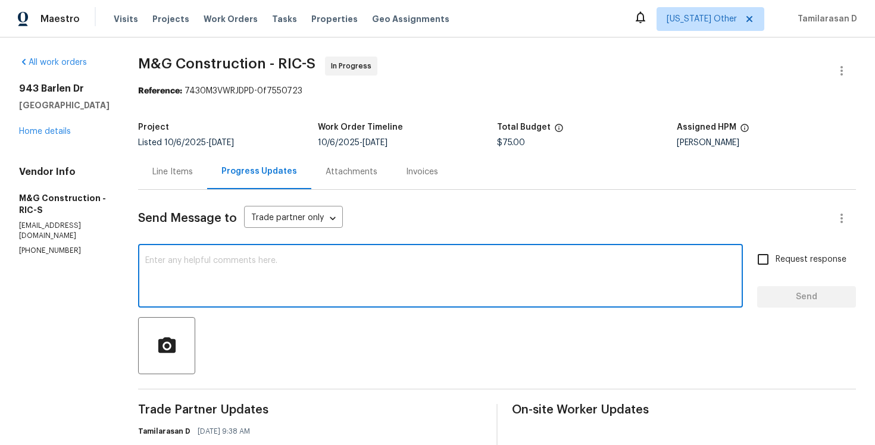
click at [173, 172] on div "Line Items" at bounding box center [172, 172] width 40 height 12
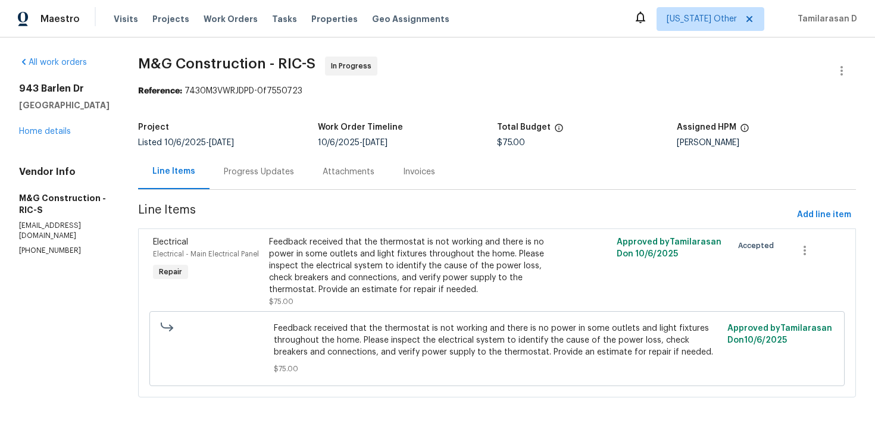
click at [250, 166] on div "Progress Updates" at bounding box center [259, 171] width 99 height 35
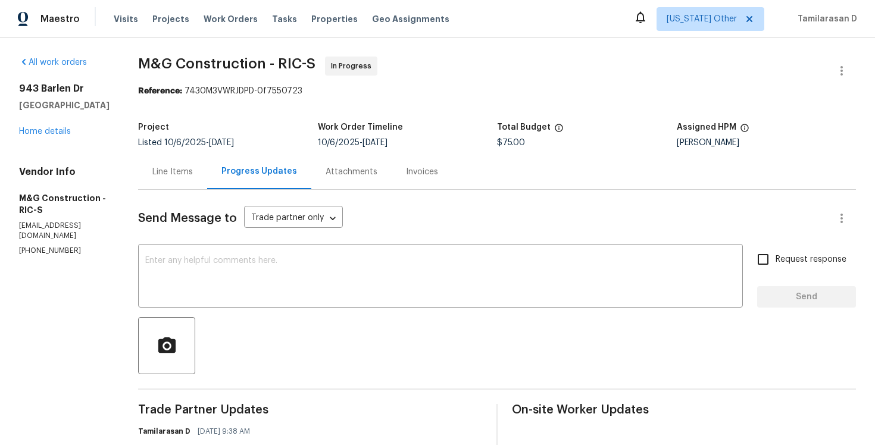
click at [233, 123] on div "Project" at bounding box center [228, 130] width 180 height 15
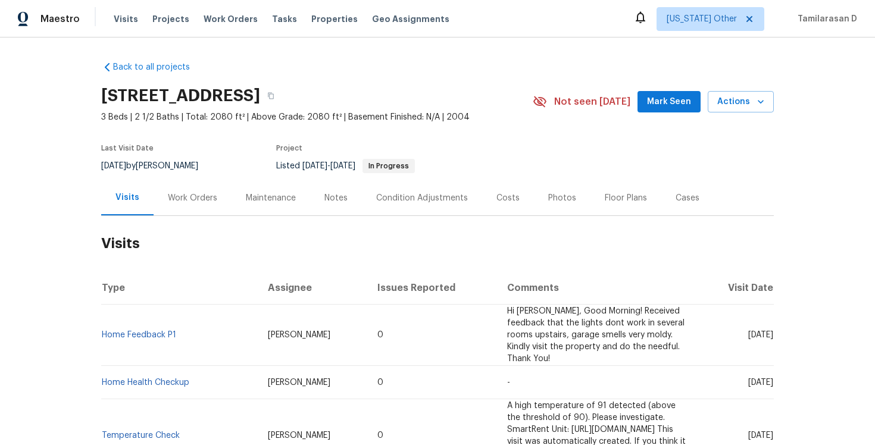
click at [182, 191] on div "Work Orders" at bounding box center [193, 197] width 78 height 35
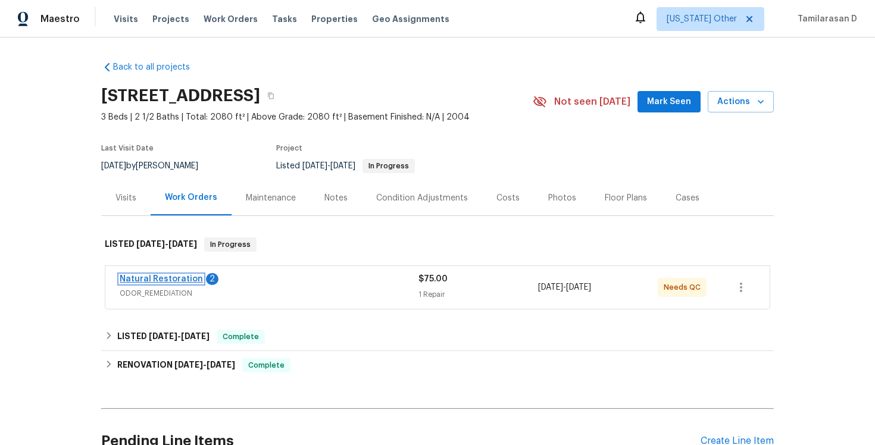
click at [169, 279] on link "Natural Restoration" at bounding box center [161, 279] width 83 height 8
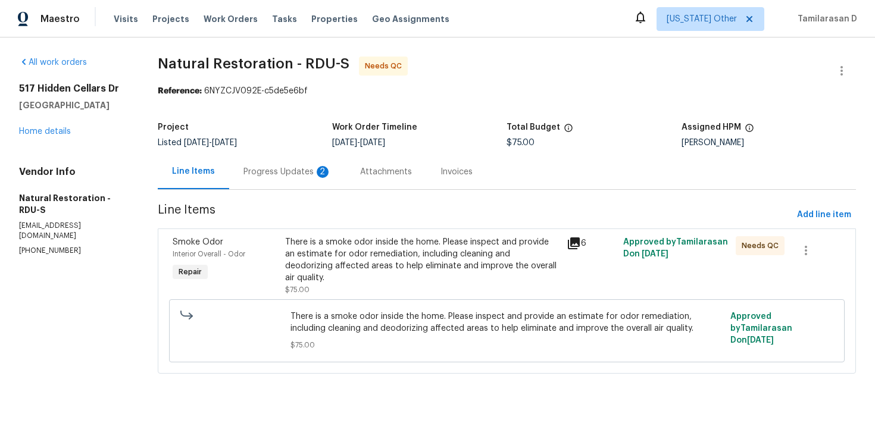
click at [317, 171] on div "2" at bounding box center [323, 172] width 12 height 12
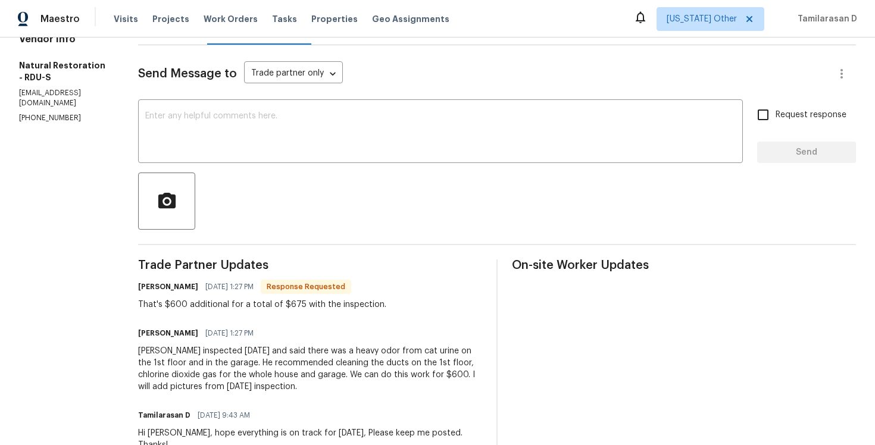
scroll to position [146, 0]
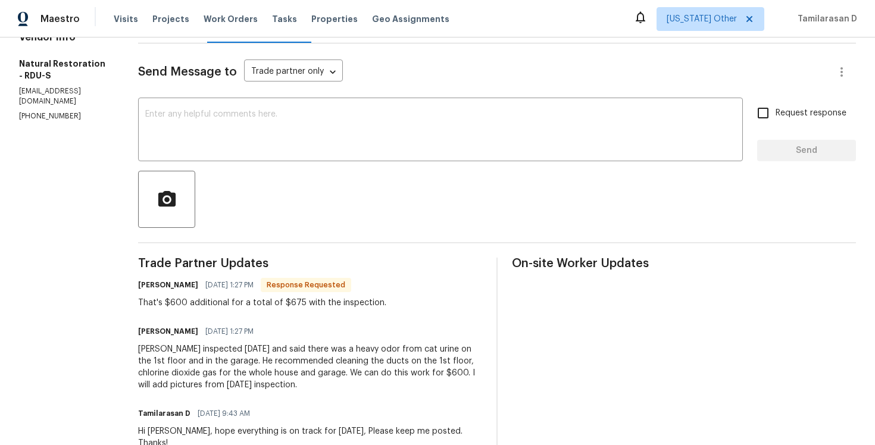
click at [234, 365] on div "[PERSON_NAME] inspected [DATE] and said there was a heavy odor from cat urine o…" at bounding box center [310, 368] width 344 height 48
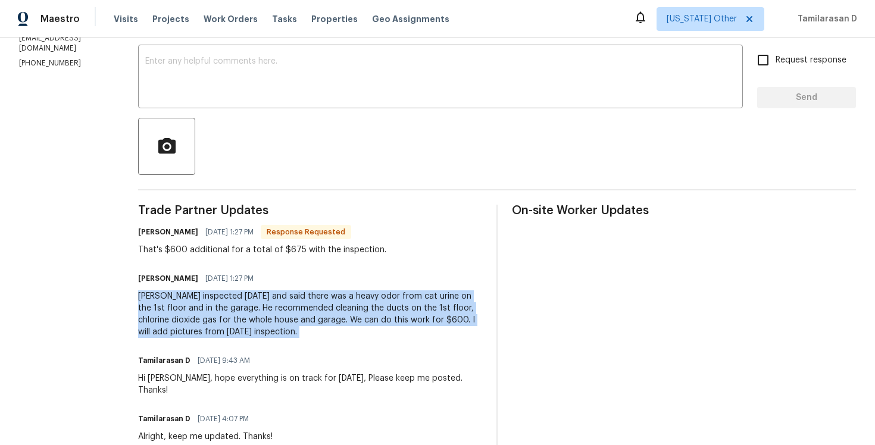
scroll to position [204, 0]
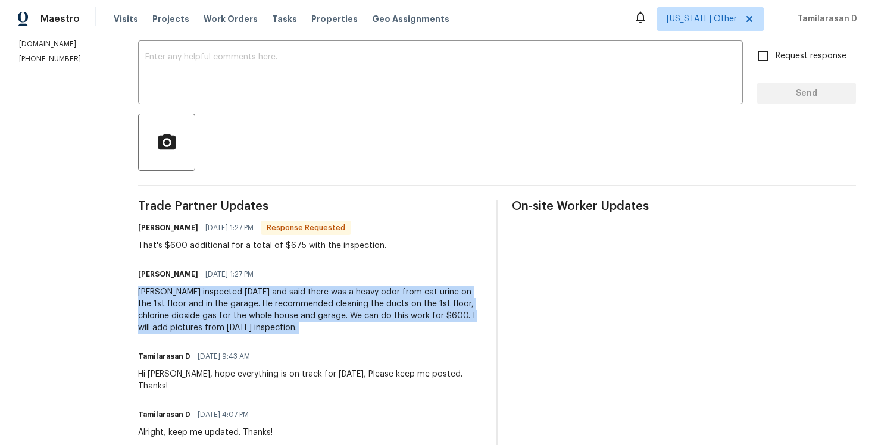
click at [198, 317] on div "[PERSON_NAME] inspected [DATE] and said there was a heavy odor from cat urine o…" at bounding box center [310, 310] width 344 height 48
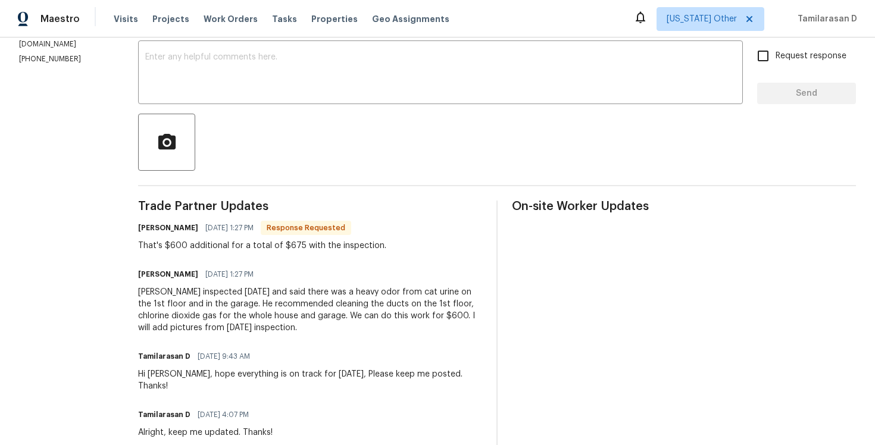
click at [198, 317] on div "[PERSON_NAME] inspected [DATE] and said there was a heavy odor from cat urine o…" at bounding box center [310, 310] width 344 height 48
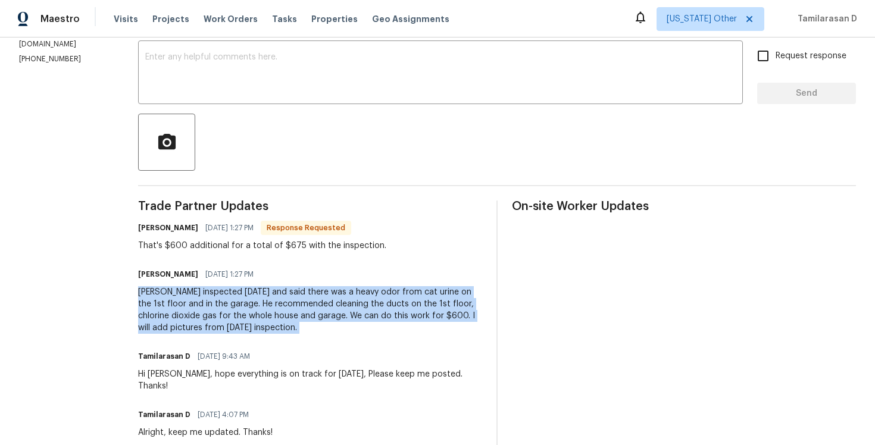
click at [198, 317] on div "[PERSON_NAME] inspected [DATE] and said there was a heavy odor from cat urine o…" at bounding box center [310, 310] width 344 height 48
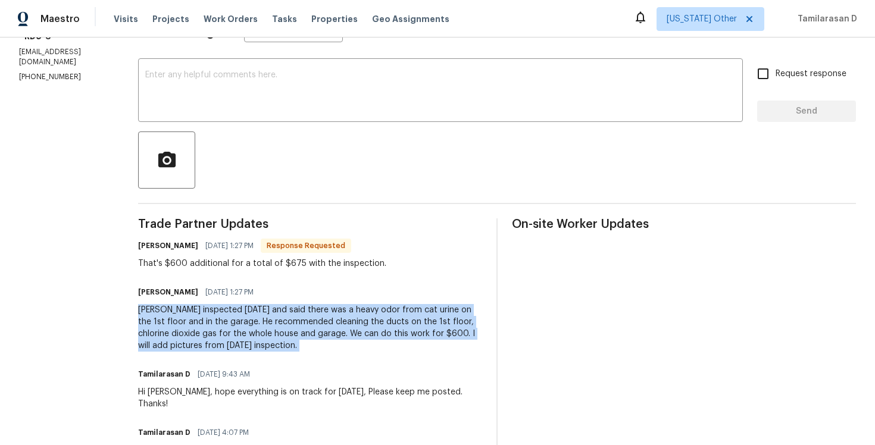
scroll to position [185, 0]
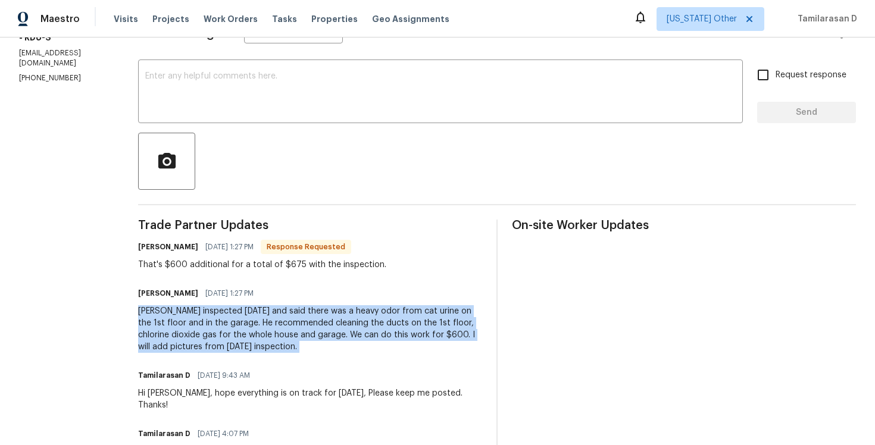
click at [232, 341] on div "[PERSON_NAME] inspected [DATE] and said there was a heavy odor from cat urine o…" at bounding box center [310, 329] width 344 height 48
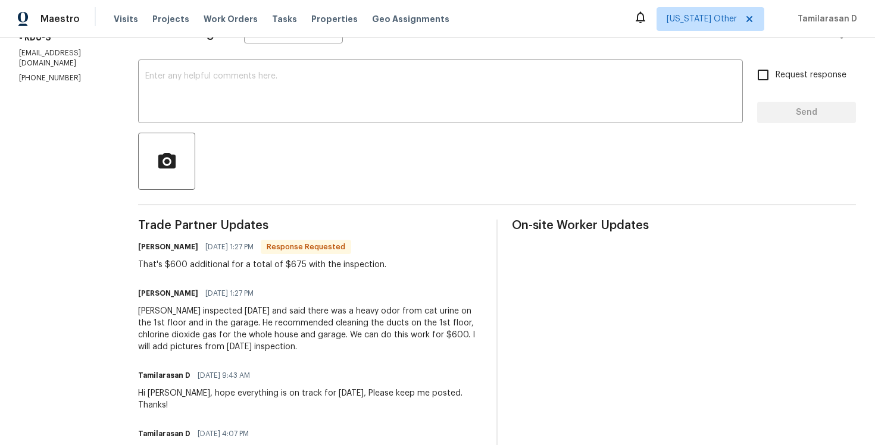
click at [232, 341] on div "[PERSON_NAME] inspected [DATE] and said there was a heavy odor from cat urine o…" at bounding box center [310, 329] width 344 height 48
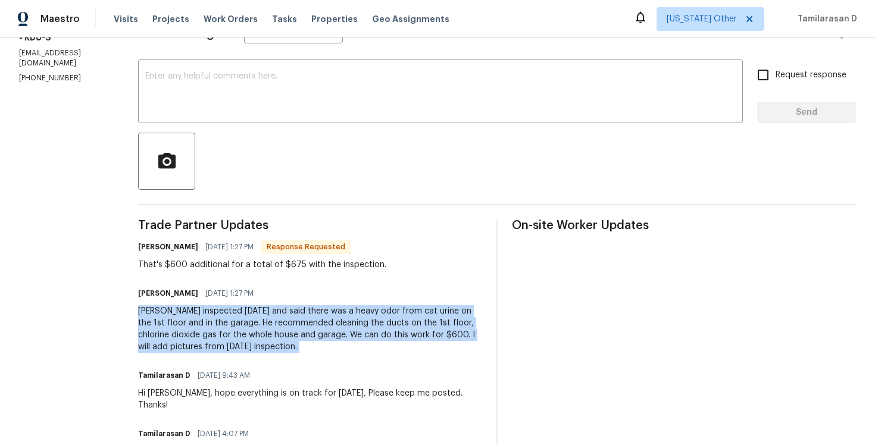
click at [232, 341] on div "[PERSON_NAME] inspected [DATE] and said there was a heavy odor from cat urine o…" at bounding box center [310, 329] width 344 height 48
click at [219, 327] on div "[PERSON_NAME] inspected [DATE] and said there was a heavy odor from cat urine o…" at bounding box center [310, 329] width 344 height 48
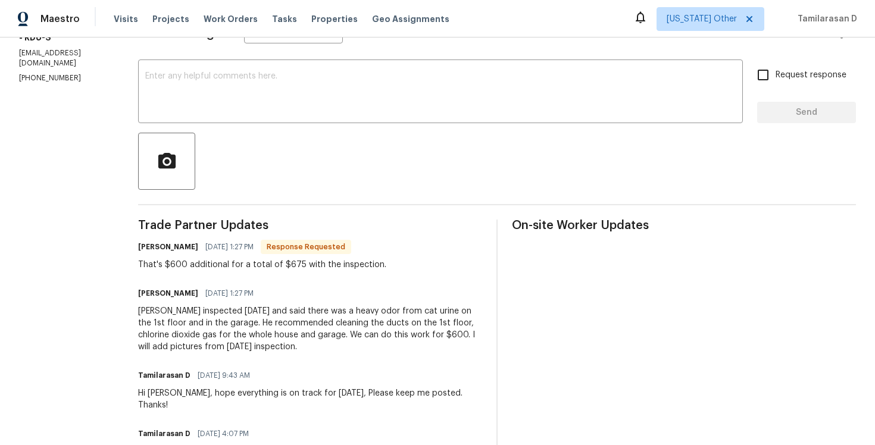
click at [219, 327] on div "[PERSON_NAME] inspected [DATE] and said there was a heavy odor from cat urine o…" at bounding box center [310, 329] width 344 height 48
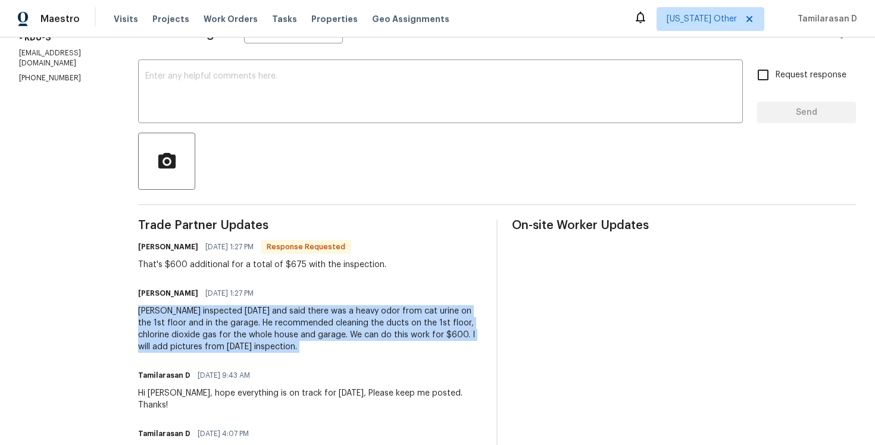
click at [219, 342] on div "[PERSON_NAME] inspected [DATE] and said there was a heavy odor from cat urine o…" at bounding box center [310, 329] width 344 height 48
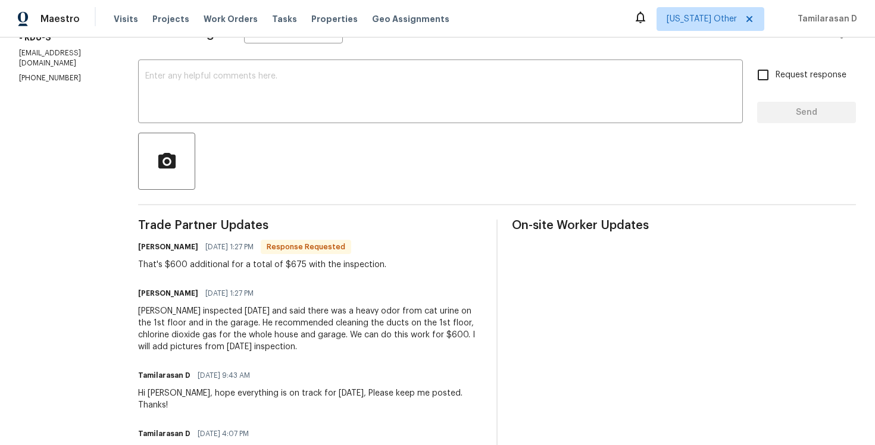
click at [219, 342] on div "[PERSON_NAME] inspected [DATE] and said there was a heavy odor from cat urine o…" at bounding box center [310, 329] width 344 height 48
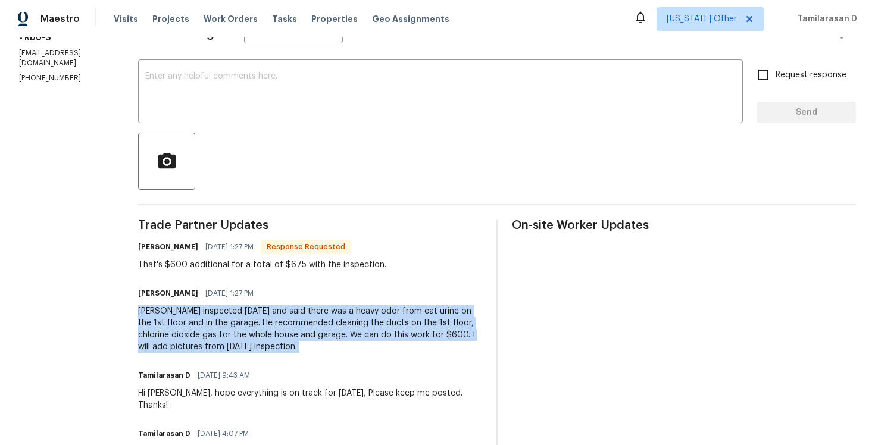
click at [221, 330] on div "[PERSON_NAME] inspected [DATE] and said there was a heavy odor from cat urine o…" at bounding box center [310, 329] width 344 height 48
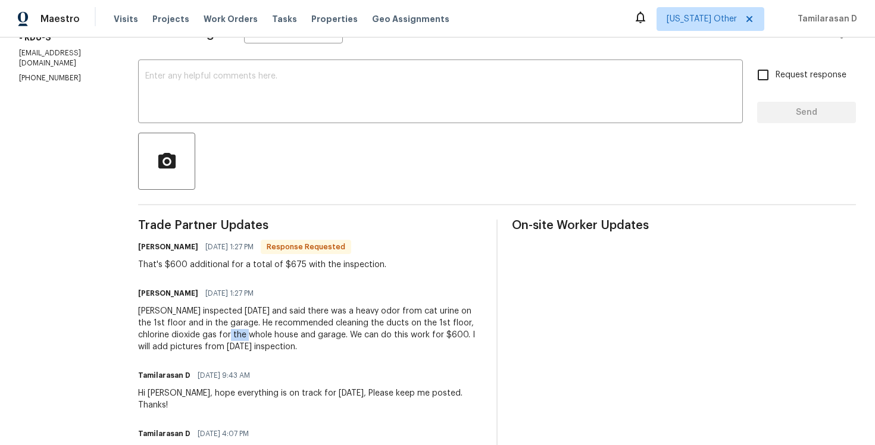
click at [221, 330] on div "[PERSON_NAME] inspected [DATE] and said there was a heavy odor from cat urine o…" at bounding box center [310, 329] width 344 height 48
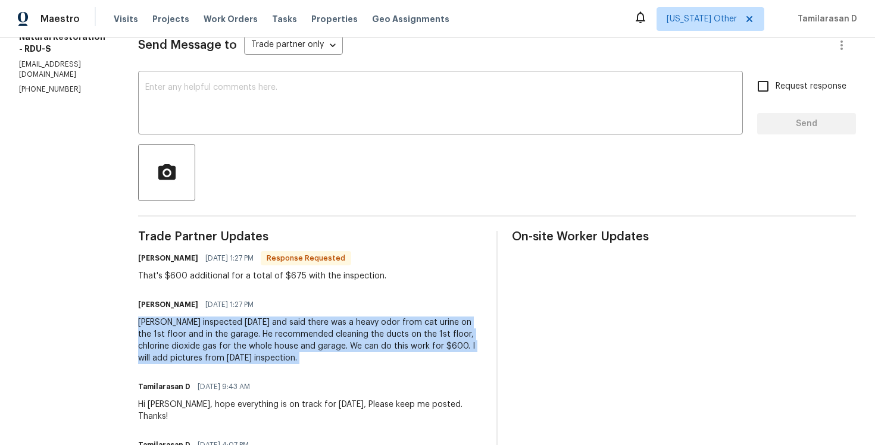
scroll to position [170, 0]
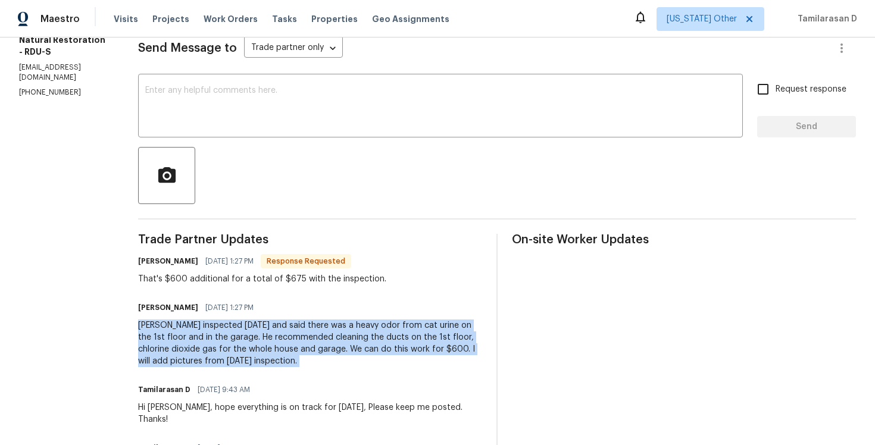
click at [221, 282] on div "That's $600 additional for a total of $675 with the inspection." at bounding box center [262, 279] width 248 height 12
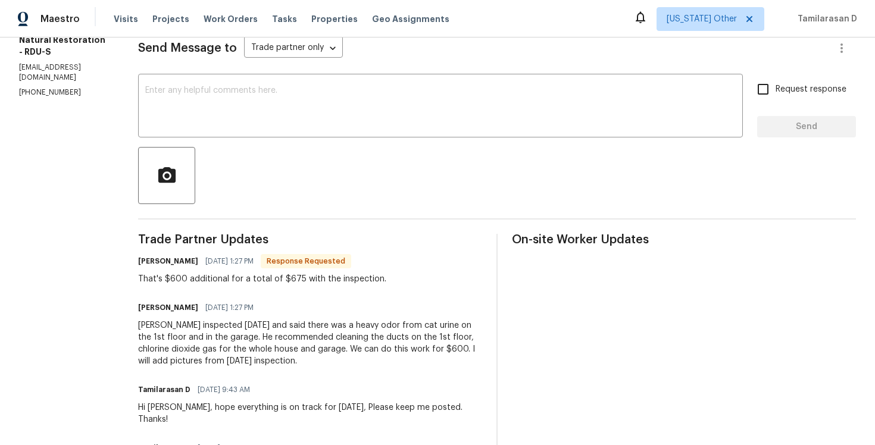
click at [221, 282] on div "That's $600 additional for a total of $675 with the inspection." at bounding box center [262, 279] width 248 height 12
click at [206, 330] on div "[PERSON_NAME] inspected [DATE] and said there was a heavy odor from cat urine o…" at bounding box center [310, 344] width 344 height 48
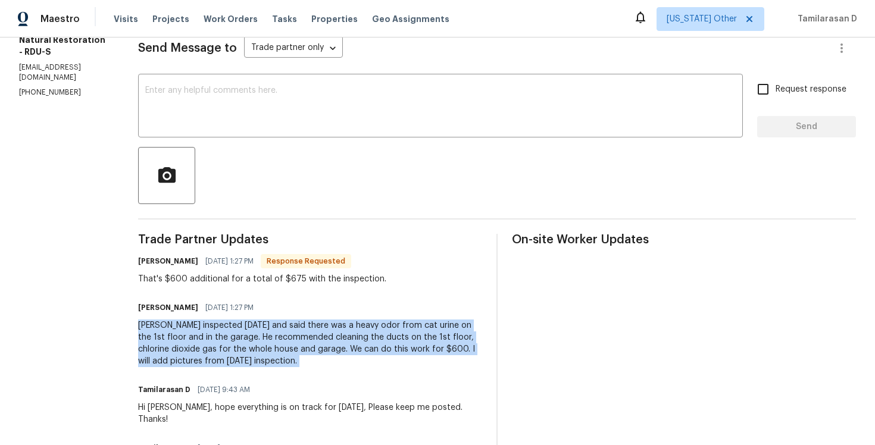
scroll to position [0, 0]
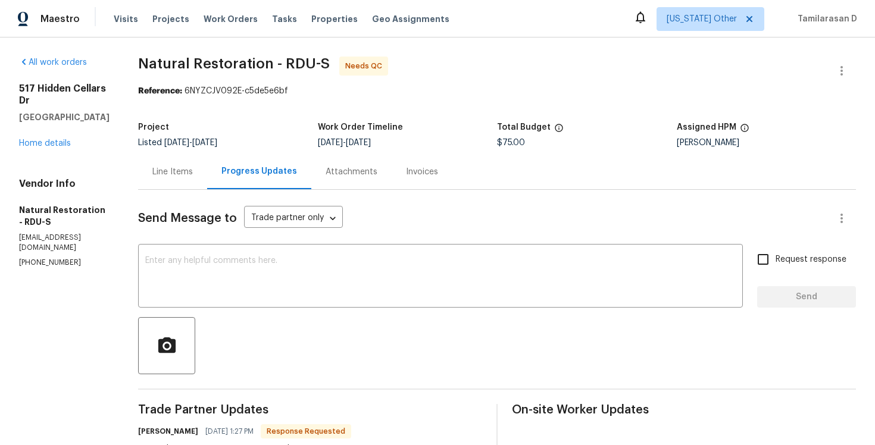
click at [170, 167] on div "Line Items" at bounding box center [172, 172] width 40 height 12
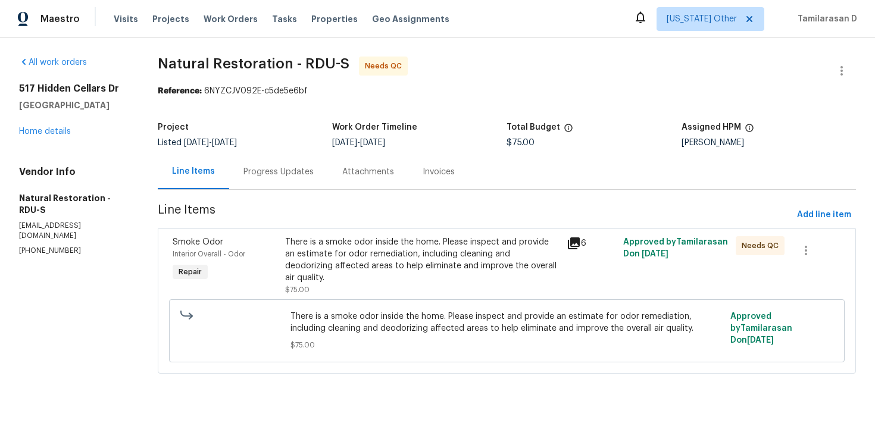
click at [359, 251] on div "There is a smoke odor inside the home. Please inspect and provide an estimate f…" at bounding box center [422, 260] width 274 height 48
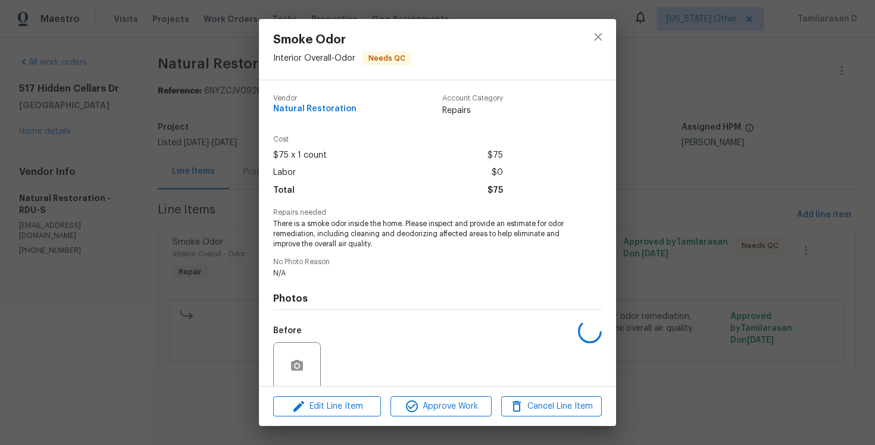
scroll to position [93, 0]
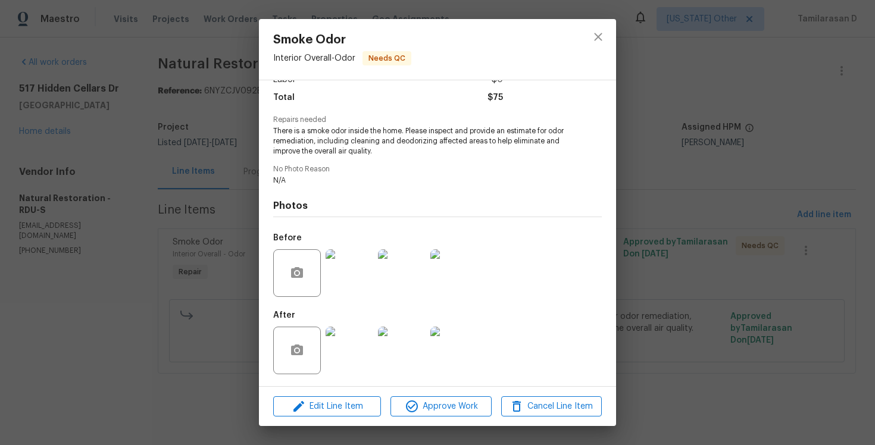
click at [347, 287] on img at bounding box center [350, 273] width 48 height 48
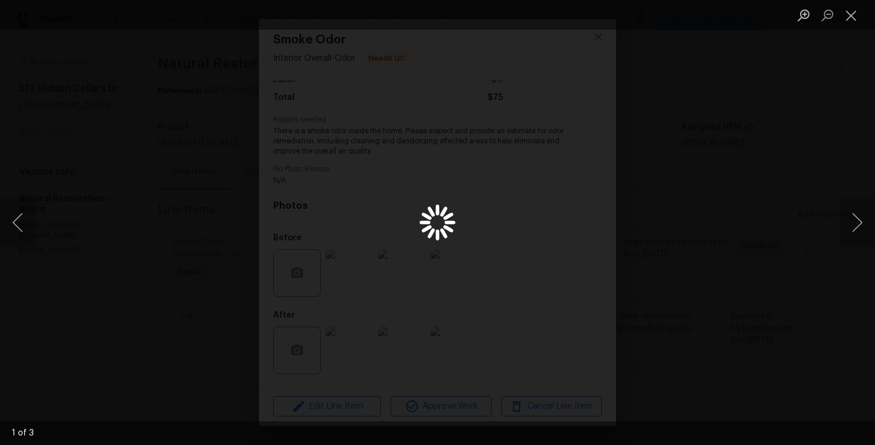
click at [693, 183] on div "Lightbox" at bounding box center [437, 222] width 875 height 445
click at [846, 223] on button "Next image" at bounding box center [858, 223] width 36 height 48
click at [850, 221] on button "Next image" at bounding box center [858, 223] width 36 height 48
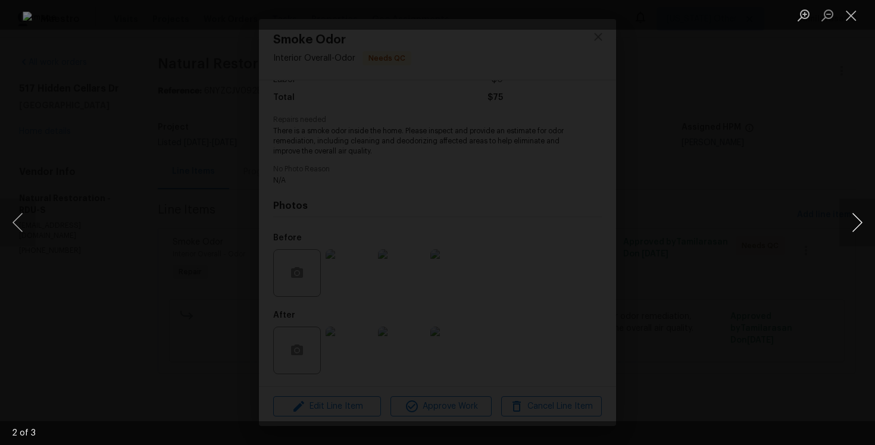
click at [850, 221] on button "Next image" at bounding box center [858, 223] width 36 height 48
click at [845, 11] on button "Close lightbox" at bounding box center [852, 15] width 24 height 21
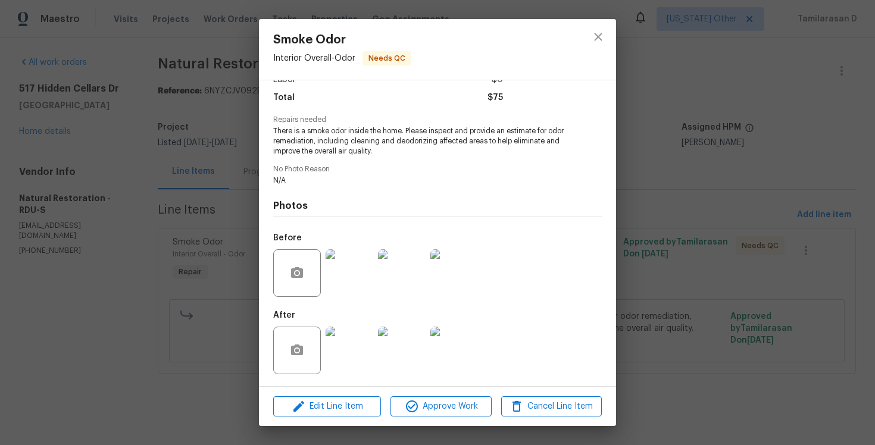
click at [345, 342] on img at bounding box center [350, 351] width 48 height 48
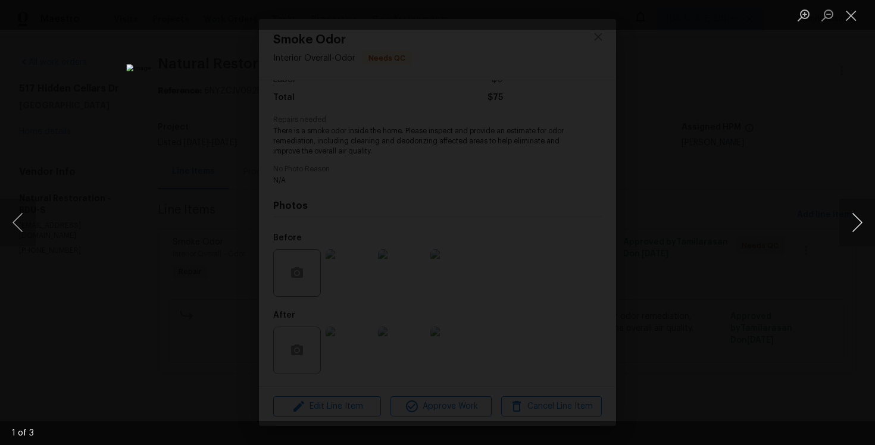
click at [856, 219] on button "Next image" at bounding box center [858, 223] width 36 height 48
click at [854, 20] on button "Close lightbox" at bounding box center [852, 15] width 24 height 21
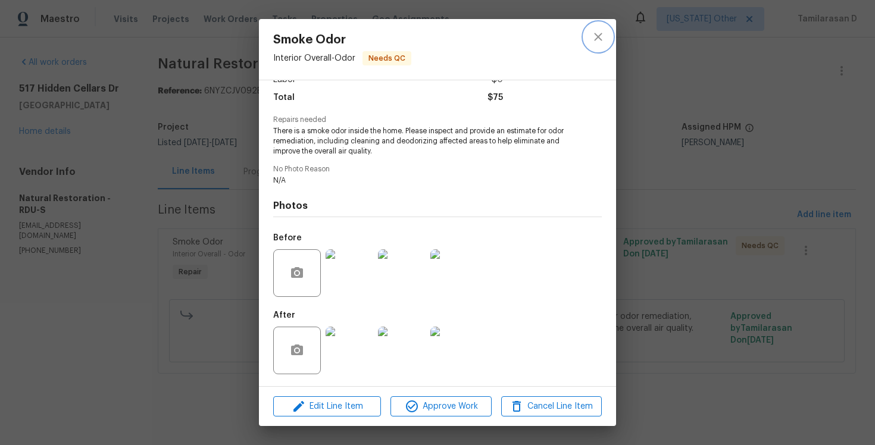
click at [600, 37] on icon "close" at bounding box center [598, 37] width 14 height 14
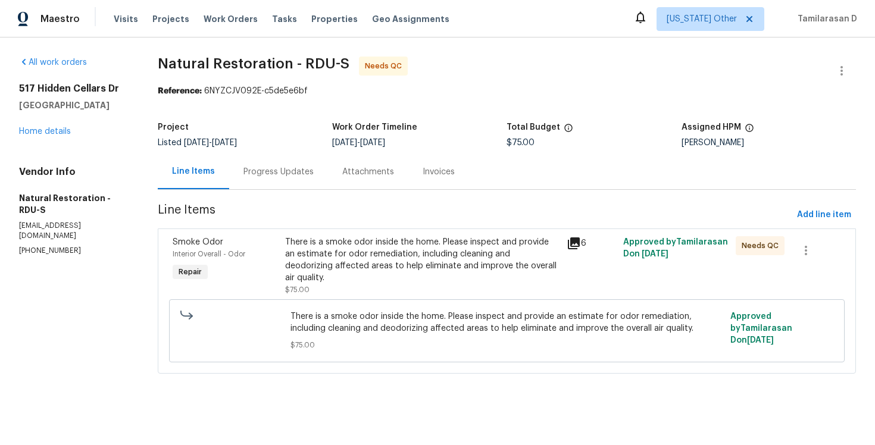
click at [282, 179] on div "Progress Updates" at bounding box center [278, 171] width 99 height 35
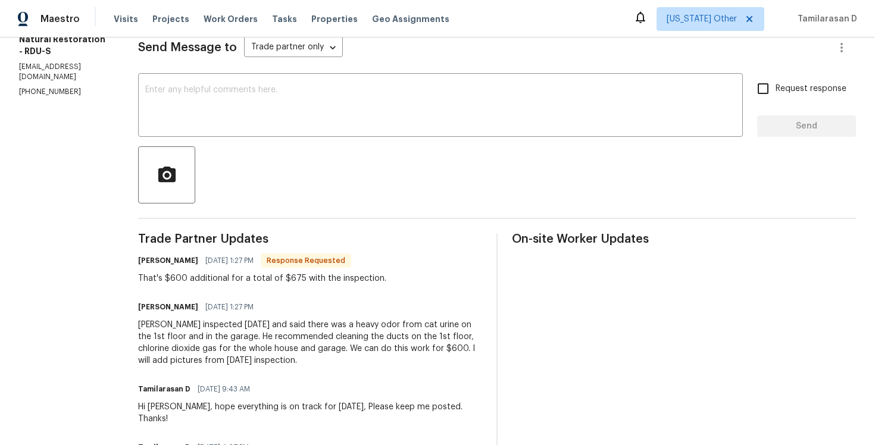
scroll to position [173, 0]
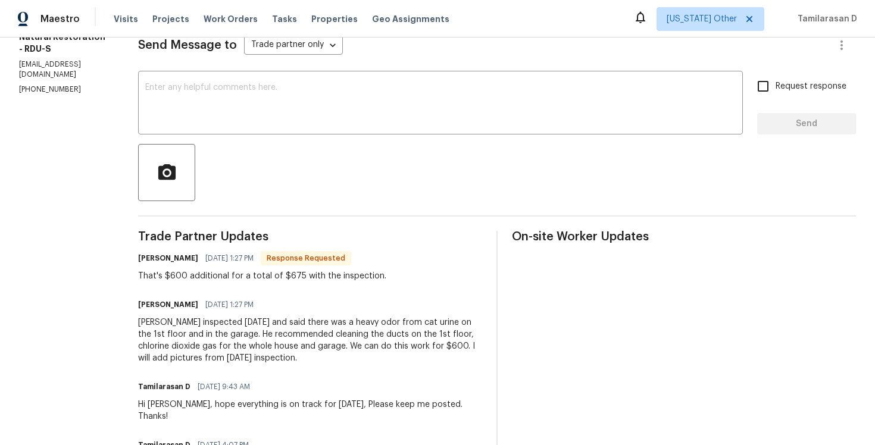
click at [332, 330] on div "[PERSON_NAME] inspected [DATE] and said there was a heavy odor from cat urine o…" at bounding box center [310, 341] width 344 height 48
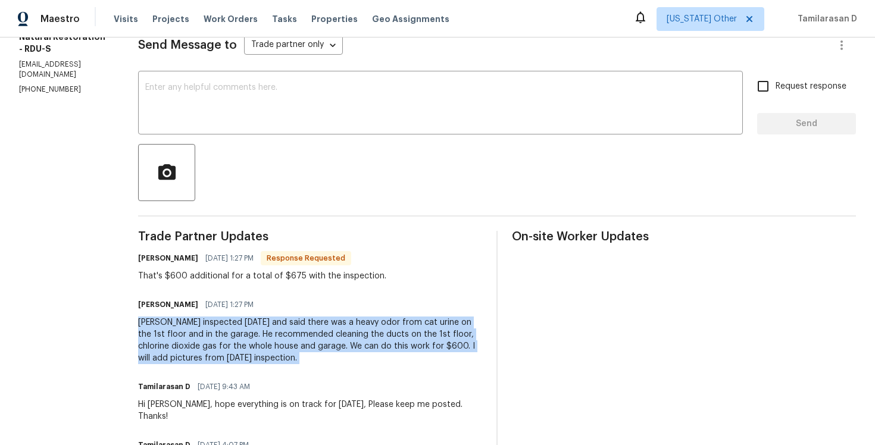
scroll to position [182, 0]
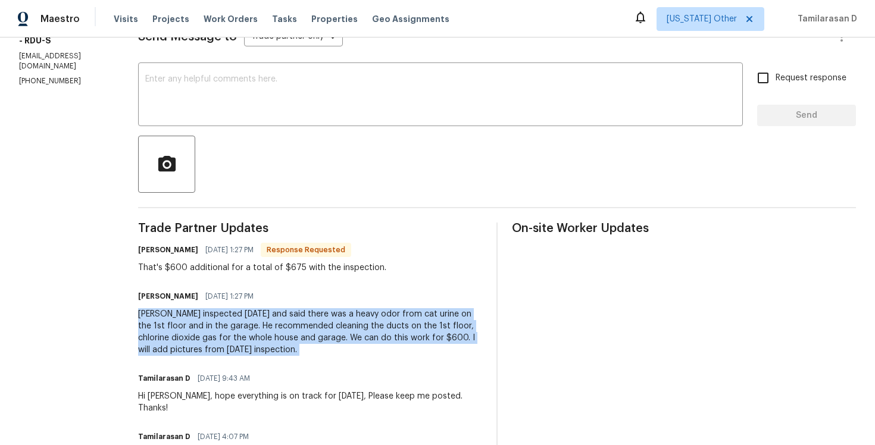
click at [298, 325] on div "[PERSON_NAME] inspected [DATE] and said there was a heavy odor from cat urine o…" at bounding box center [310, 332] width 344 height 48
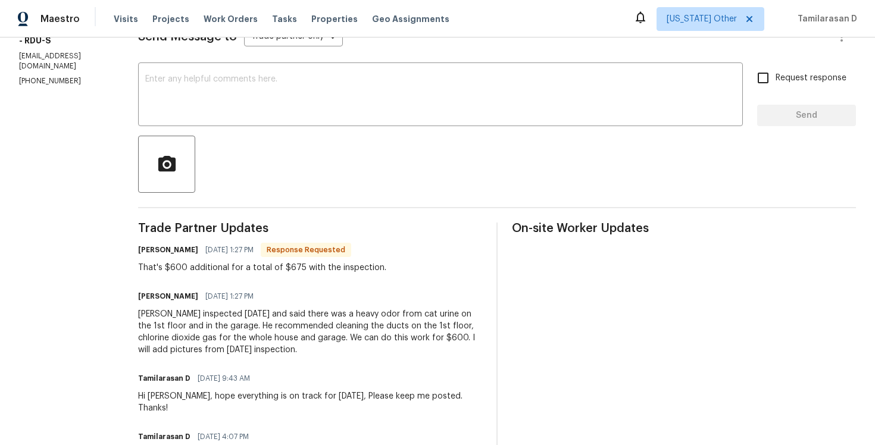
click at [298, 325] on div "[PERSON_NAME] inspected [DATE] and said there was a heavy odor from cat urine o…" at bounding box center [310, 332] width 344 height 48
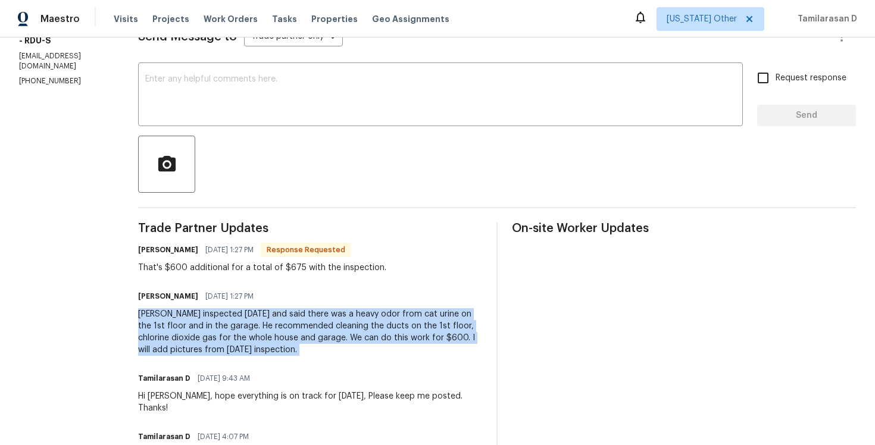
click at [273, 347] on div "[PERSON_NAME] inspected [DATE] and said there was a heavy odor from cat urine o…" at bounding box center [310, 332] width 344 height 48
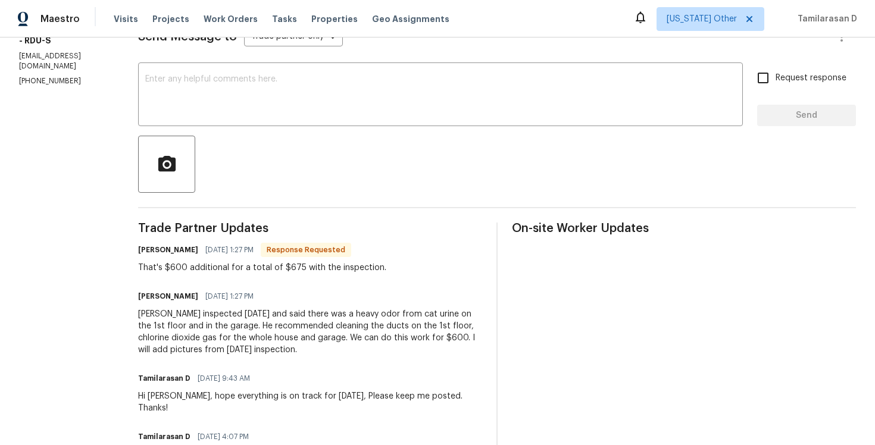
click at [273, 347] on div "[PERSON_NAME] inspected [DATE] and said there was a heavy odor from cat urine o…" at bounding box center [310, 332] width 344 height 48
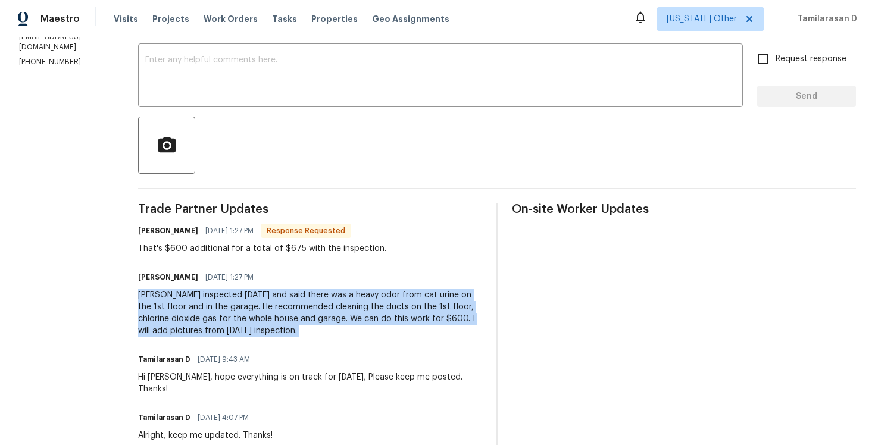
scroll to position [127, 0]
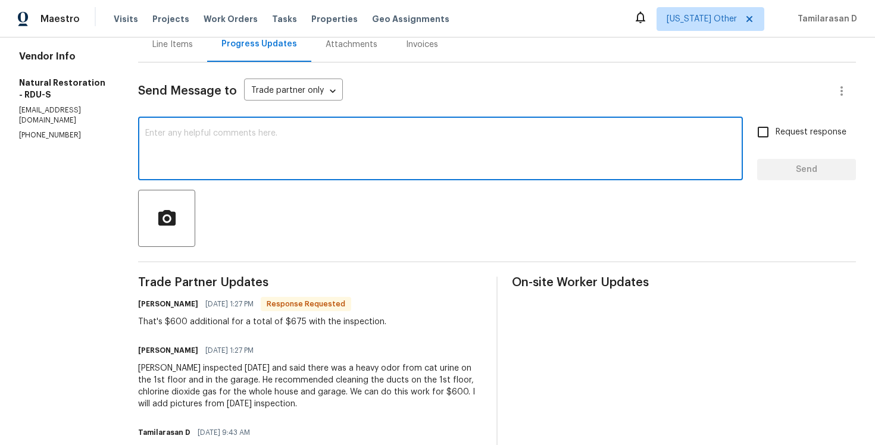
click at [196, 161] on textarea at bounding box center [440, 150] width 591 height 42
type textarea "Let me check and get back to you."
click at [797, 164] on span "Send" at bounding box center [807, 170] width 80 height 15
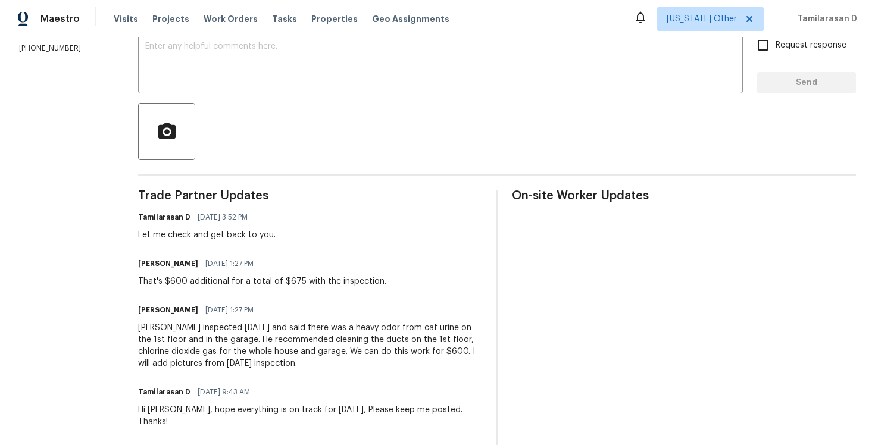
scroll to position [0, 0]
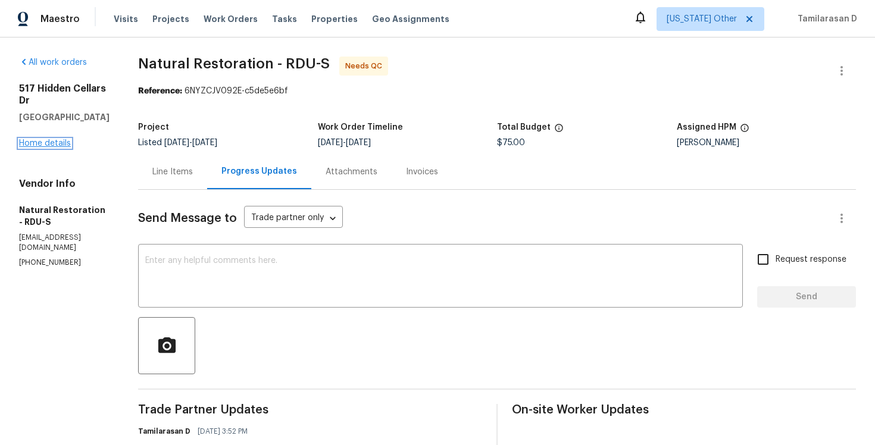
click at [59, 148] on link "Home details" at bounding box center [45, 143] width 52 height 8
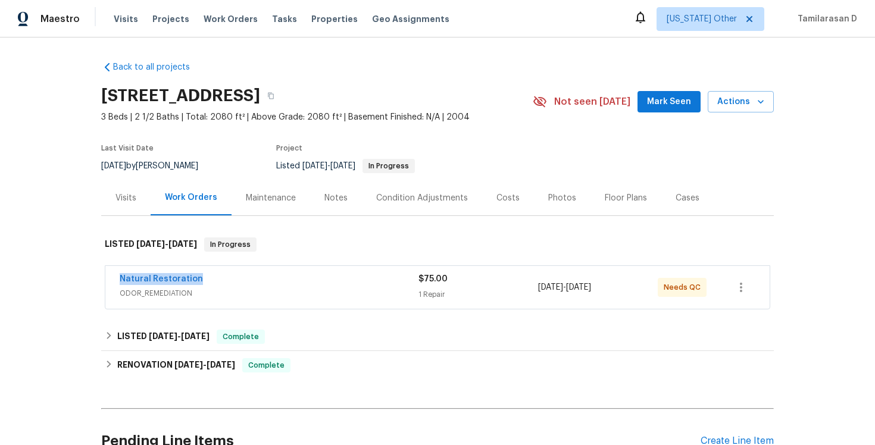
drag, startPoint x: 204, startPoint y: 280, endPoint x: 110, endPoint y: 280, distance: 93.5
click at [110, 280] on div "Natural Restoration ODOR_REMEDIATION $75.00 1 Repair [DATE] - [DATE] Needs QC" at bounding box center [437, 287] width 664 height 43
copy link "Natural Restoration"
click at [161, 279] on link "Natural Restoration" at bounding box center [161, 279] width 83 height 8
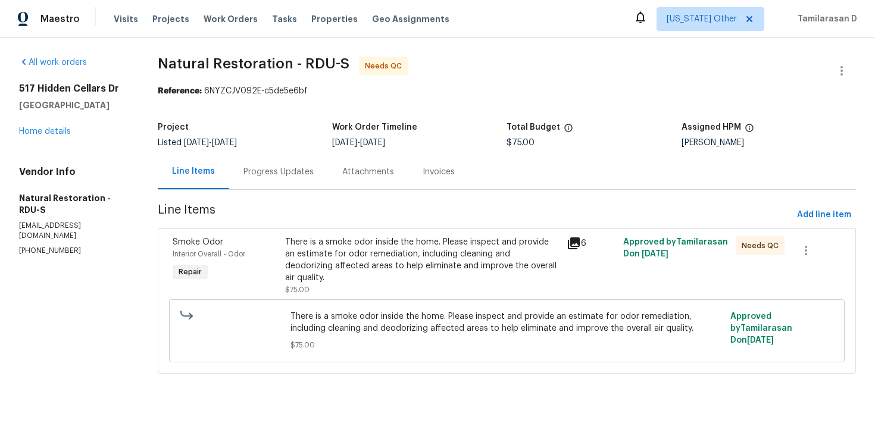
click at [324, 266] on div "There is a smoke odor inside the home. Please inspect and provide an estimate f…" at bounding box center [422, 260] width 274 height 48
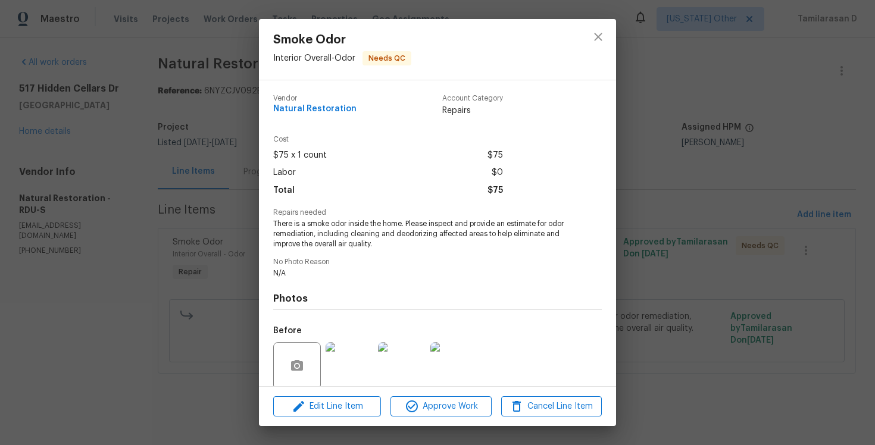
click at [323, 226] on span "There is a smoke odor inside the home. Please inspect and provide an estimate f…" at bounding box center [421, 234] width 296 height 30
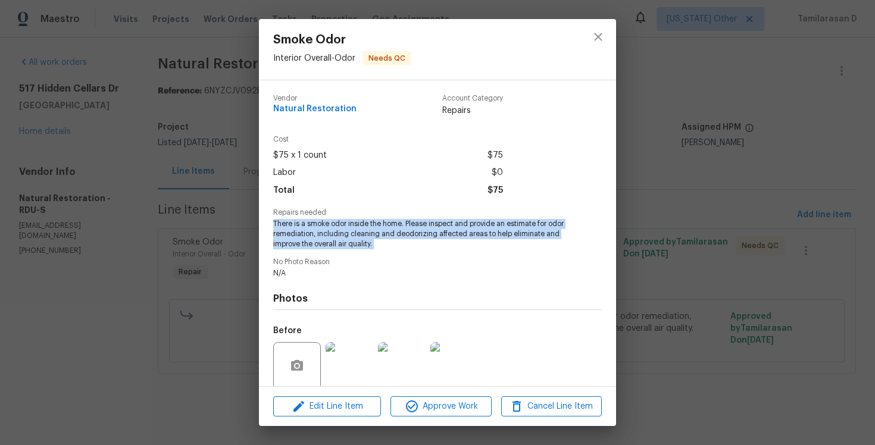
copy span "There is a smoke odor inside the home. Please inspect and provide an estimate f…"
click at [184, 216] on div "Smoke Odor Interior Overall - Odor Needs QC Vendor Natural Restoration Account …" at bounding box center [437, 222] width 875 height 445
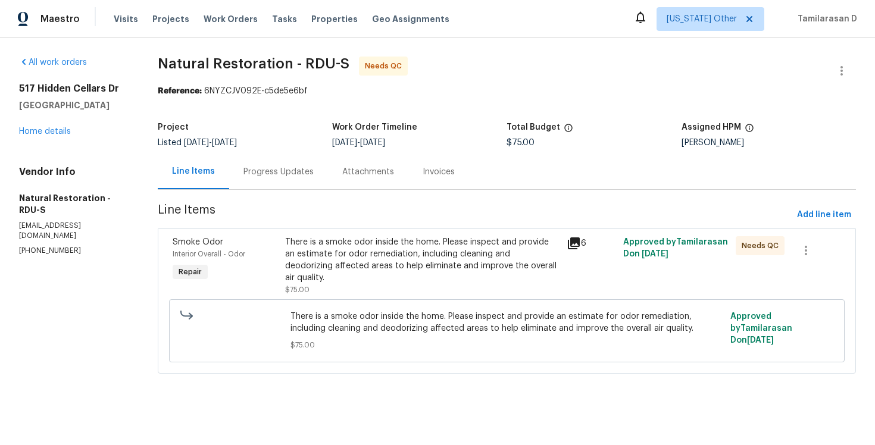
click at [261, 181] on div "Progress Updates" at bounding box center [278, 171] width 99 height 35
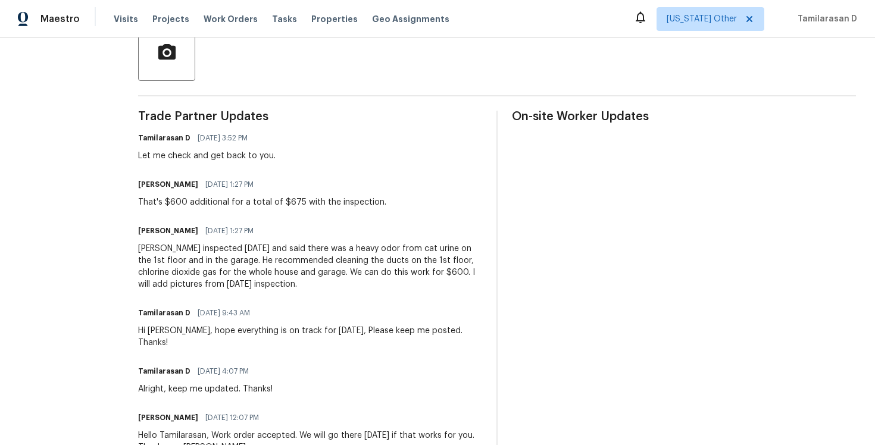
scroll to position [308, 0]
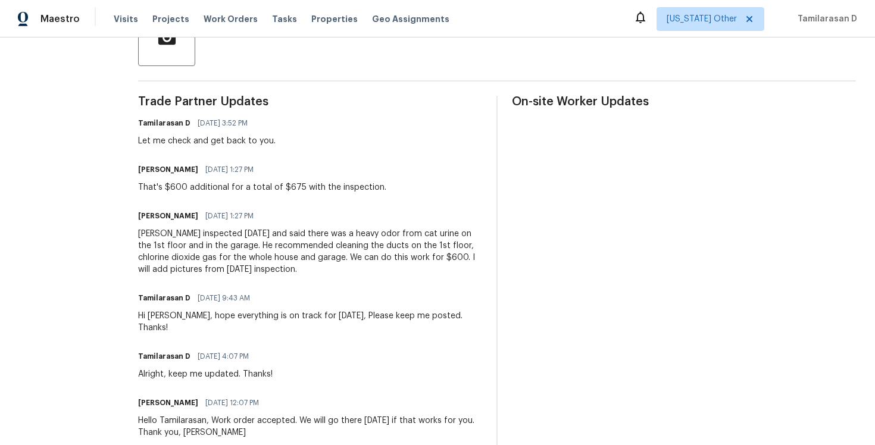
click at [188, 244] on div "[PERSON_NAME] inspected [DATE] and said there was a heavy odor from cat urine o…" at bounding box center [310, 252] width 344 height 48
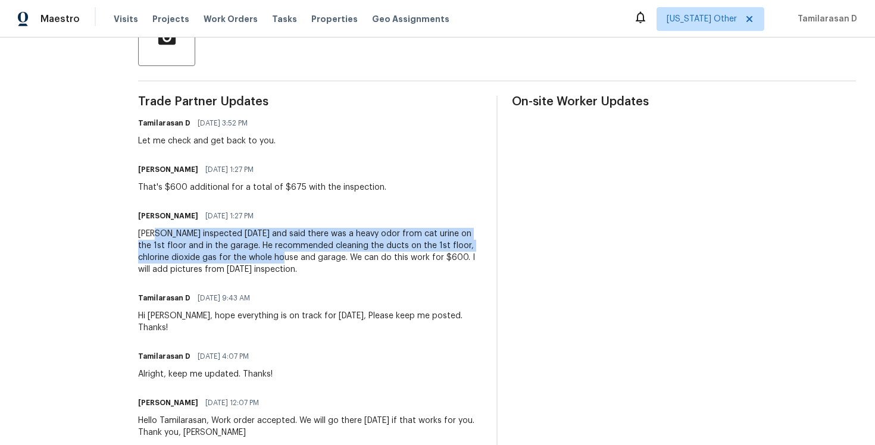
drag, startPoint x: 159, startPoint y: 232, endPoint x: 264, endPoint y: 256, distance: 107.6
click at [264, 256] on div "[PERSON_NAME] inspected [DATE] and said there was a heavy odor from cat urine o…" at bounding box center [310, 252] width 344 height 48
click at [166, 239] on div "[PERSON_NAME] inspected [DATE] and said there was a heavy odor from cat urine o…" at bounding box center [310, 252] width 344 height 48
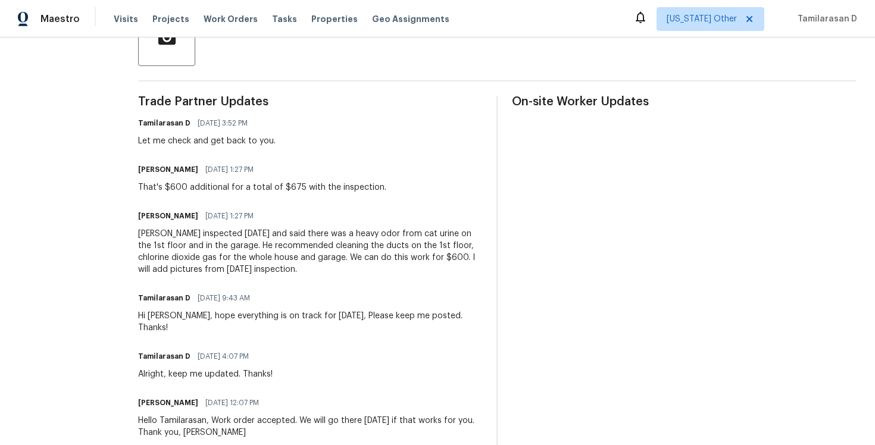
click at [166, 239] on div "[PERSON_NAME] inspected [DATE] and said there was a heavy odor from cat urine o…" at bounding box center [310, 252] width 344 height 48
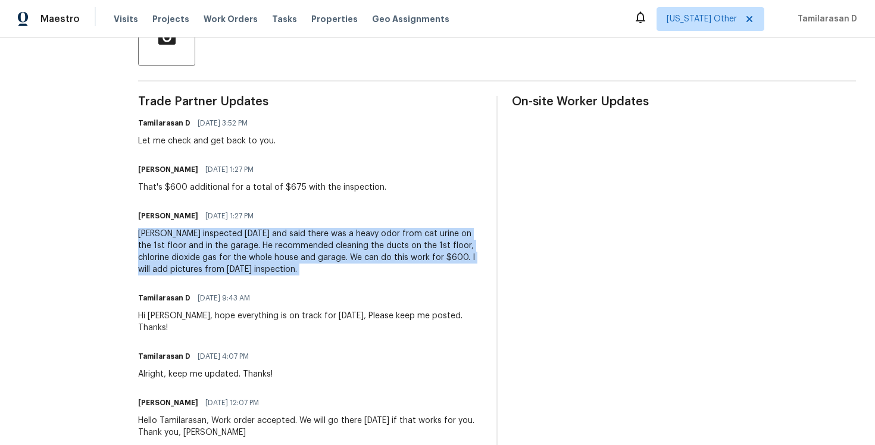
click at [188, 186] on div "That's $600 additional for a total of $675 with the inspection." at bounding box center [262, 188] width 248 height 12
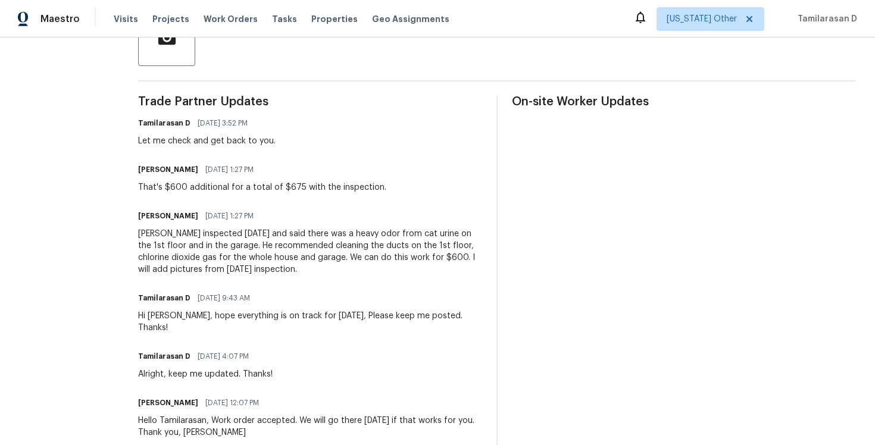
click at [188, 186] on div "That's $600 additional for a total of $675 with the inspection." at bounding box center [262, 188] width 248 height 12
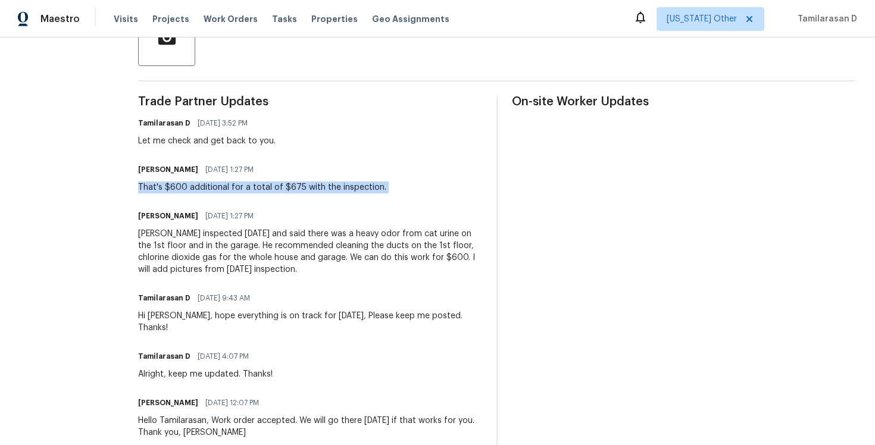
copy div "That's $600 additional for a total of $675 with the inspection."
click at [175, 244] on div "[PERSON_NAME] inspected [DATE] and said there was a heavy odor from cat urine o…" at bounding box center [310, 252] width 344 height 48
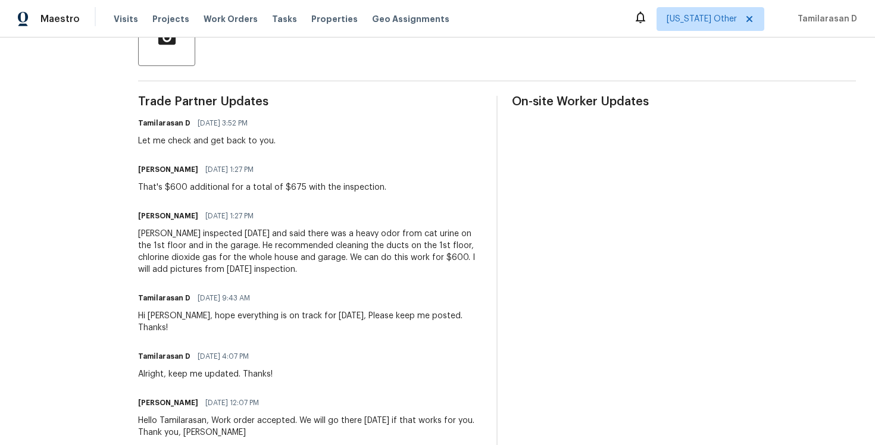
click at [175, 244] on div "[PERSON_NAME] inspected [DATE] and said there was a heavy odor from cat urine o…" at bounding box center [310, 252] width 344 height 48
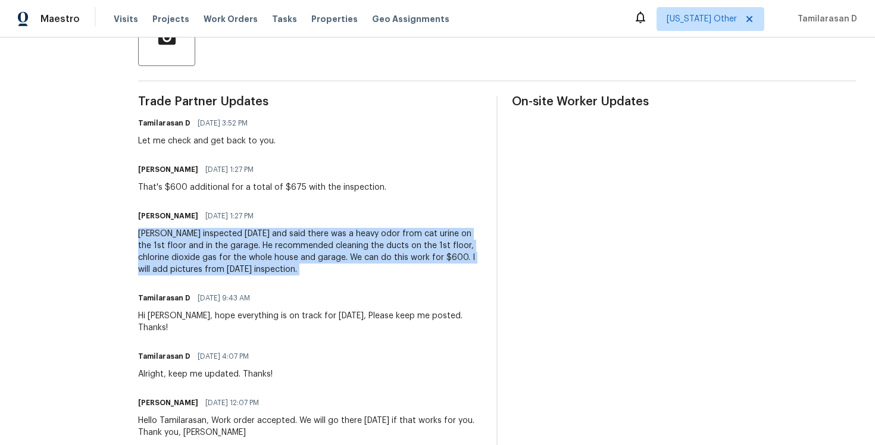
copy div "[PERSON_NAME] inspected [DATE] and said there was a heavy odor from cat urine o…"
click at [185, 189] on div "That's $600 additional for a total of $675 with the inspection." at bounding box center [262, 188] width 248 height 12
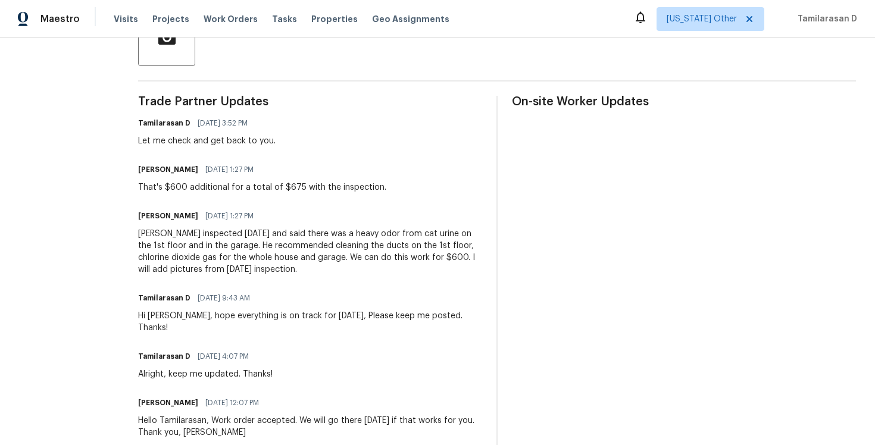
click at [185, 189] on div "That's $600 additional for a total of $675 with the inspection." at bounding box center [262, 188] width 248 height 12
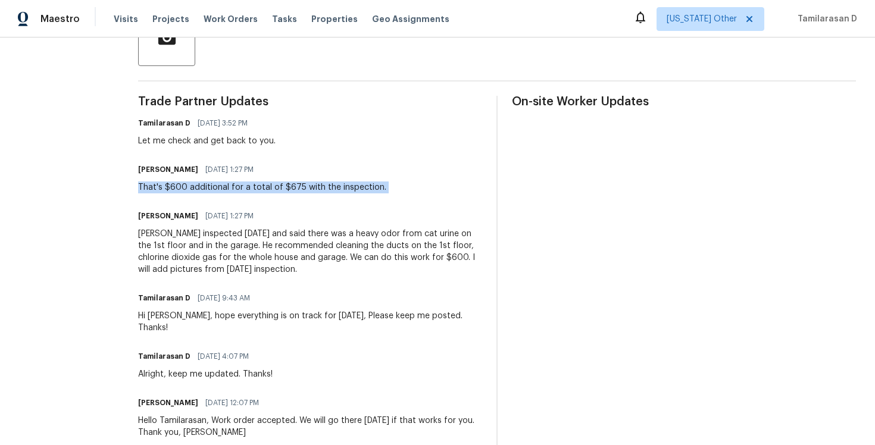
copy div "That's $600 additional for a total of $675 with the inspection."
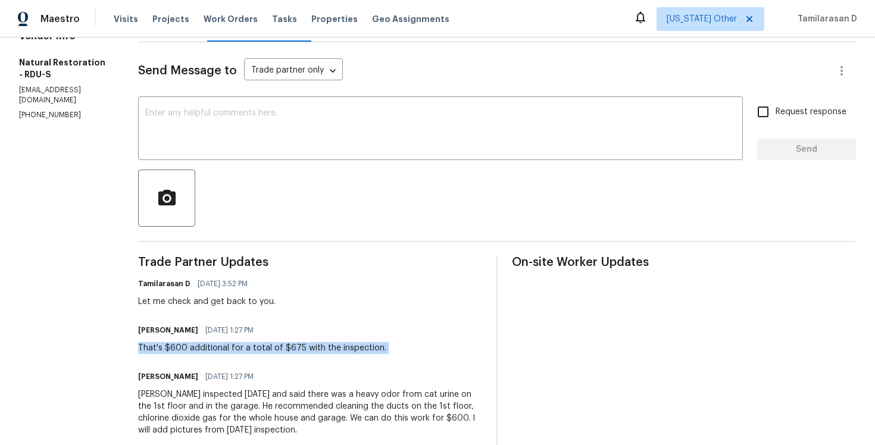
scroll to position [0, 0]
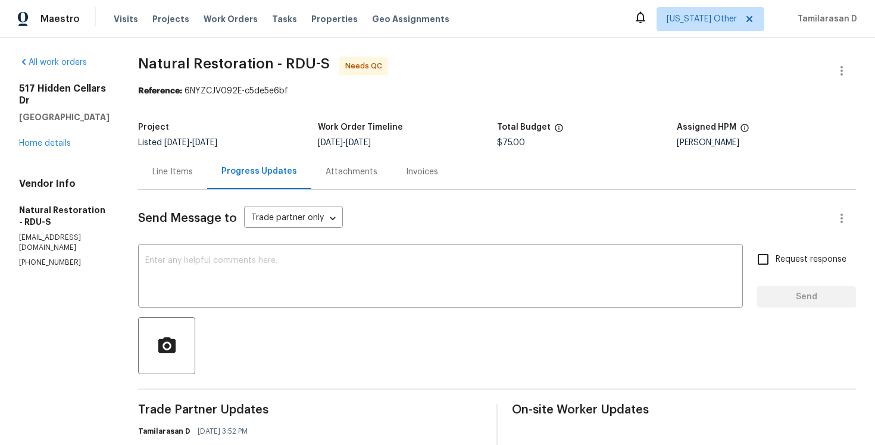
click at [157, 167] on div "Line Items" at bounding box center [172, 172] width 40 height 12
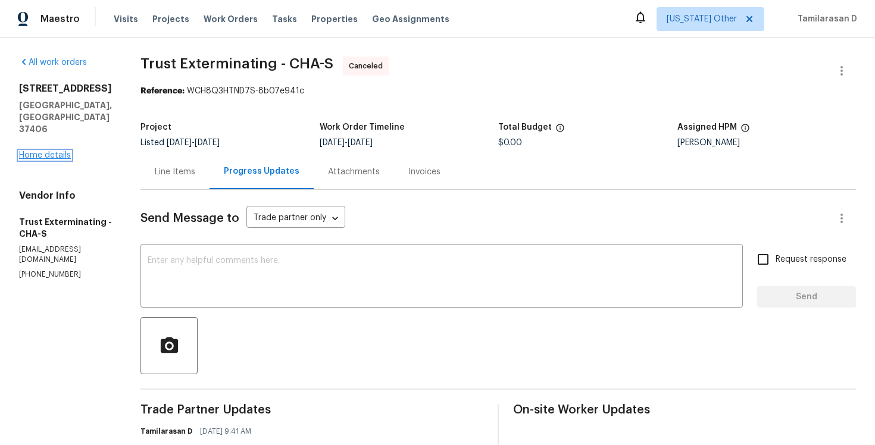
click at [24, 151] on link "Home details" at bounding box center [45, 155] width 52 height 8
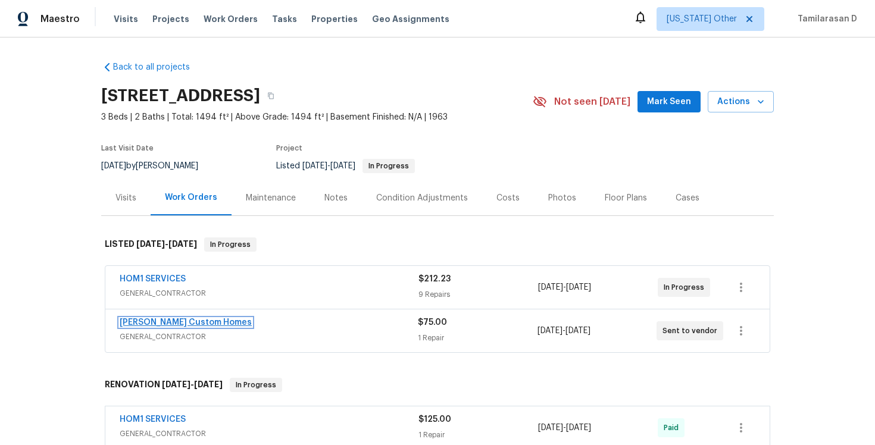
click at [162, 319] on link "[PERSON_NAME] Custom Homes" at bounding box center [186, 323] width 132 height 8
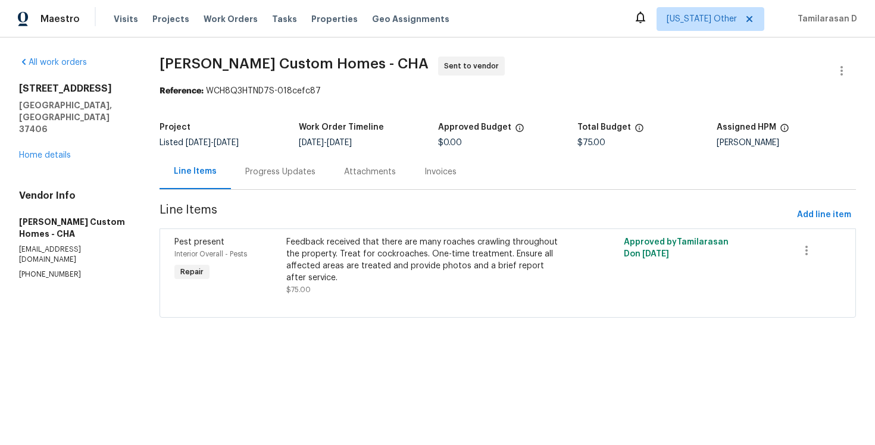
click at [262, 164] on div "Progress Updates" at bounding box center [280, 171] width 99 height 35
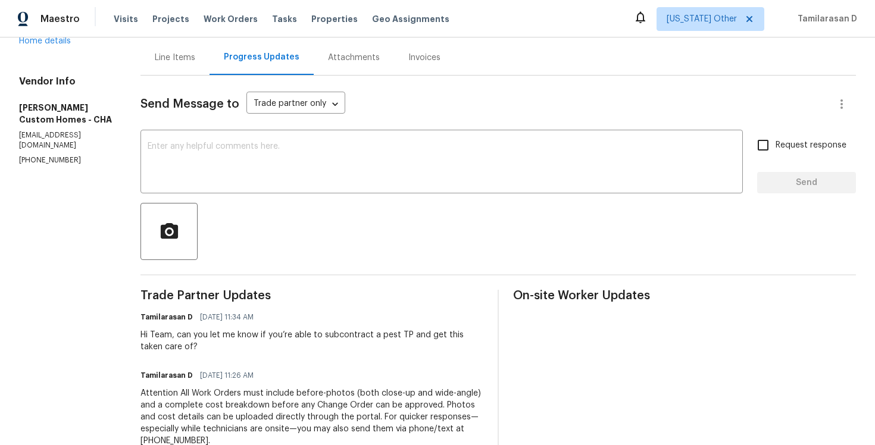
scroll to position [244, 0]
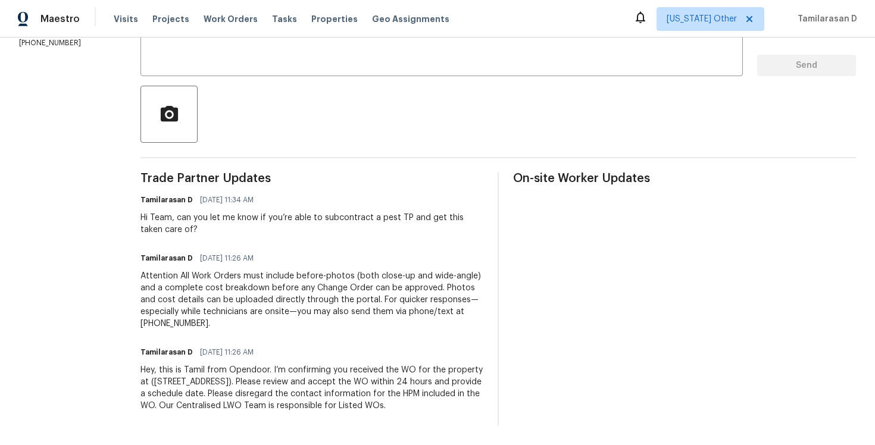
click at [226, 217] on div "Hi Team, can you let me know if you’re able to subcontract a pest TP and get th…" at bounding box center [312, 224] width 343 height 24
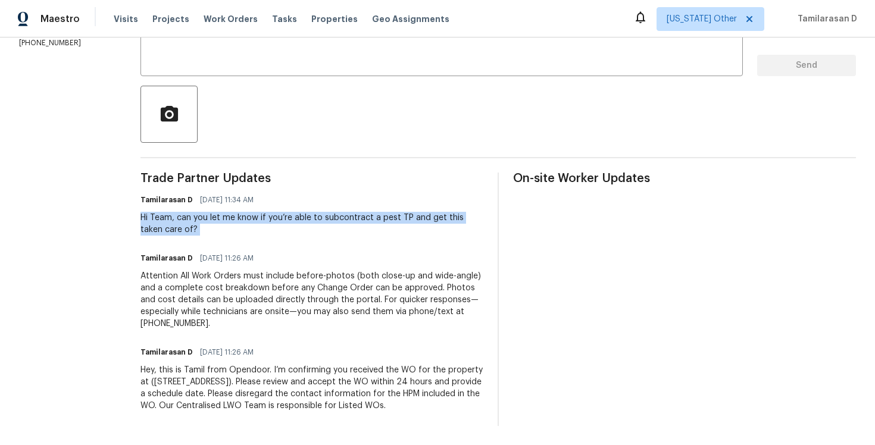
click at [285, 212] on div "Hi Team, can you let me know if you’re able to subcontract a pest TP and get th…" at bounding box center [312, 224] width 343 height 24
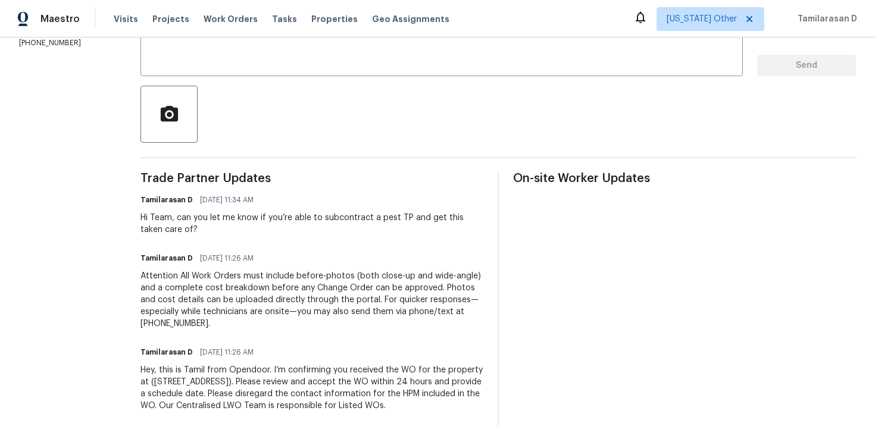
click at [249, 216] on div "Hi Team, can you let me know if you’re able to subcontract a pest TP and get th…" at bounding box center [312, 224] width 343 height 24
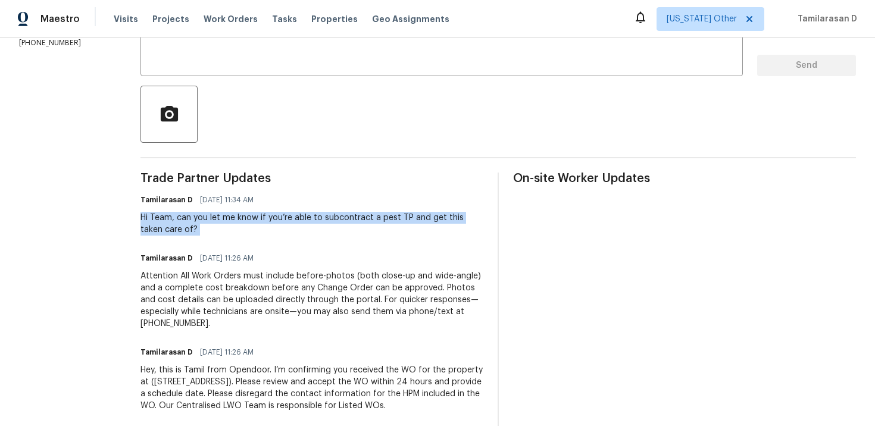
click at [249, 216] on div "Hi Team, can you let me know if you’re able to subcontract a pest TP and get th…" at bounding box center [312, 224] width 343 height 24
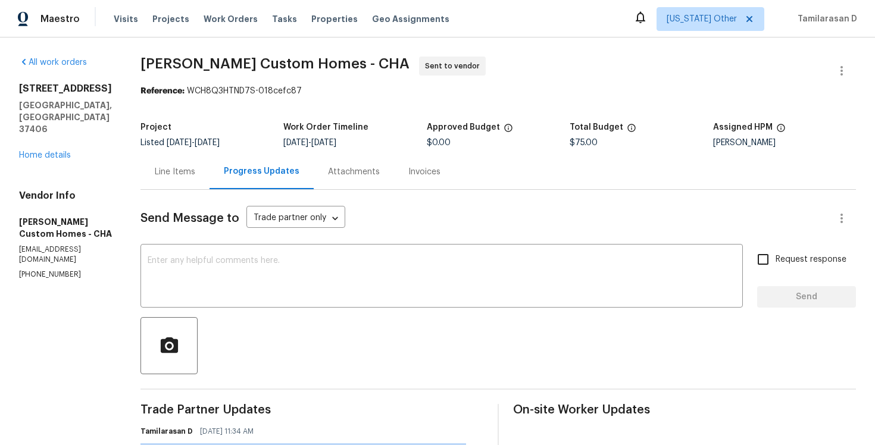
click at [223, 125] on div "Project" at bounding box center [212, 130] width 143 height 15
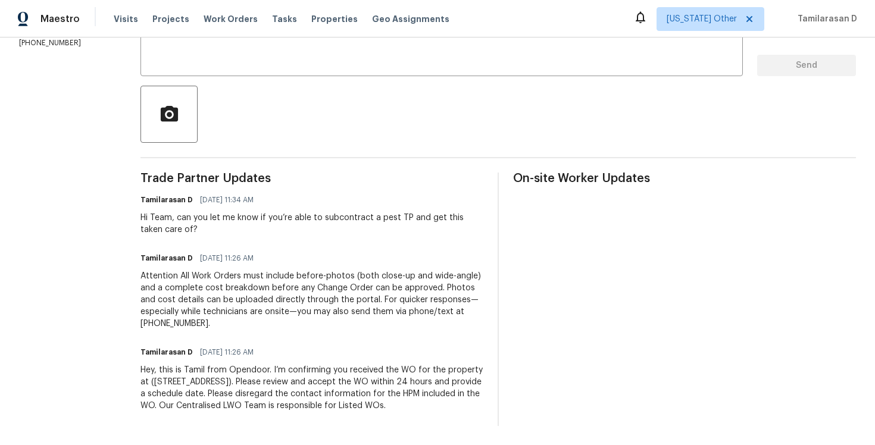
click at [288, 227] on div "Trade Partner Updates Tamilarasan D [DATE] 11:34 AM Hi Team, can you let me kno…" at bounding box center [312, 300] width 343 height 254
click at [294, 212] on div "Hi Team, can you let me know if you’re able to subcontract a pest TP and get th…" at bounding box center [312, 224] width 343 height 24
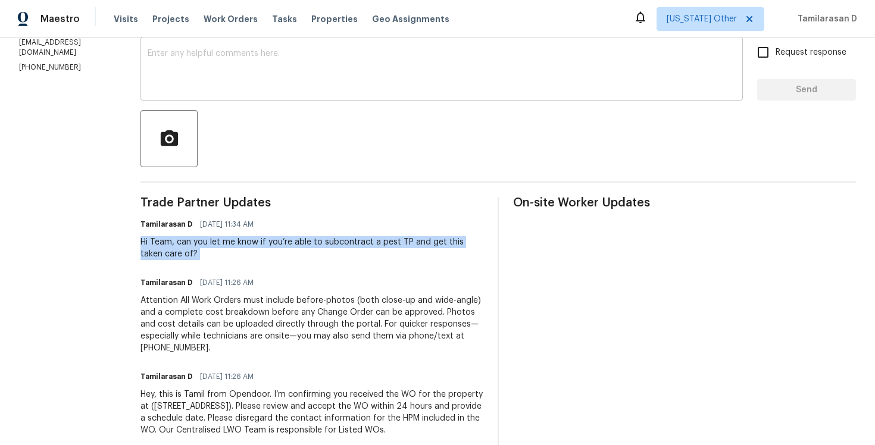
scroll to position [0, 0]
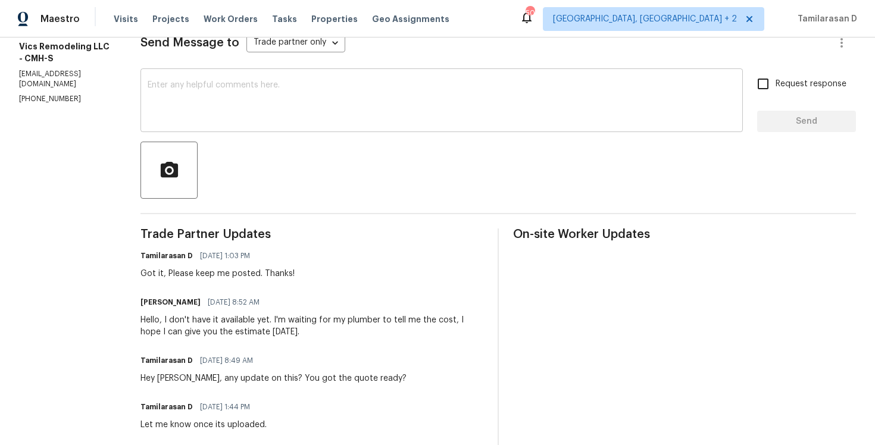
scroll to position [178, 0]
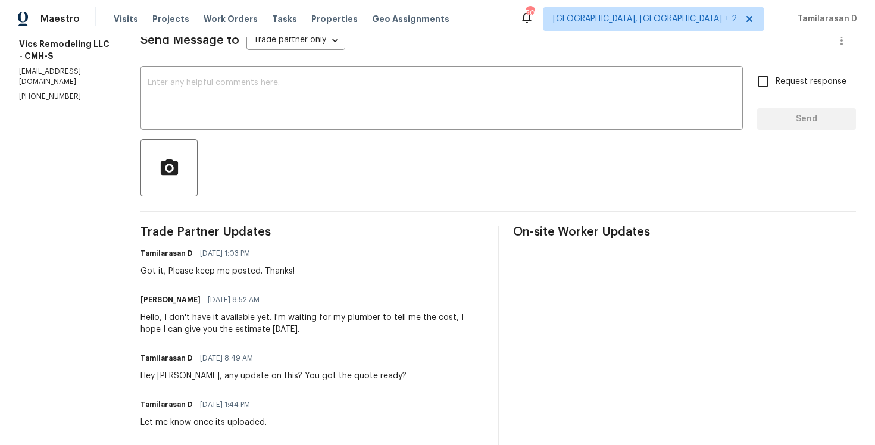
click at [238, 264] on div "Tamilarasan D [DATE] 1:03 PM Got it, Please keep me posted. Thanks!" at bounding box center [218, 261] width 154 height 32
click at [238, 267] on div "Got it, Please keep me posted. Thanks!" at bounding box center [218, 272] width 154 height 12
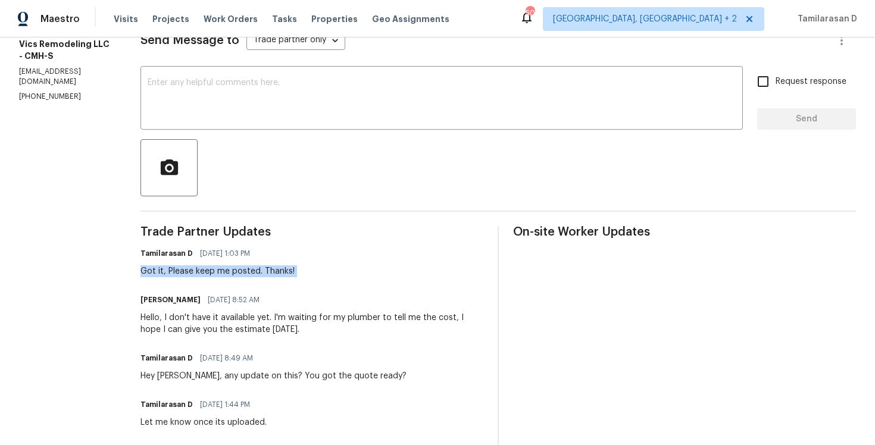
click at [205, 274] on div "Got it, Please keep me posted. Thanks!" at bounding box center [218, 272] width 154 height 12
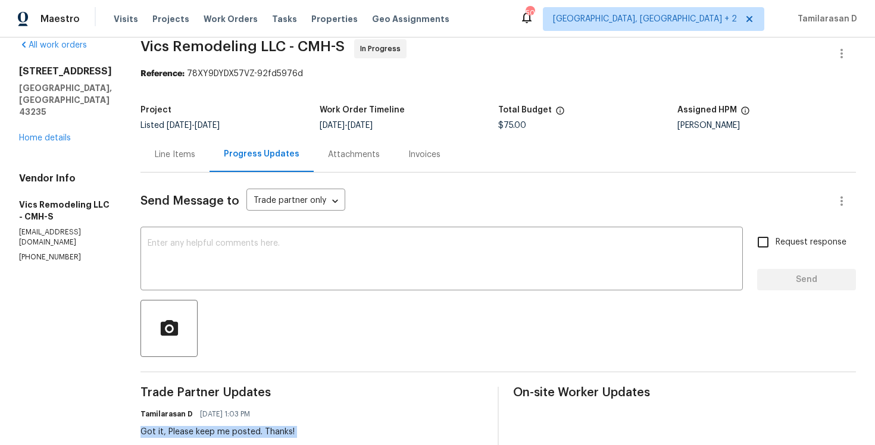
scroll to position [4, 0]
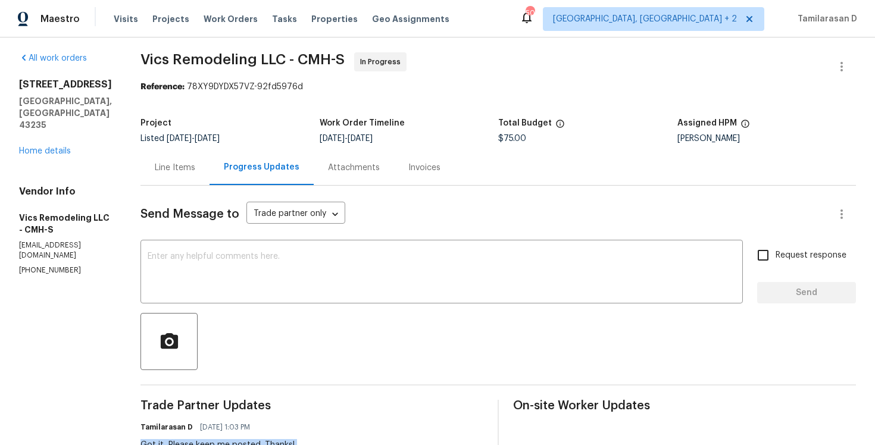
click at [168, 165] on div "Line Items" at bounding box center [175, 168] width 40 height 12
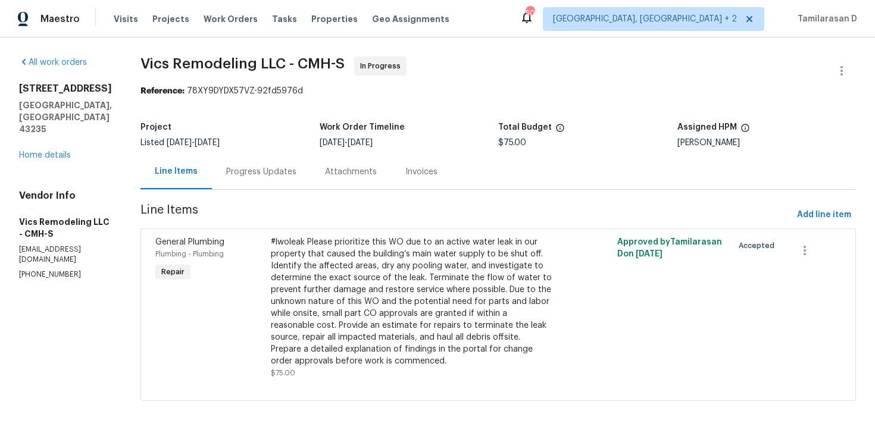
click at [249, 176] on div "Progress Updates" at bounding box center [261, 172] width 70 height 12
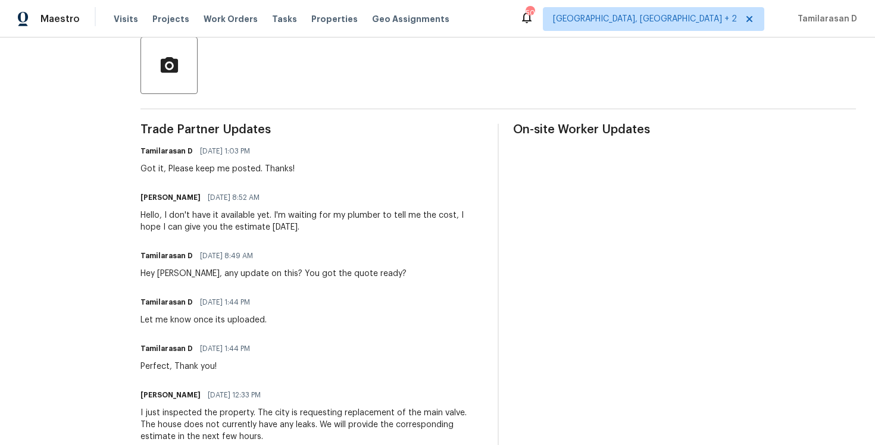
scroll to position [301, 0]
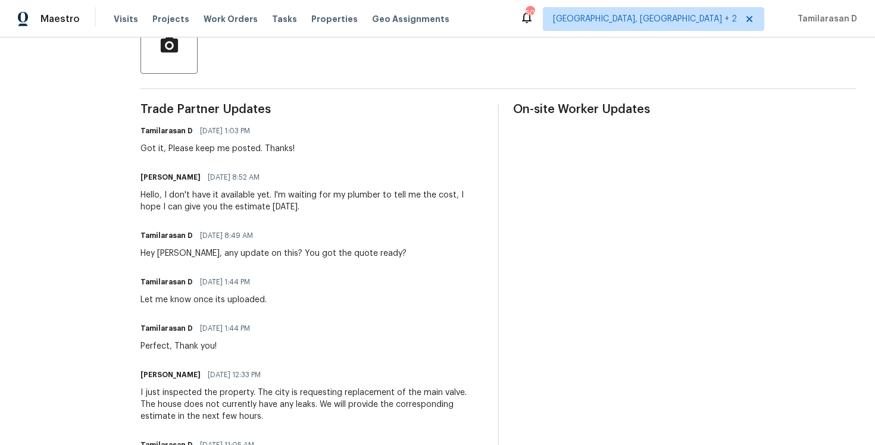
click at [227, 201] on div "Hello, I don't have it available yet. I'm waiting for my plumber to tell me the…" at bounding box center [312, 201] width 343 height 24
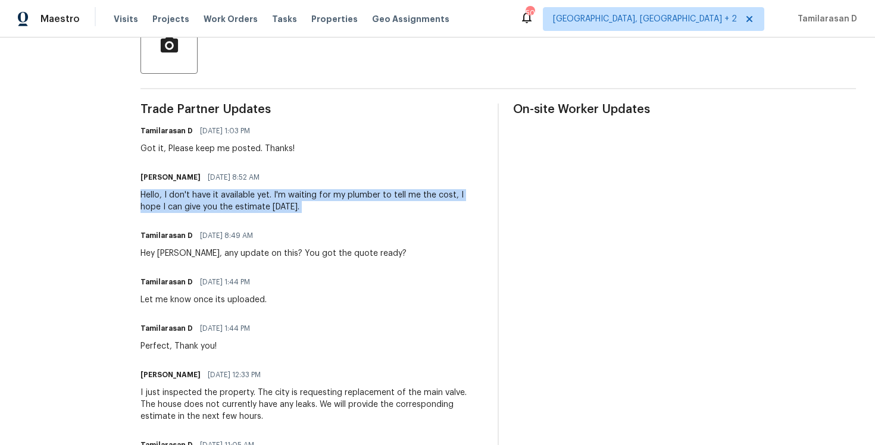
click at [242, 199] on div "Hello, I don't have it available yet. I'm waiting for my plumber to tell me the…" at bounding box center [312, 201] width 343 height 24
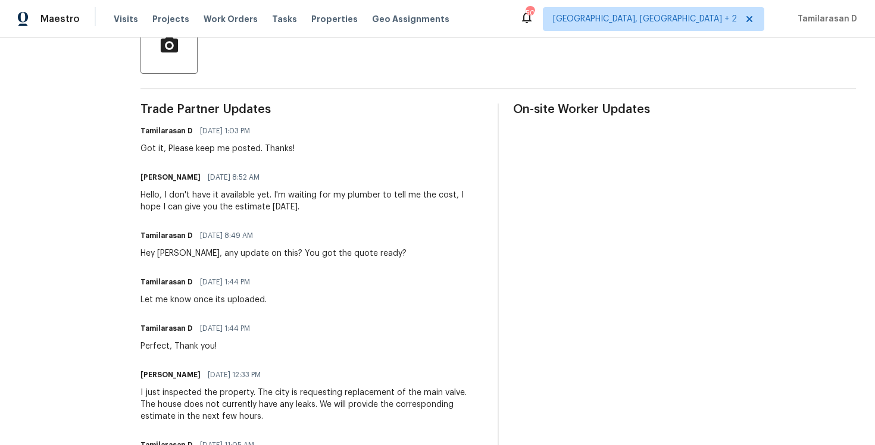
click at [242, 199] on div "Hello, I don't have it available yet. I'm waiting for my plumber to tell me the…" at bounding box center [312, 201] width 343 height 24
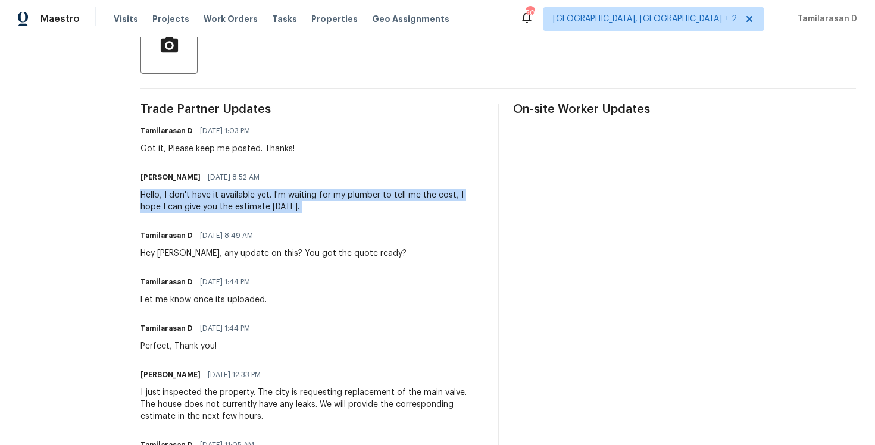
scroll to position [0, 0]
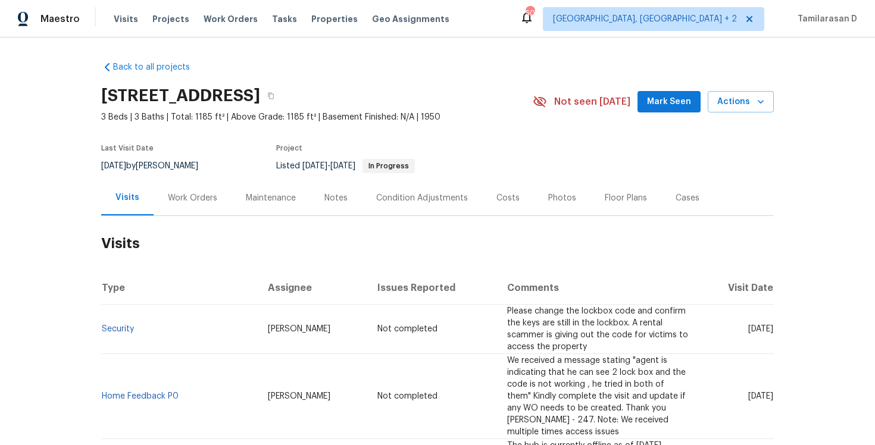
click at [196, 204] on div "Work Orders" at bounding box center [193, 197] width 78 height 35
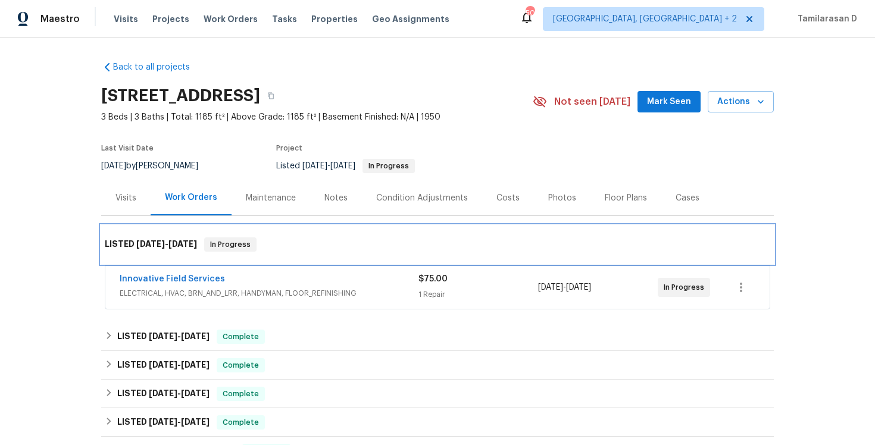
click at [294, 254] on div "LISTED [DATE] - [DATE] In Progress" at bounding box center [437, 245] width 673 height 38
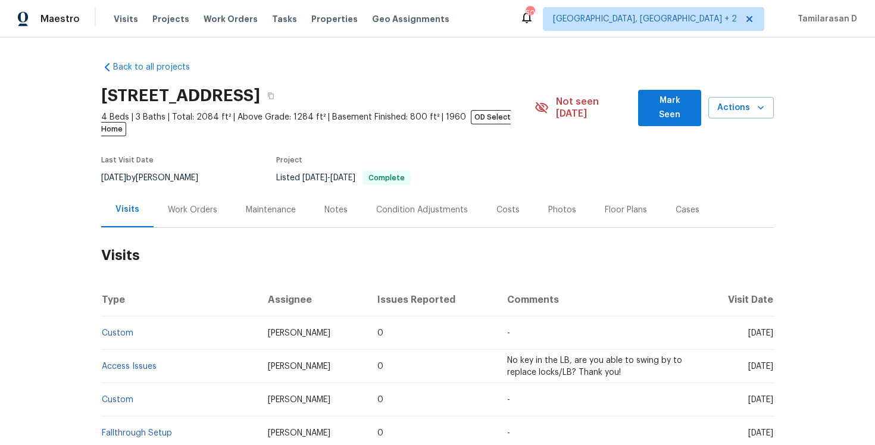
click at [182, 204] on div "Work Orders" at bounding box center [192, 210] width 49 height 12
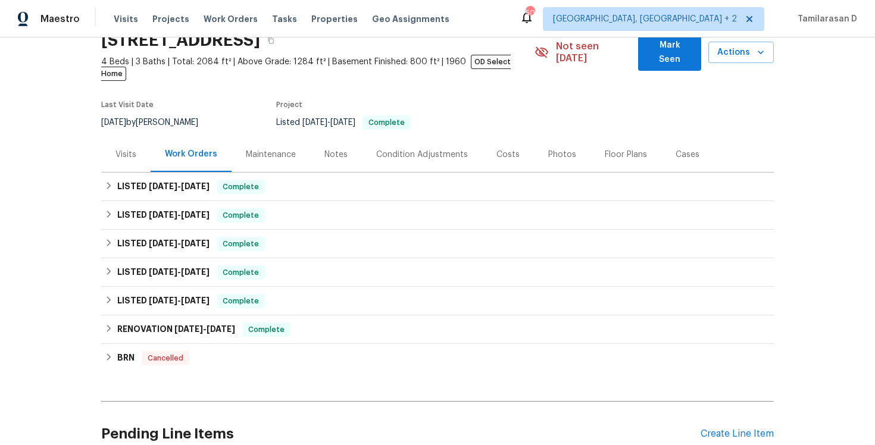
scroll to position [153, 0]
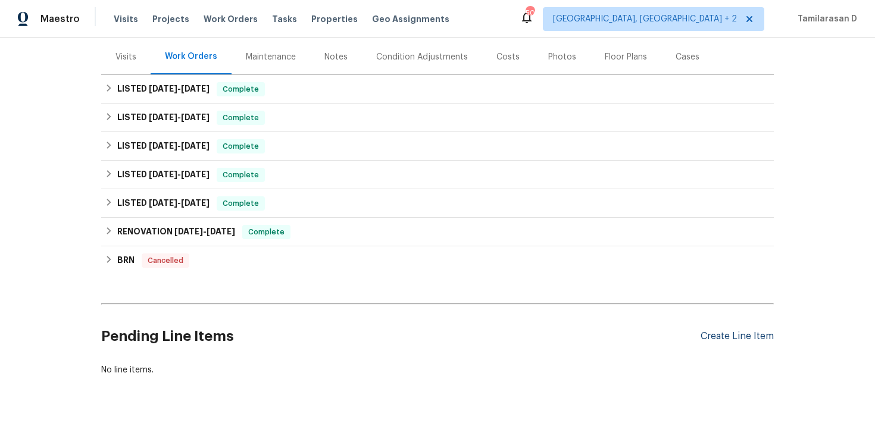
click at [742, 331] on div "Create Line Item" at bounding box center [737, 336] width 73 height 11
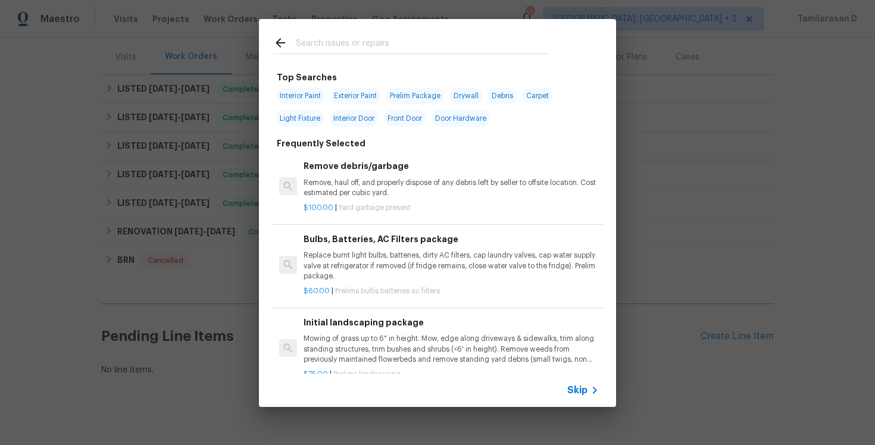
click at [572, 390] on span "Skip" at bounding box center [577, 391] width 20 height 12
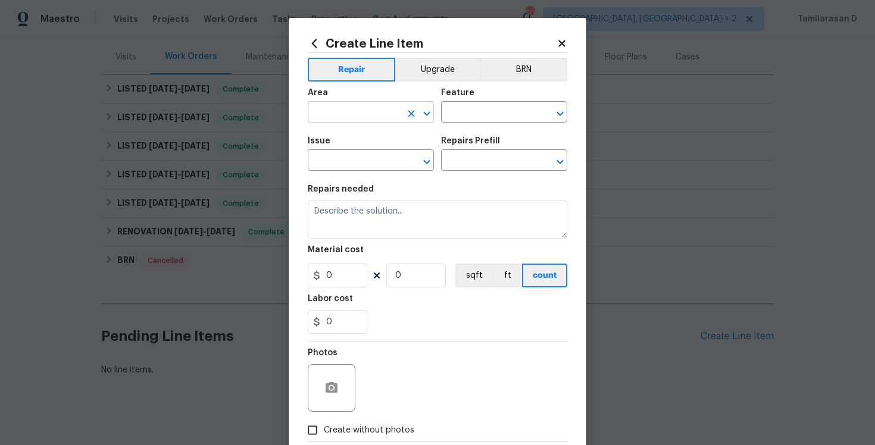
click at [345, 110] on input "text" at bounding box center [354, 113] width 93 height 18
type input "o"
click at [368, 146] on li "Interior Addition" at bounding box center [371, 140] width 126 height 20
type input "Interior Addition"
click at [404, 111] on button "Clear" at bounding box center [411, 113] width 17 height 17
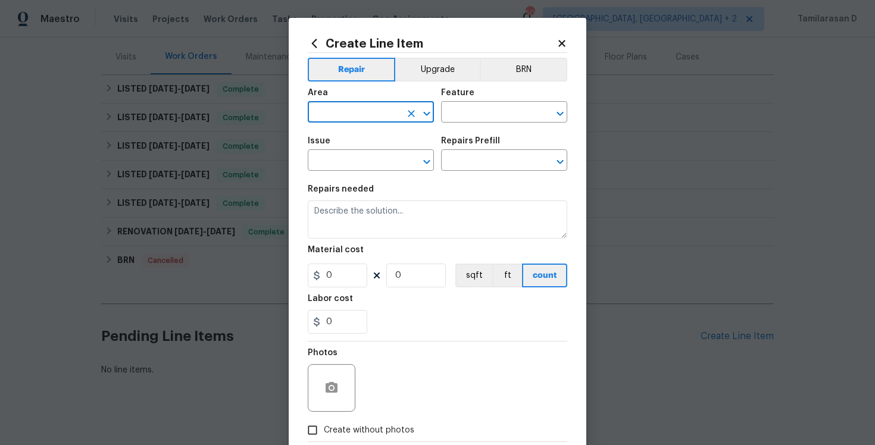
click at [361, 108] on input "text" at bounding box center [354, 113] width 93 height 18
click at [348, 156] on li "Interior Overall" at bounding box center [371, 160] width 126 height 20
type input "Interior Overall"
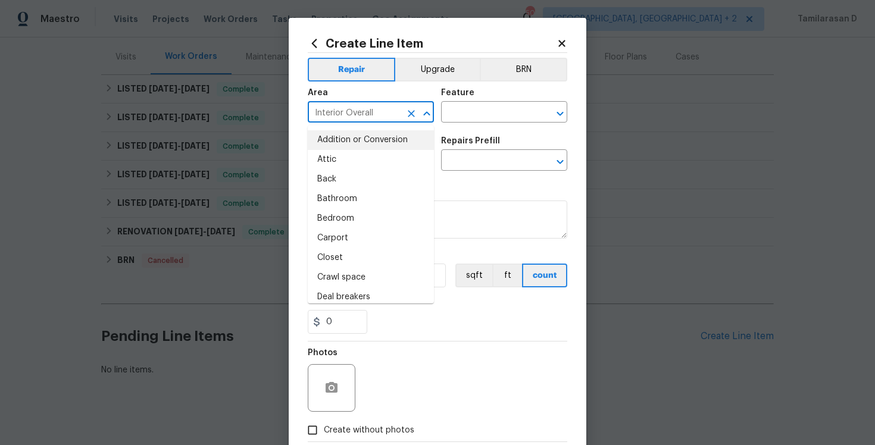
click at [413, 111] on icon "Clear" at bounding box center [411, 114] width 12 height 12
click at [381, 139] on li "Living Room" at bounding box center [371, 140] width 126 height 20
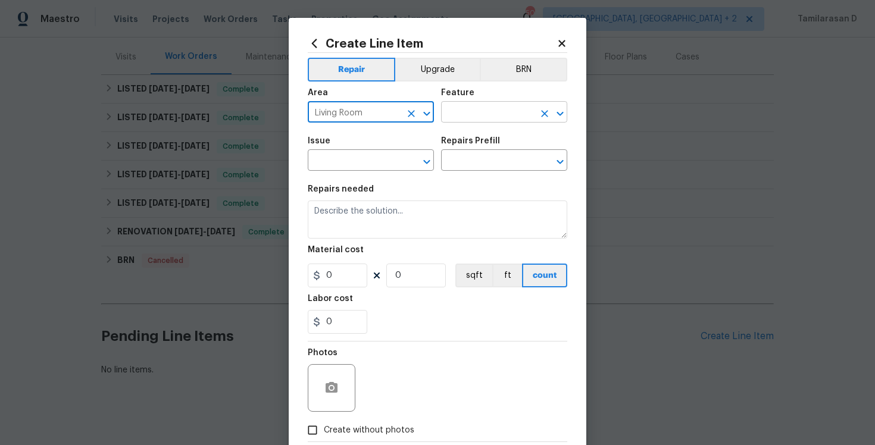
type input "Living Room"
click at [449, 110] on input "text" at bounding box center [487, 113] width 93 height 18
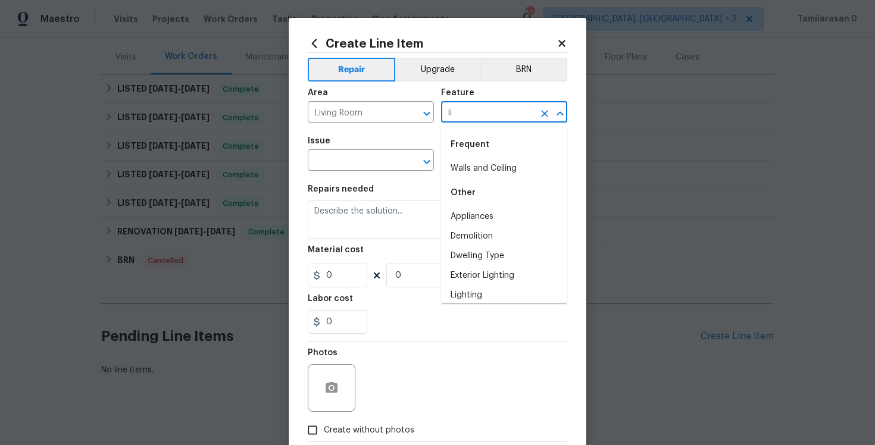
type input "l"
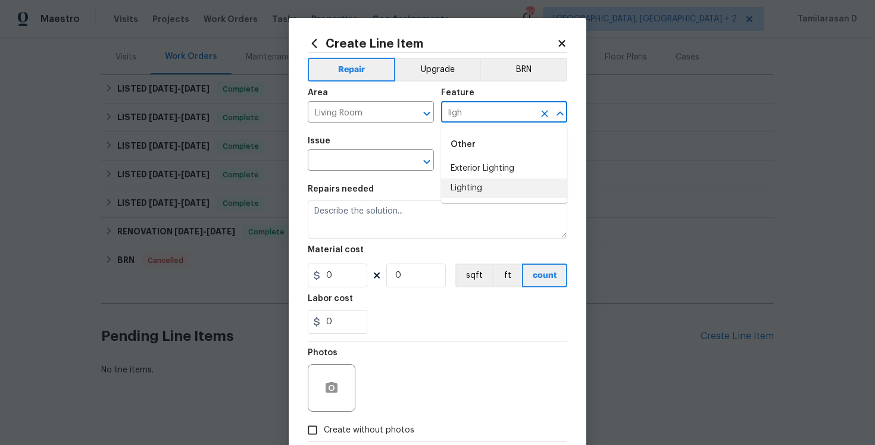
click at [478, 189] on li "Lighting" at bounding box center [504, 189] width 126 height 20
type input "Lighting"
click at [330, 158] on input "text" at bounding box center [354, 161] width 93 height 18
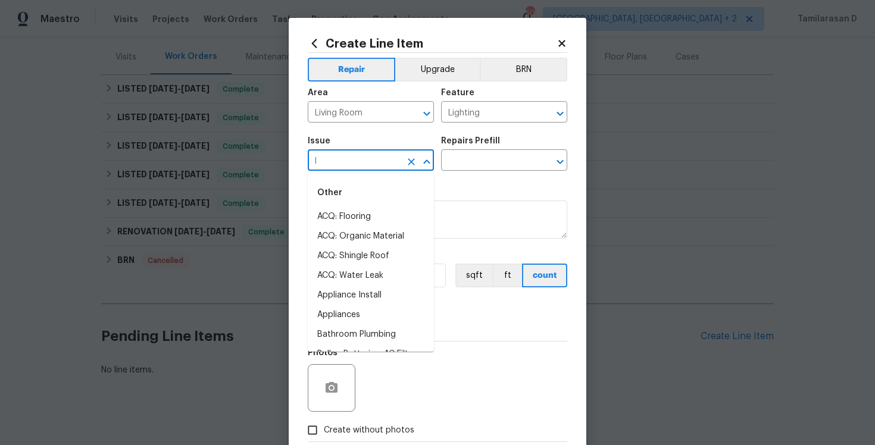
type input "l"
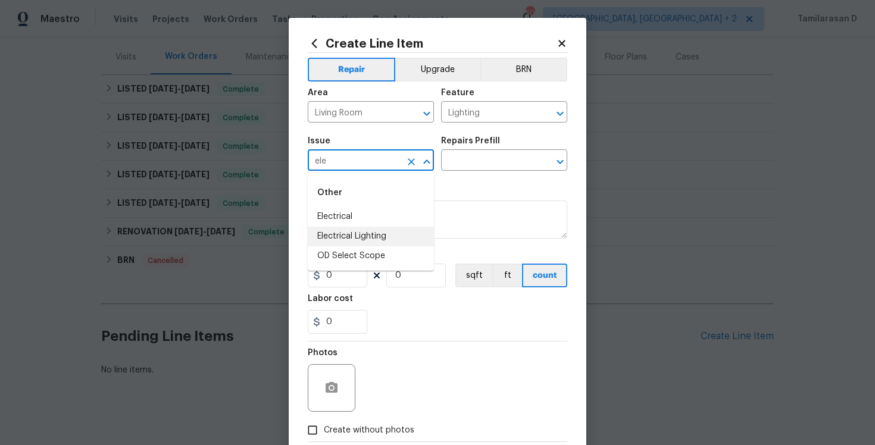
click at [372, 238] on li "Electrical Lighting" at bounding box center [371, 237] width 126 height 20
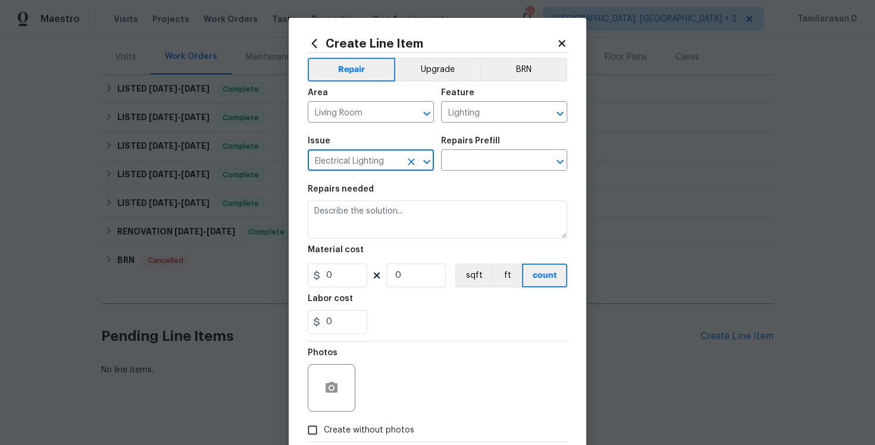
type input "Electrical Lighting"
click at [469, 174] on div "Issue Electrical Lighting ​ Repairs Prefill ​" at bounding box center [438, 154] width 260 height 48
click at [475, 161] on input "text" at bounding box center [487, 161] width 93 height 18
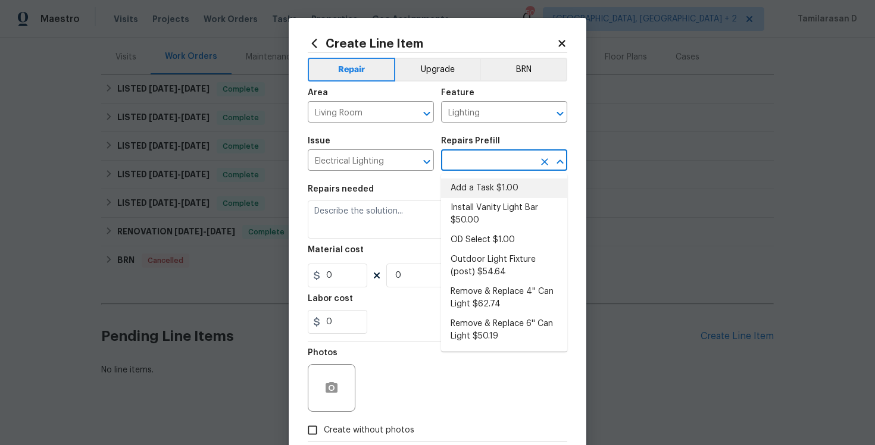
click at [471, 179] on li "Add a Task $1.00" at bounding box center [504, 189] width 126 height 20
type input "Add a Task $1.00"
type textarea "HPM to detail"
type input "1"
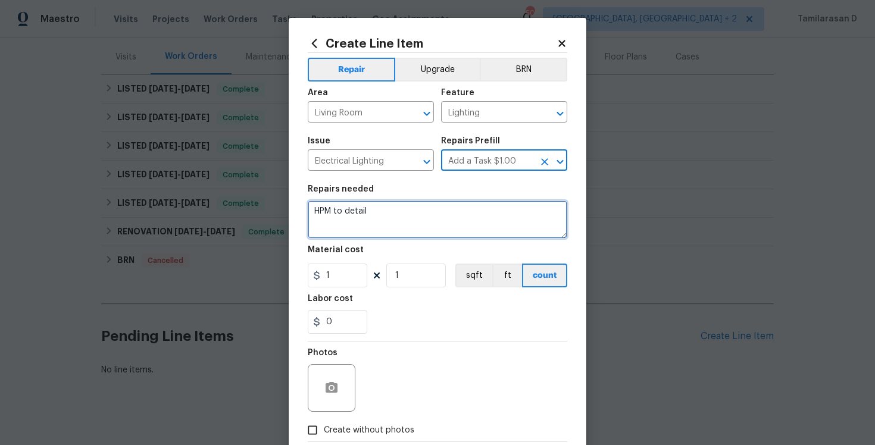
click at [360, 208] on textarea "HPM to detail" at bounding box center [438, 220] width 260 height 38
paste textarea "Feedback received that the living room lights are on but appear dim. Please ins…"
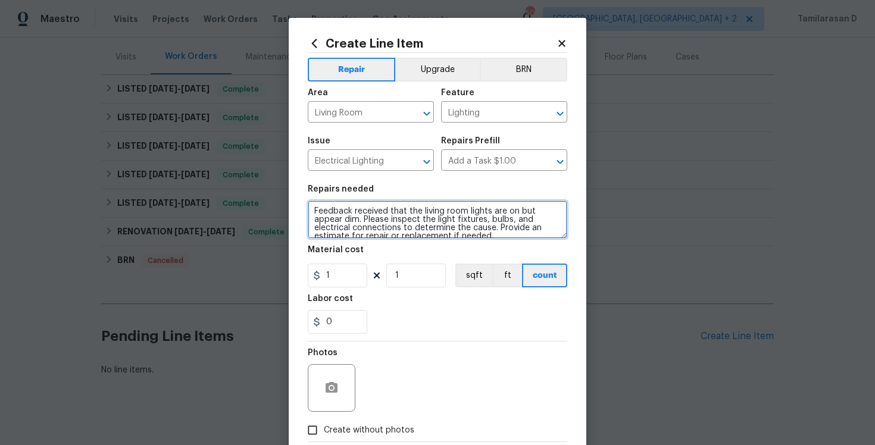
scroll to position [2, 0]
type textarea "Feedback received that the living room lights are on but appear dim. Please ins…"
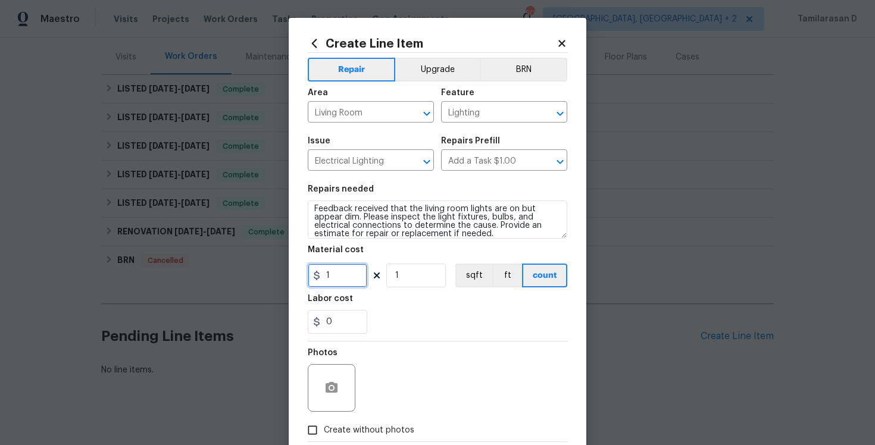
click at [348, 269] on input "1" at bounding box center [338, 276] width 60 height 24
type input "75"
click at [451, 311] on div "0" at bounding box center [438, 322] width 260 height 24
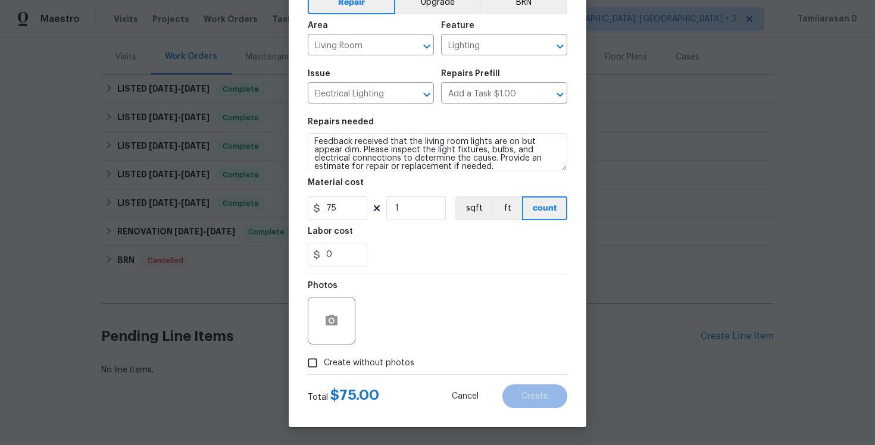
click at [324, 345] on div "Photos" at bounding box center [333, 312] width 50 height 77
click at [324, 358] on span "Create without photos" at bounding box center [369, 363] width 91 height 13
click at [324, 358] on input "Create without photos" at bounding box center [312, 363] width 23 height 23
checkbox input "true"
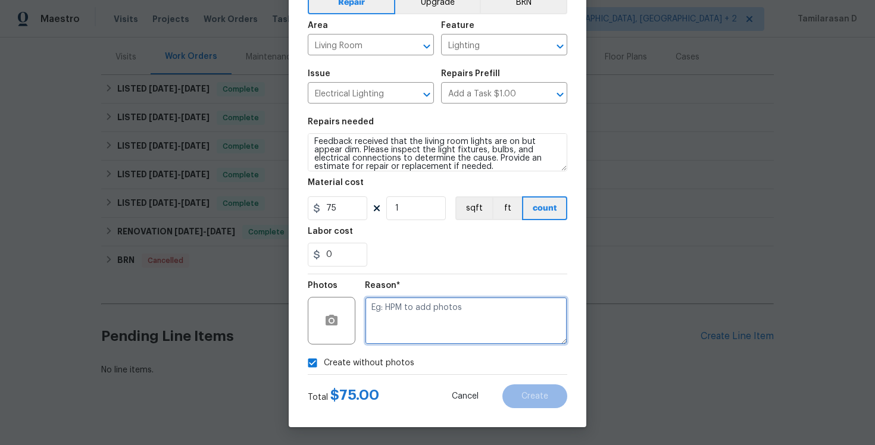
click at [387, 318] on textarea at bounding box center [466, 321] width 202 height 48
type textarea "N/A"
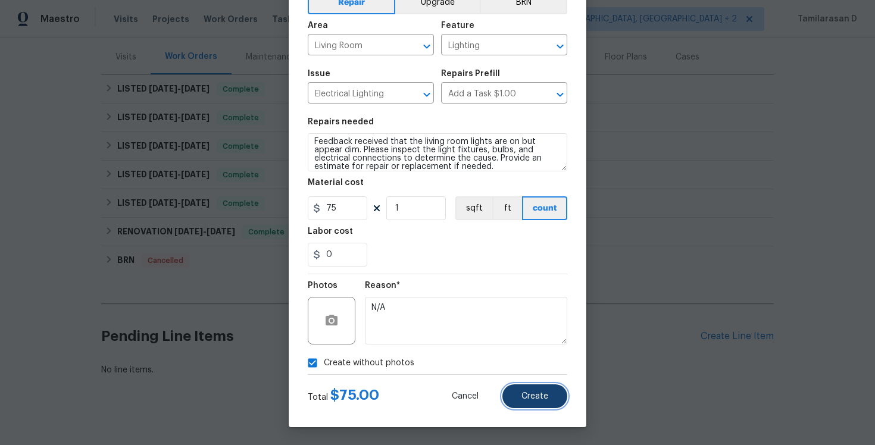
click at [546, 401] on button "Create" at bounding box center [535, 397] width 65 height 24
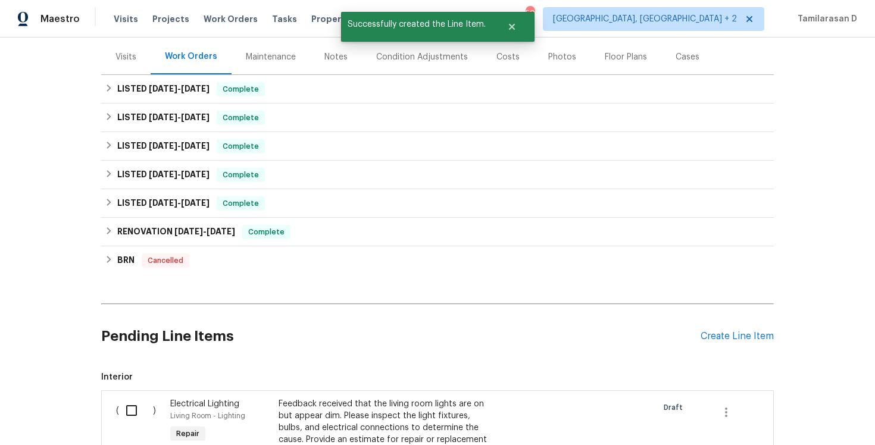
scroll to position [248, 0]
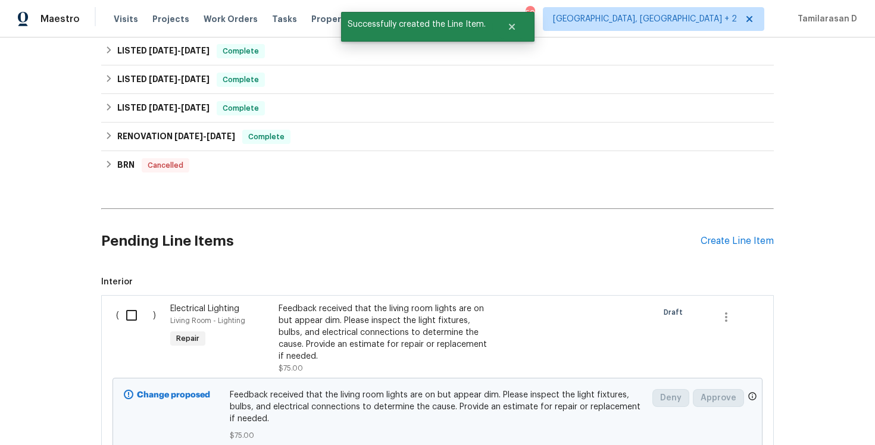
click at [140, 307] on input "checkbox" at bounding box center [136, 315] width 34 height 25
checkbox input "true"
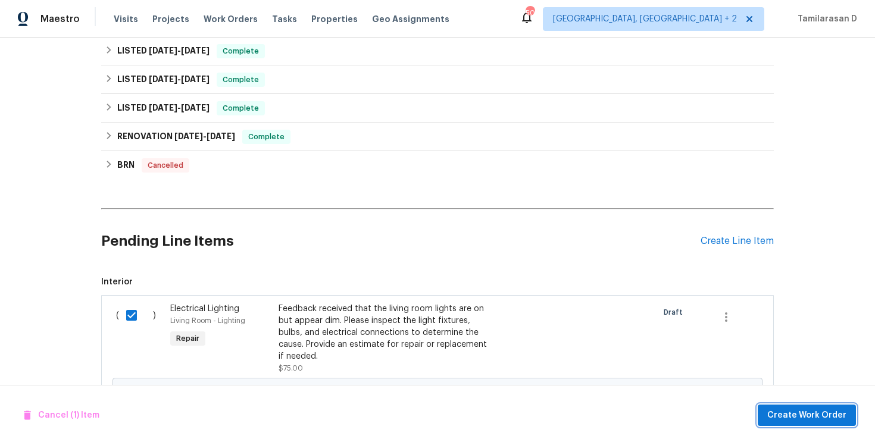
click at [785, 413] on span "Create Work Order" at bounding box center [806, 415] width 79 height 15
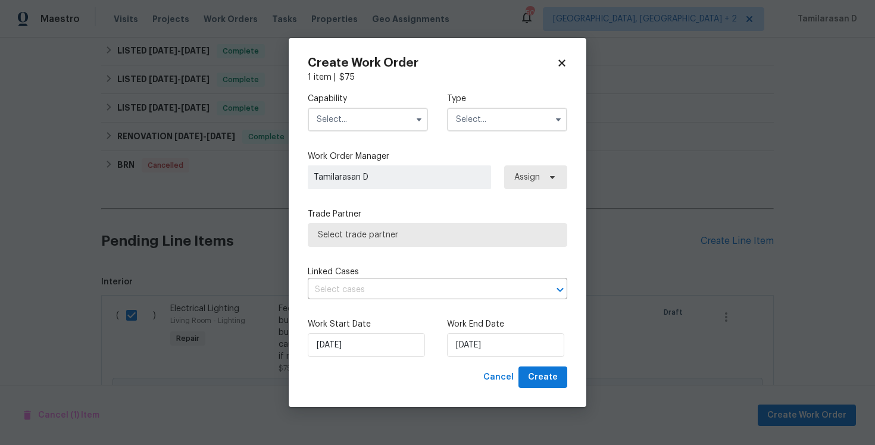
click at [475, 126] on input "text" at bounding box center [507, 120] width 120 height 24
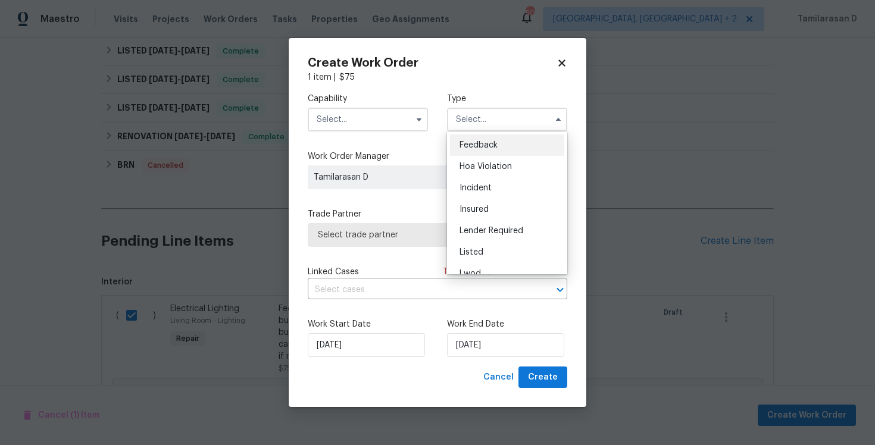
click at [469, 145] on span "Feedback" at bounding box center [479, 145] width 38 height 8
type input "Feedback"
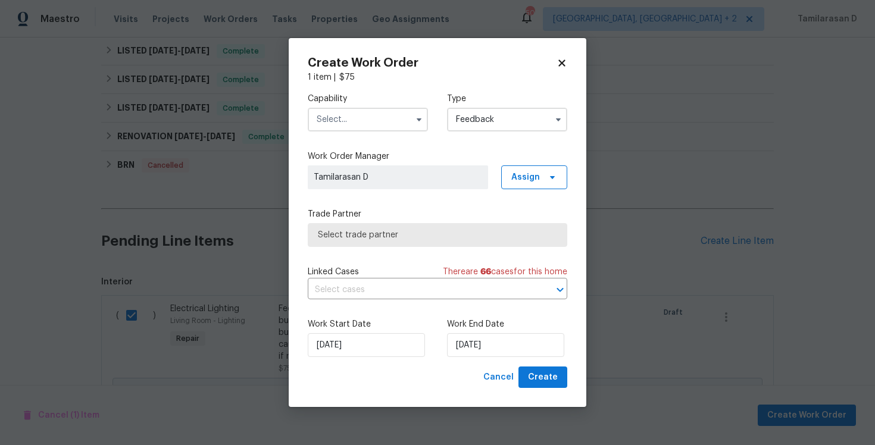
click at [360, 118] on input "text" at bounding box center [368, 120] width 120 height 24
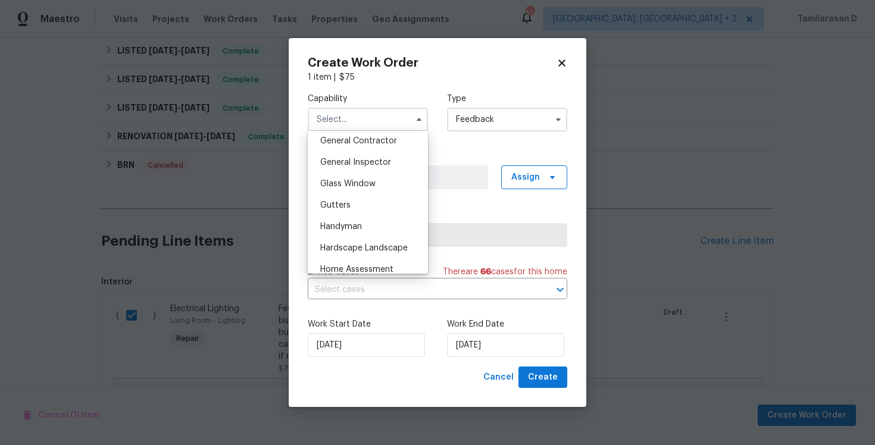
scroll to position [575, 0]
click at [320, 222] on span "Handyman" at bounding box center [341, 224] width 42 height 8
type input "Handyman"
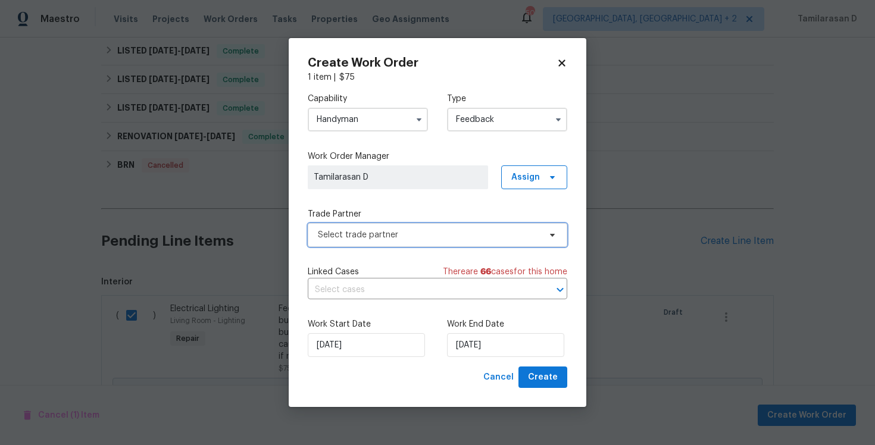
click at [377, 236] on span "Select trade partner" at bounding box center [429, 235] width 222 height 12
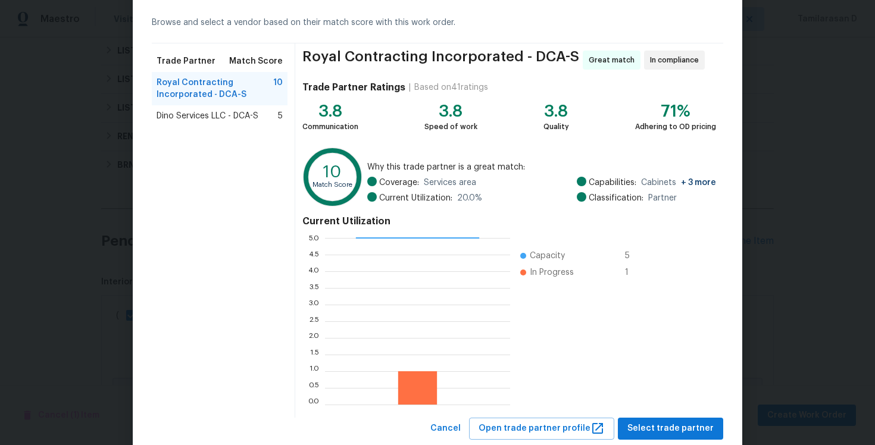
scroll to position [68, 0]
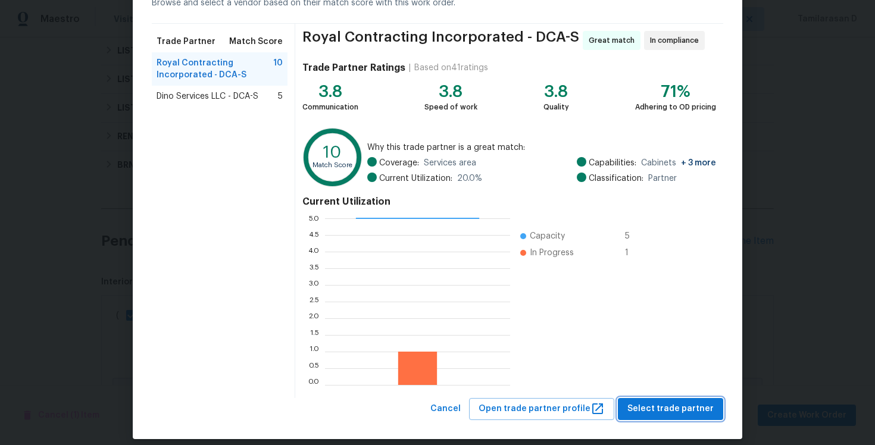
click at [660, 403] on span "Select trade partner" at bounding box center [671, 409] width 86 height 15
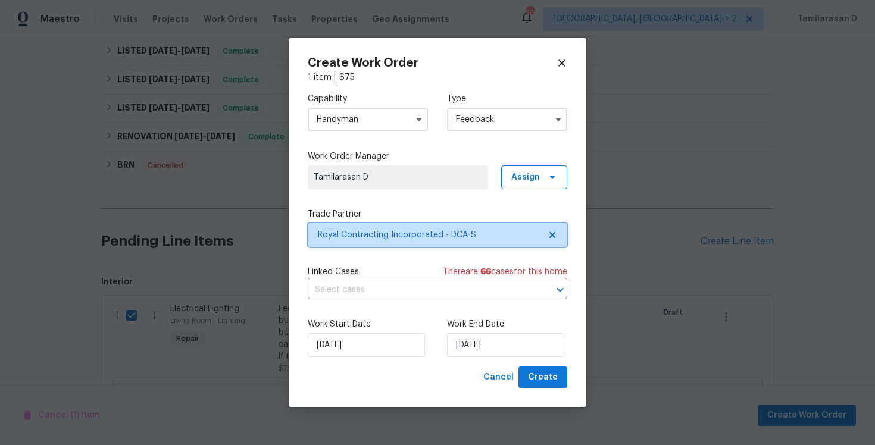
scroll to position [0, 0]
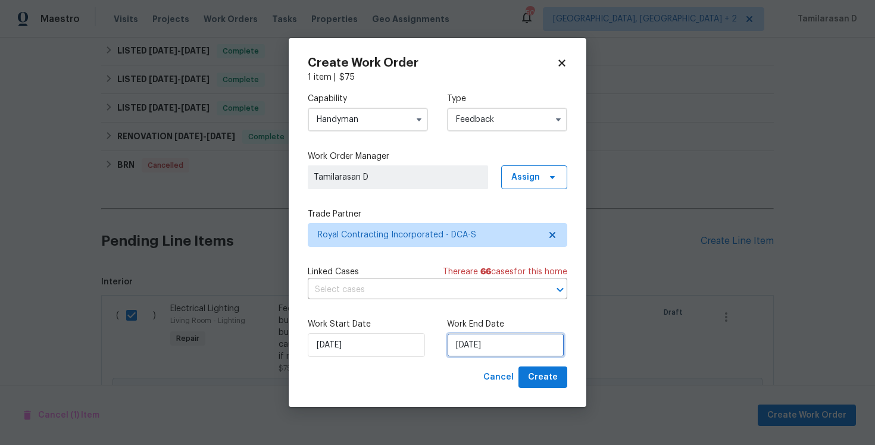
click at [489, 351] on input "13/10/2025" at bounding box center [505, 345] width 117 height 24
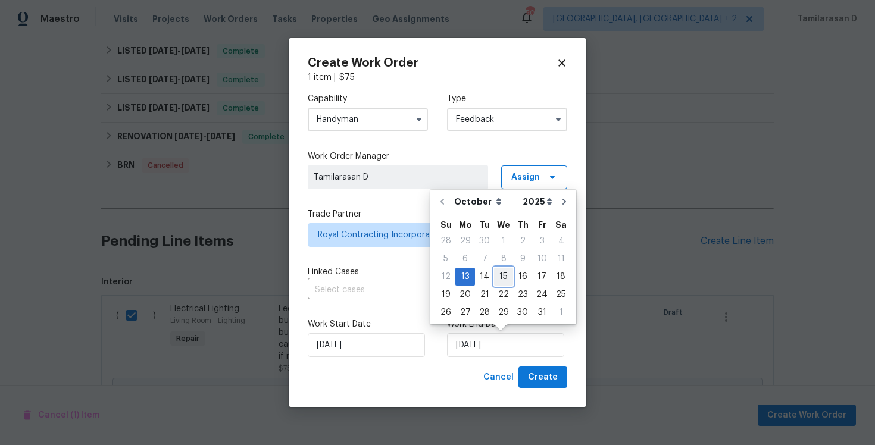
click at [506, 281] on div "15" at bounding box center [503, 277] width 19 height 17
type input "15/10/2025"
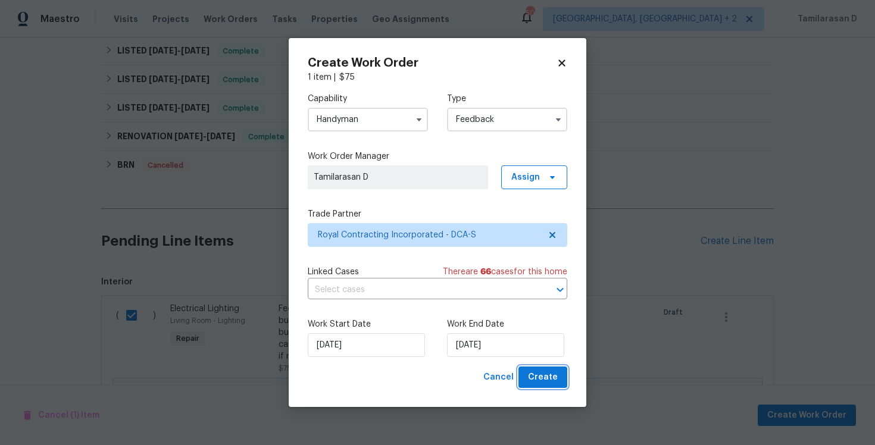
click at [544, 383] on span "Create" at bounding box center [543, 377] width 30 height 15
checkbox input "false"
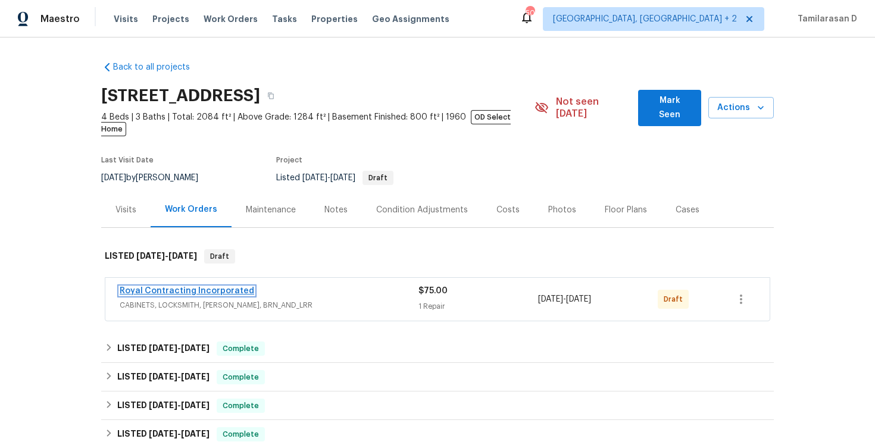
click at [164, 287] on link "Royal Contracting Incorporated" at bounding box center [187, 291] width 135 height 8
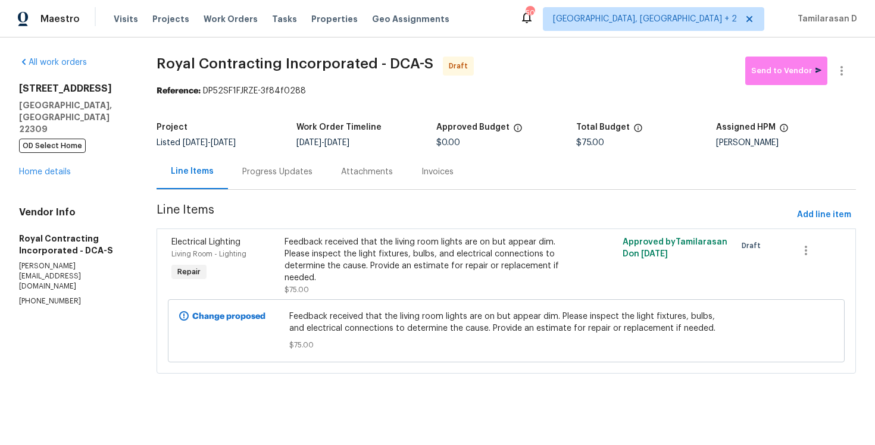
click at [263, 181] on div "Progress Updates" at bounding box center [277, 171] width 99 height 35
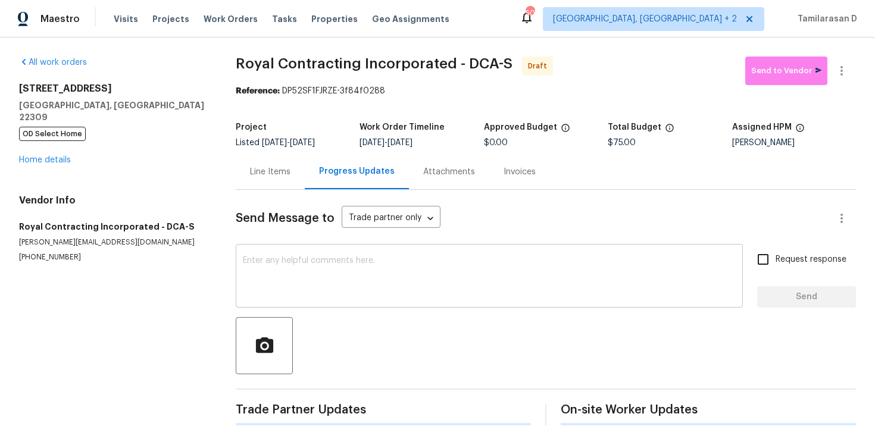
click at [263, 261] on textarea at bounding box center [489, 278] width 493 height 42
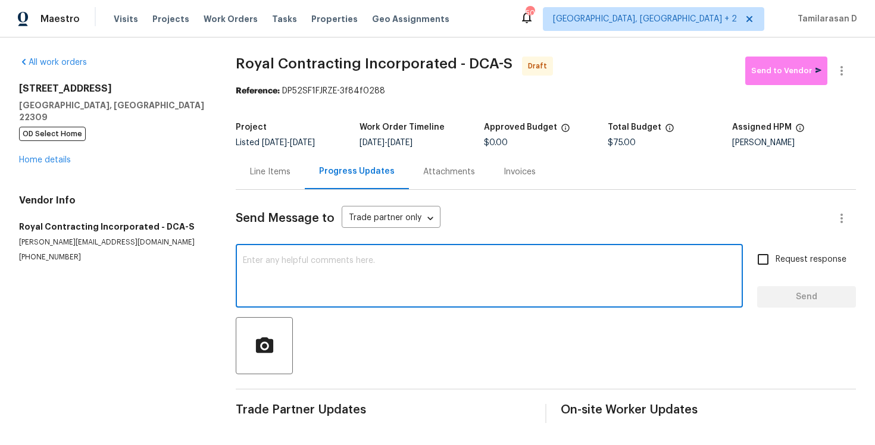
paste textarea "Hey, this is Tamil from Opendoor. I’m confirming you received the WO for the pr…"
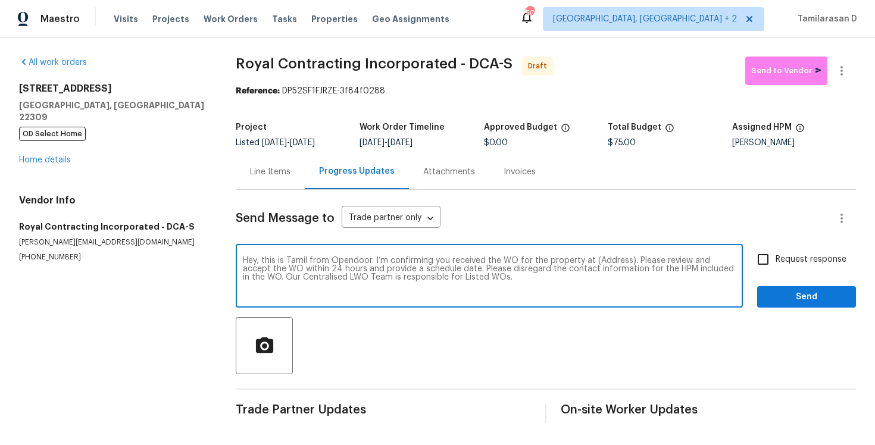
click at [609, 260] on textarea "Hey, this is Tamil from Opendoor. I’m confirming you received the WO for the pr…" at bounding box center [489, 278] width 493 height 42
paste textarea "[STREET_ADDRESS]"
type textarea "Hey, this is Tamil from Opendoor. I’m confirming you received the WO for the pr…"
click at [768, 258] on input "Request response" at bounding box center [763, 259] width 25 height 25
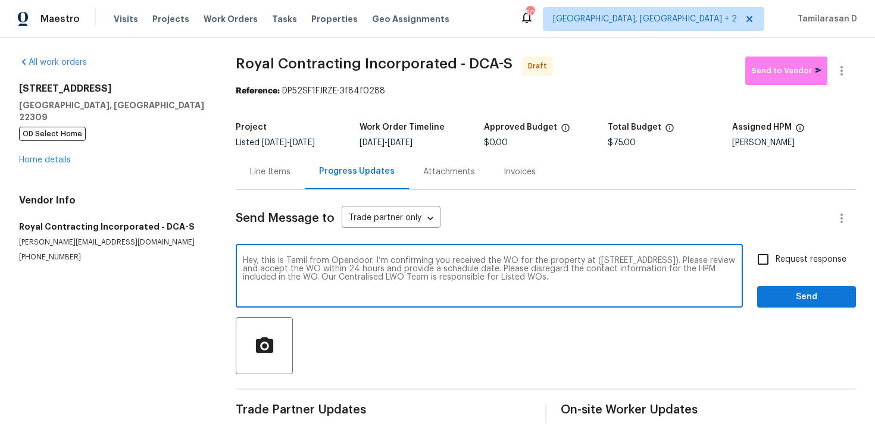
checkbox input "true"
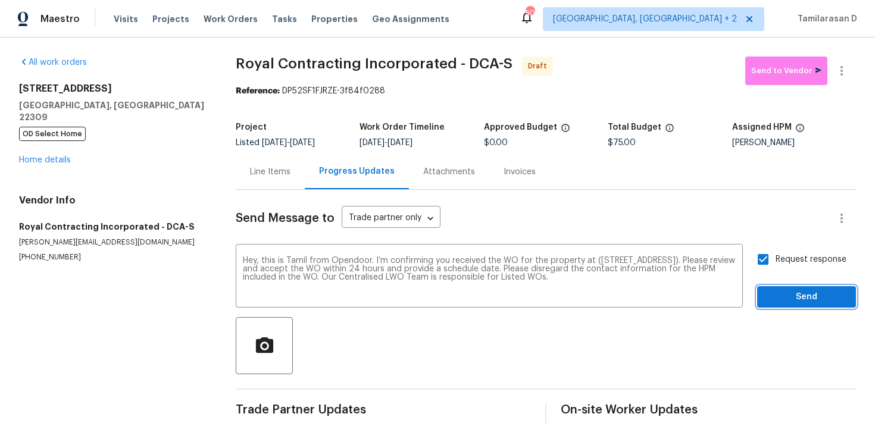
click at [820, 305] on button "Send" at bounding box center [806, 297] width 99 height 22
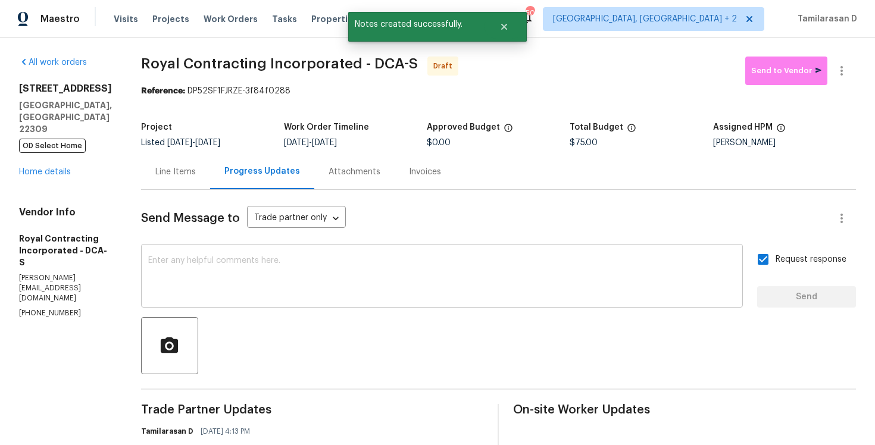
click at [270, 274] on textarea at bounding box center [442, 278] width 588 height 42
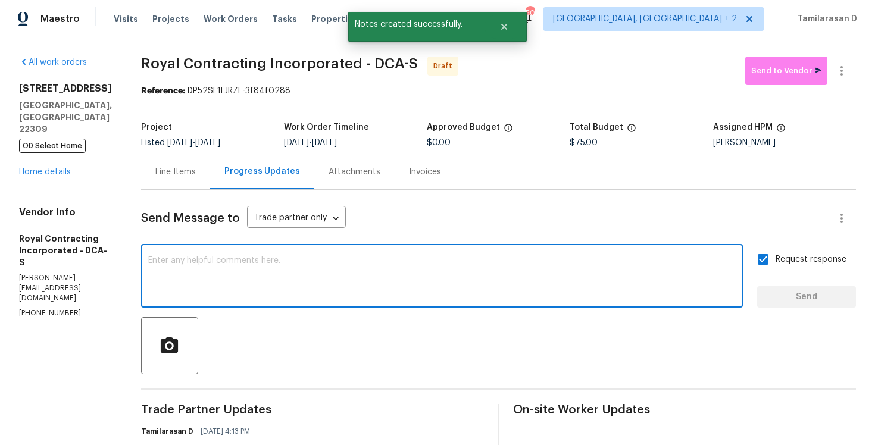
paste textarea "Attention All Work Orders must include before-photos (both close-up and wide-an…"
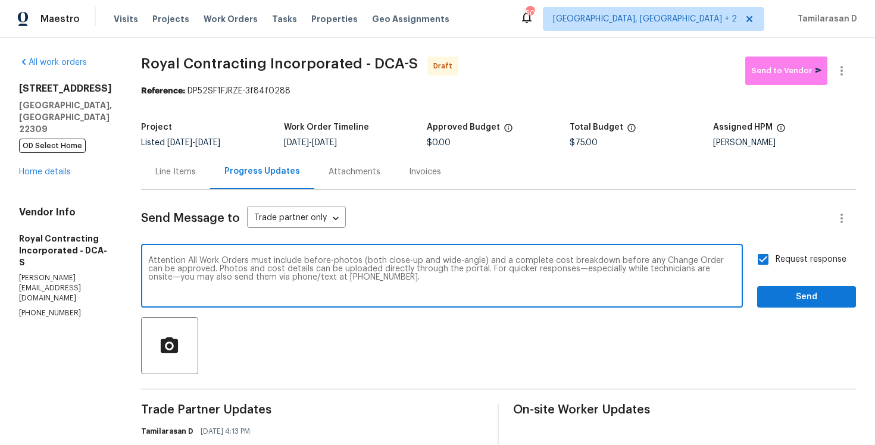
type textarea "Attention All Work Orders must include before-photos (both close-up and wide-an…"
click at [793, 294] on span "Send" at bounding box center [807, 297] width 80 height 15
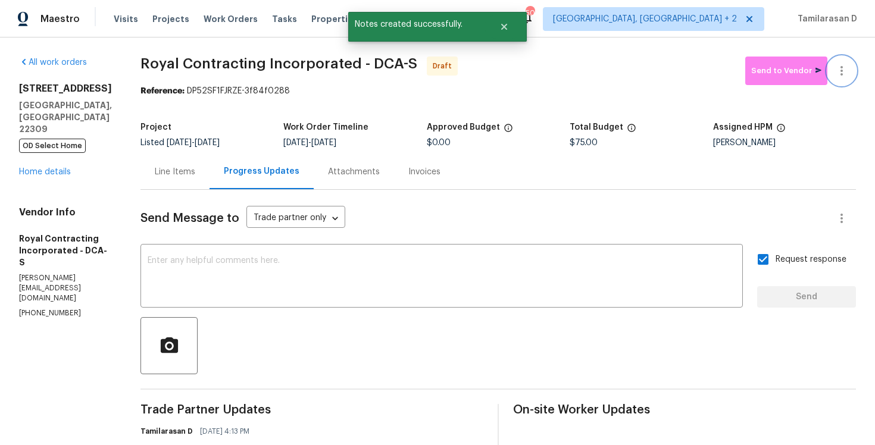
click at [845, 70] on icon "button" at bounding box center [842, 71] width 14 height 14
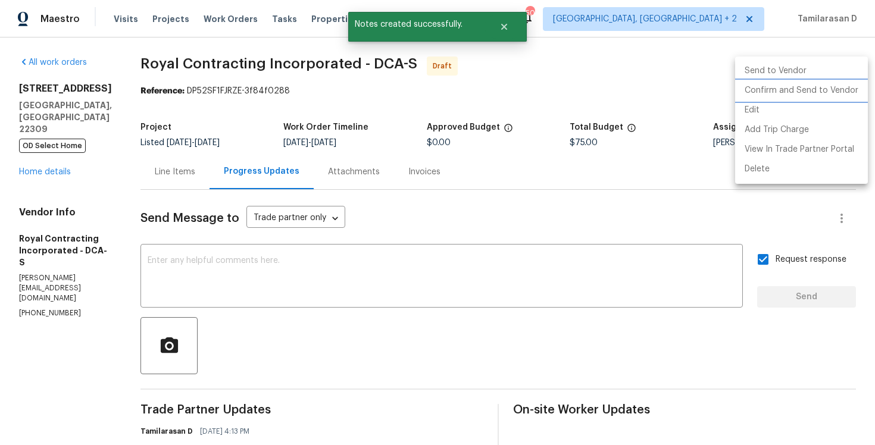
click at [767, 91] on li "Confirm and Send to Vendor" at bounding box center [801, 91] width 133 height 20
click at [607, 85] on div at bounding box center [437, 222] width 875 height 445
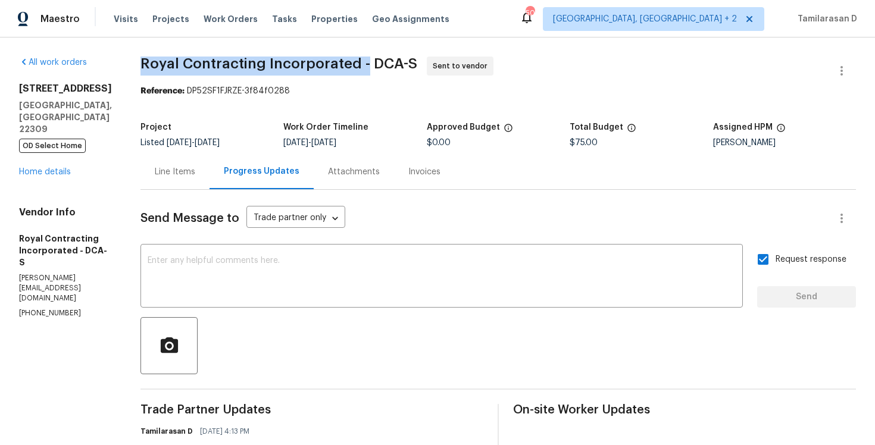
drag, startPoint x: 156, startPoint y: 61, endPoint x: 373, endPoint y: 70, distance: 216.9
click at [373, 70] on span "Royal Contracting Incorporated - DCA-S" at bounding box center [279, 64] width 277 height 14
copy span "Royal Contracting Incorporated"
